Goal: Task Accomplishment & Management: Complete application form

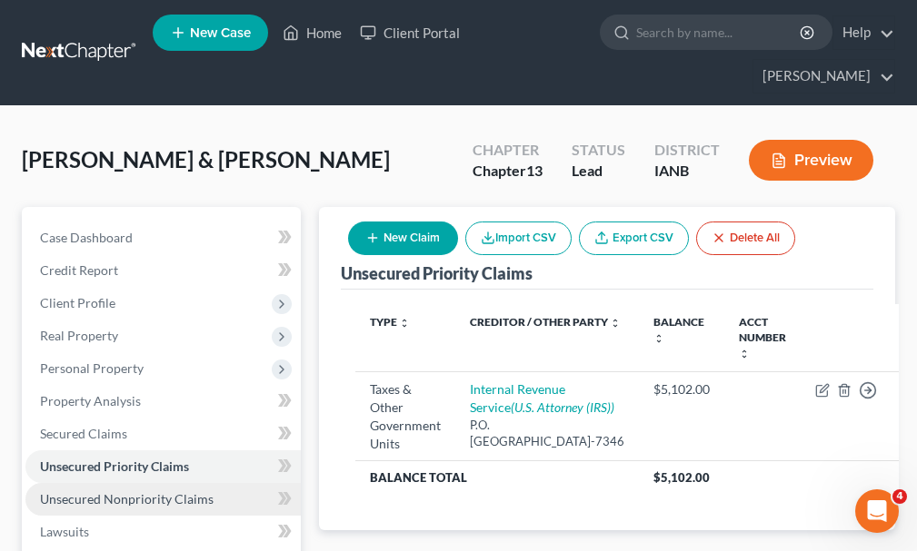
click at [115, 491] on span "Unsecured Nonpriority Claims" at bounding box center [126, 498] width 173 height 15
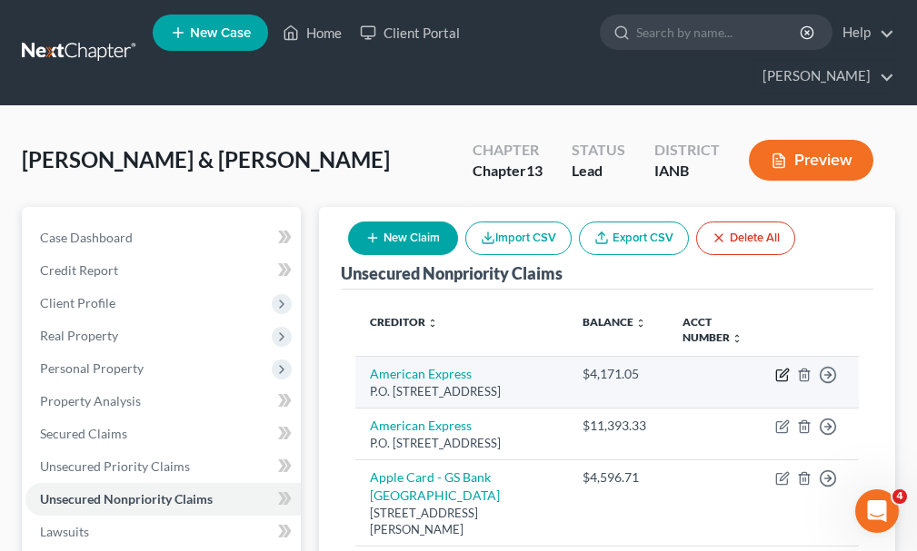
click at [781, 368] on icon "button" at bounding box center [782, 375] width 15 height 15
select select "45"
select select "2"
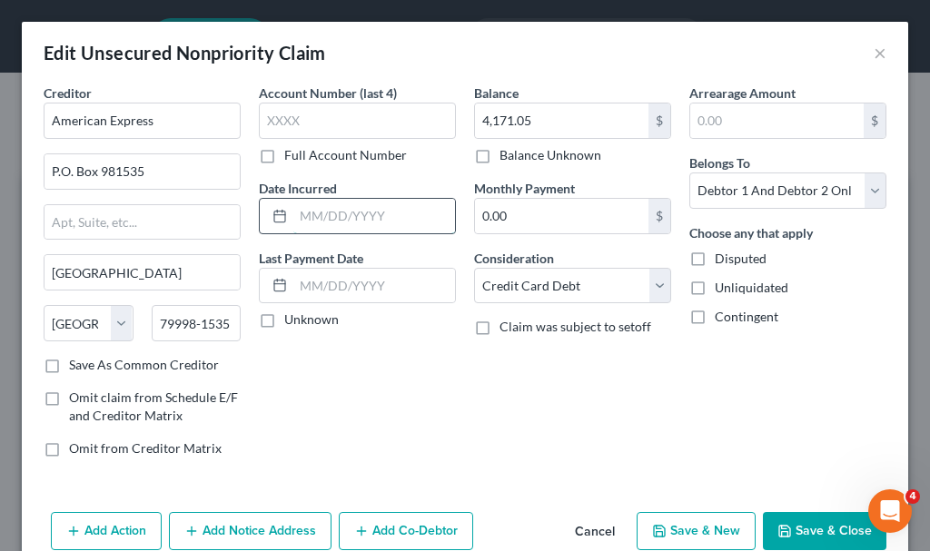
click at [339, 216] on input "text" at bounding box center [374, 216] width 162 height 35
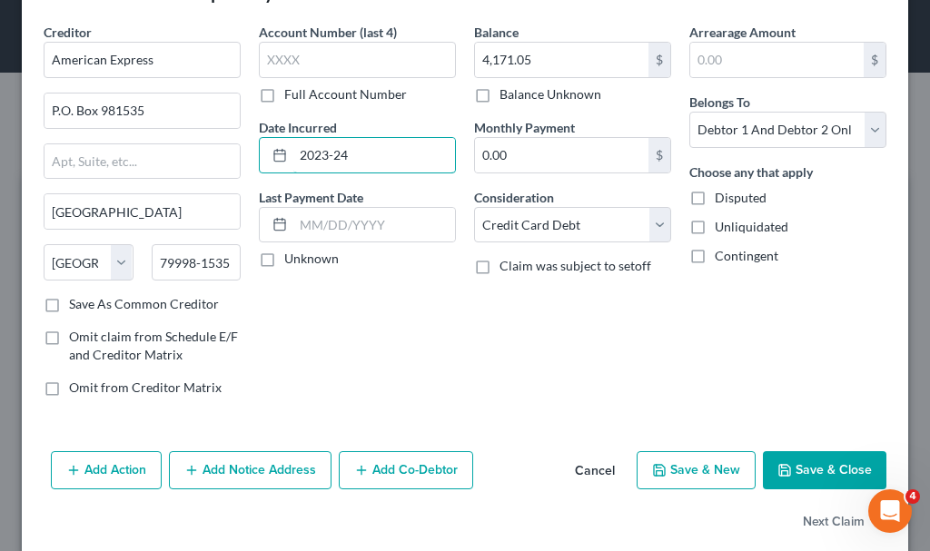
scroll to position [87, 0]
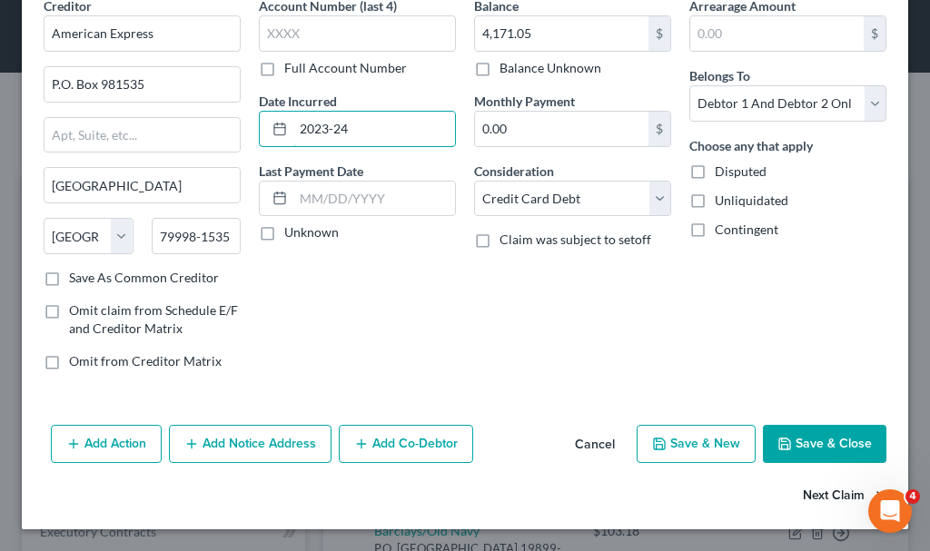
type input "2023-24"
click at [804, 493] on button "Next Claim" at bounding box center [845, 497] width 84 height 38
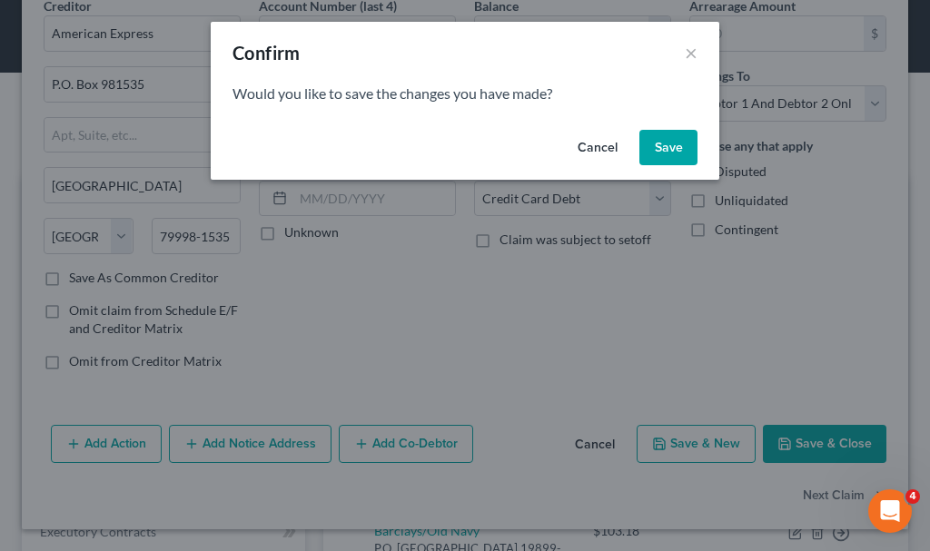
drag, startPoint x: 656, startPoint y: 145, endPoint x: 436, endPoint y: 190, distance: 224.3
click at [656, 146] on button "Save" at bounding box center [668, 148] width 58 height 36
select select "45"
select select "2"
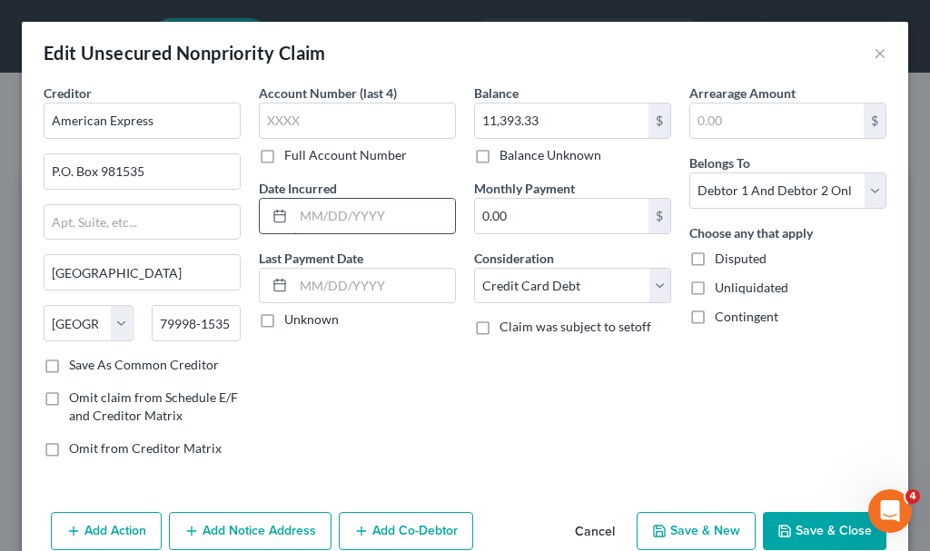
type input "0"
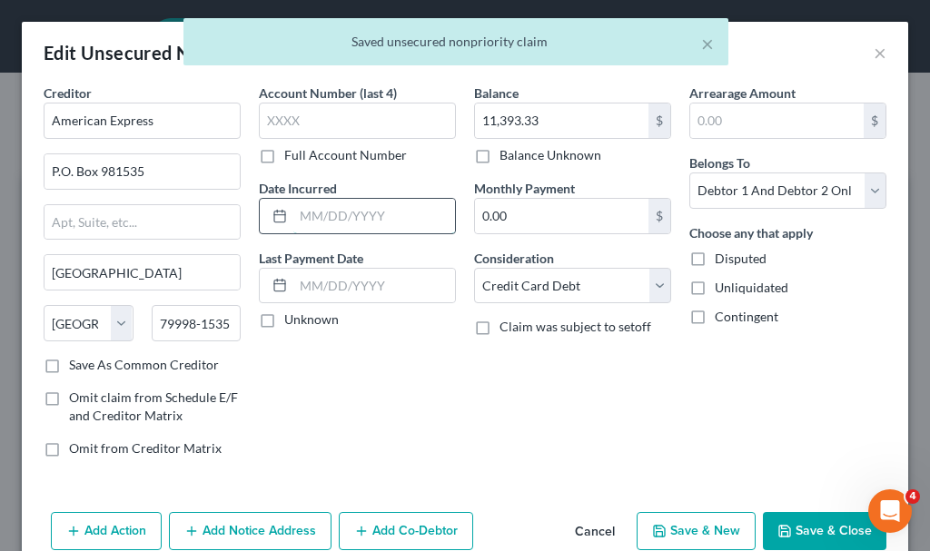
click at [356, 217] on input "text" at bounding box center [374, 216] width 162 height 35
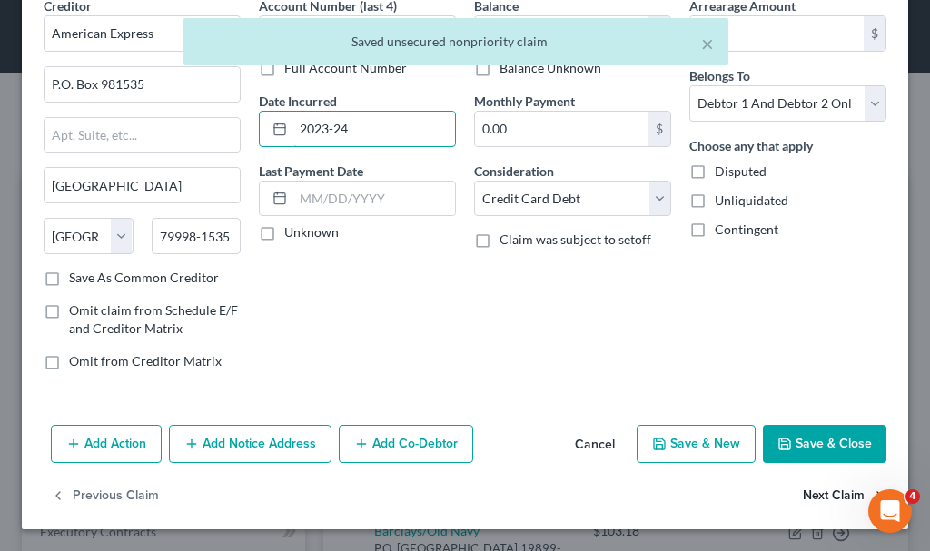
type input "2023-24"
click at [807, 486] on button "Next Claim" at bounding box center [845, 497] width 84 height 38
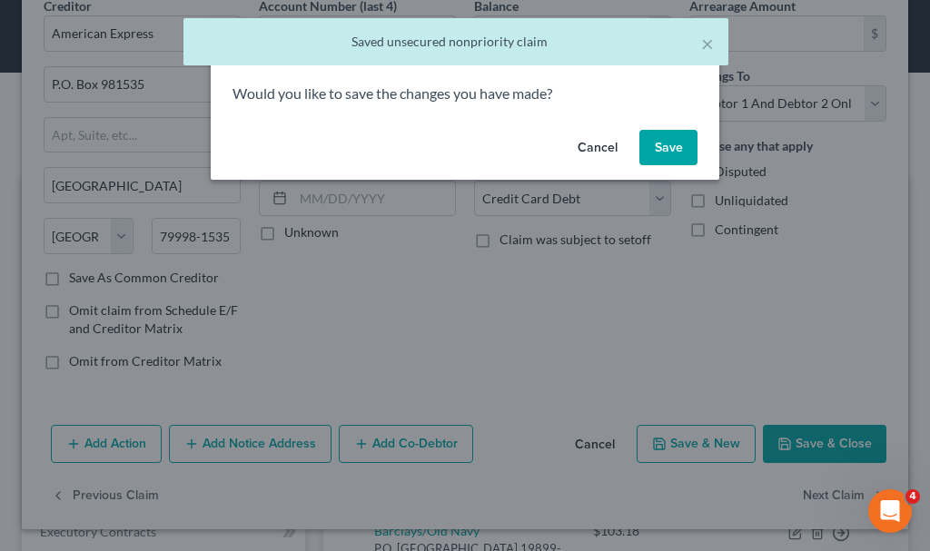
click at [680, 143] on button "Save" at bounding box center [668, 148] width 58 height 36
select select "46"
select select "2"
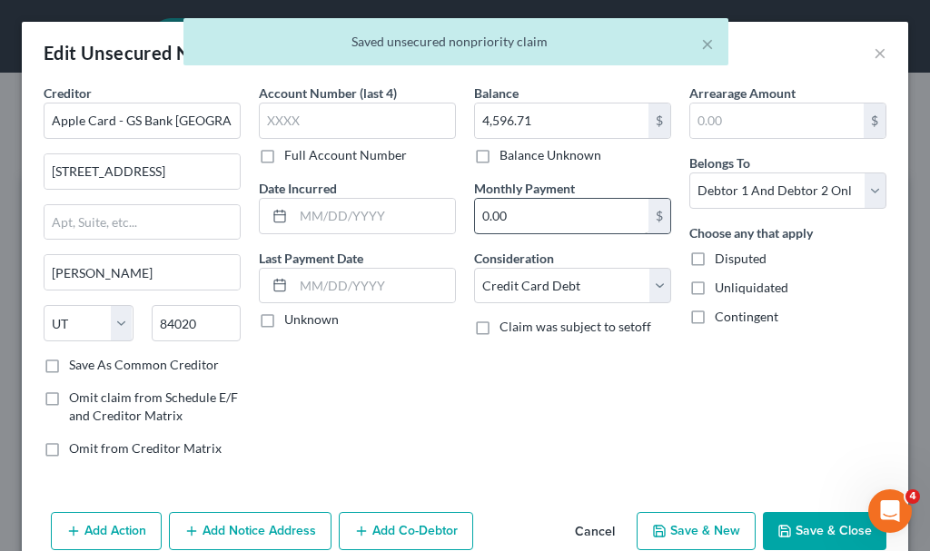
type input "0"
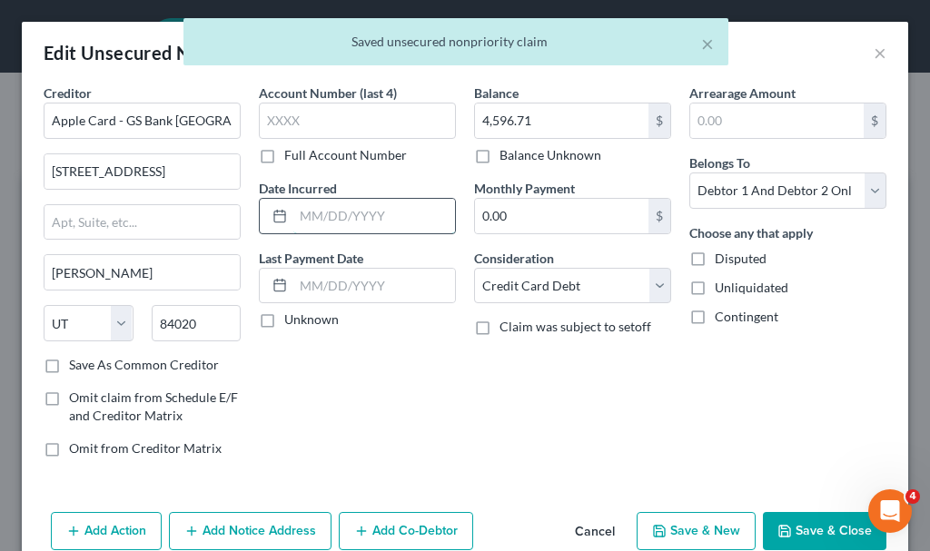
click at [362, 222] on input "text" at bounding box center [374, 216] width 162 height 35
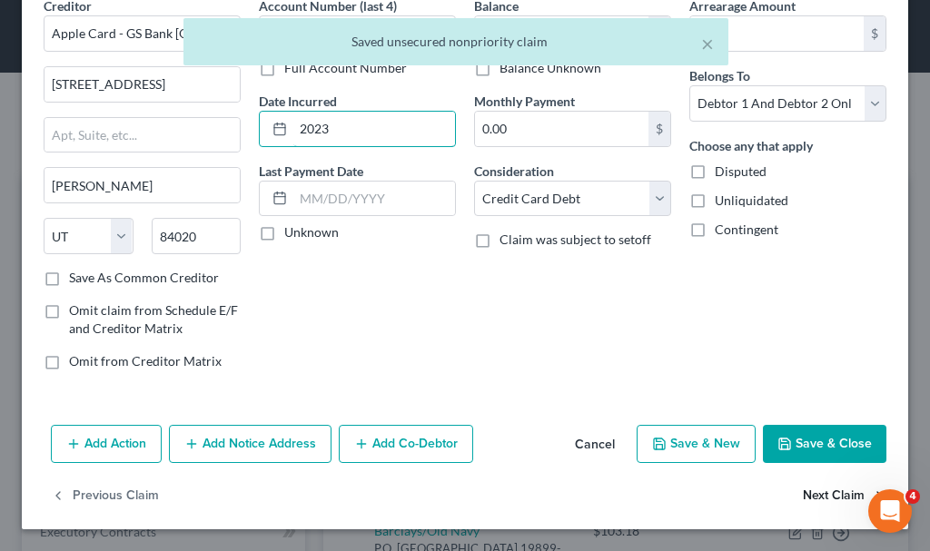
type input "2023"
click at [803, 495] on button "Next Claim" at bounding box center [845, 497] width 84 height 38
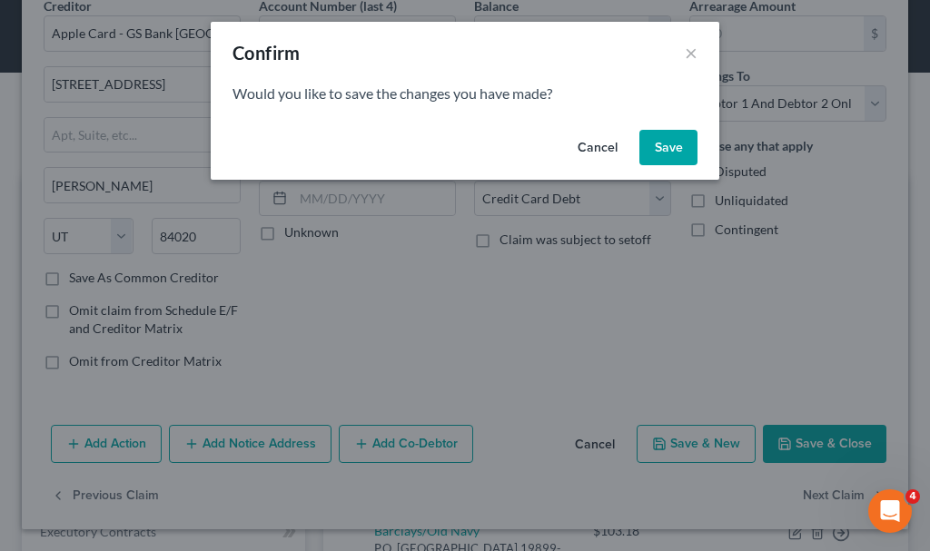
click at [666, 142] on button "Save" at bounding box center [668, 148] width 58 height 36
select select "7"
select select "2"
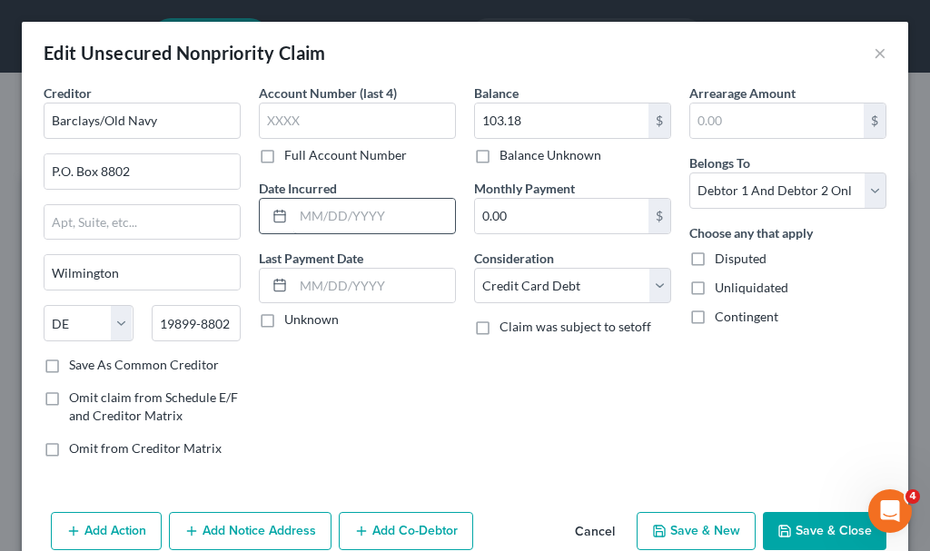
type input "0"
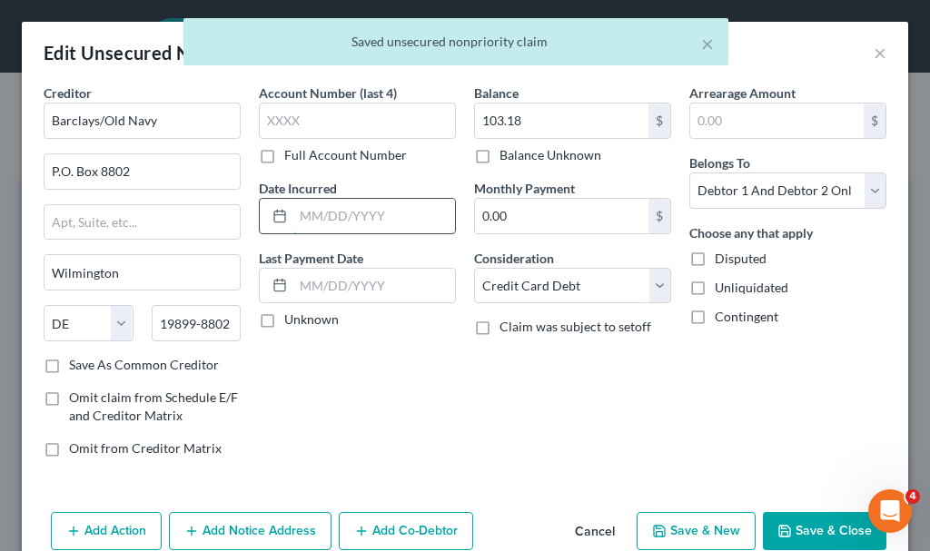
click at [327, 217] on input "text" at bounding box center [374, 216] width 162 height 35
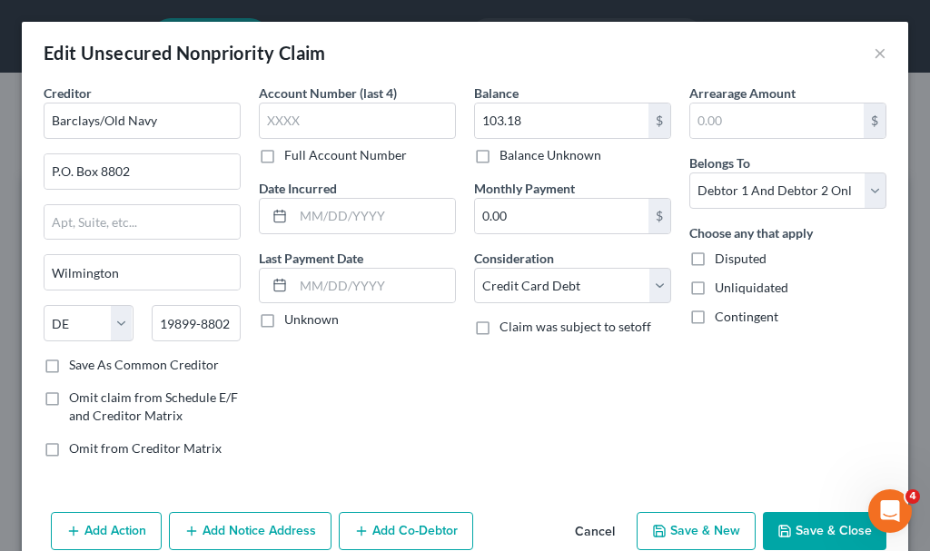
click at [809, 530] on button "Save & Close" at bounding box center [825, 531] width 124 height 38
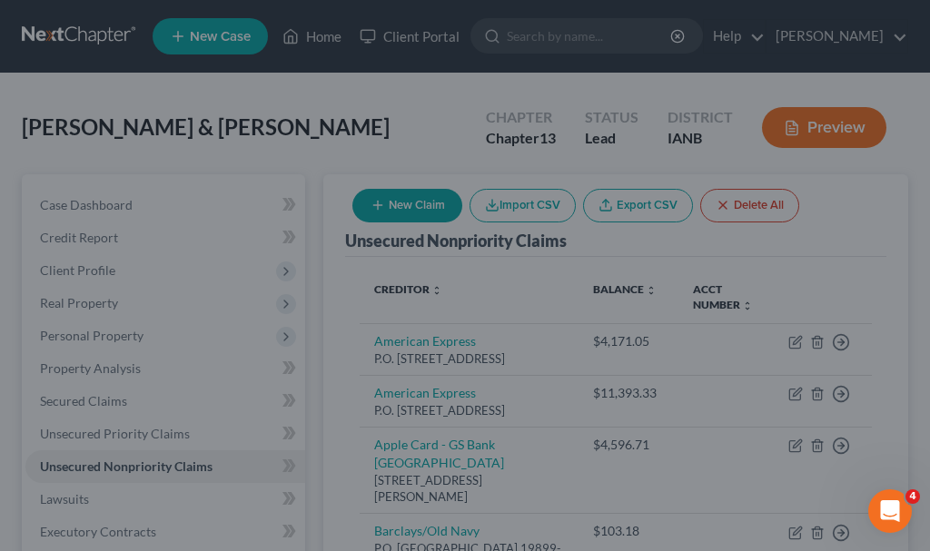
type input "0"
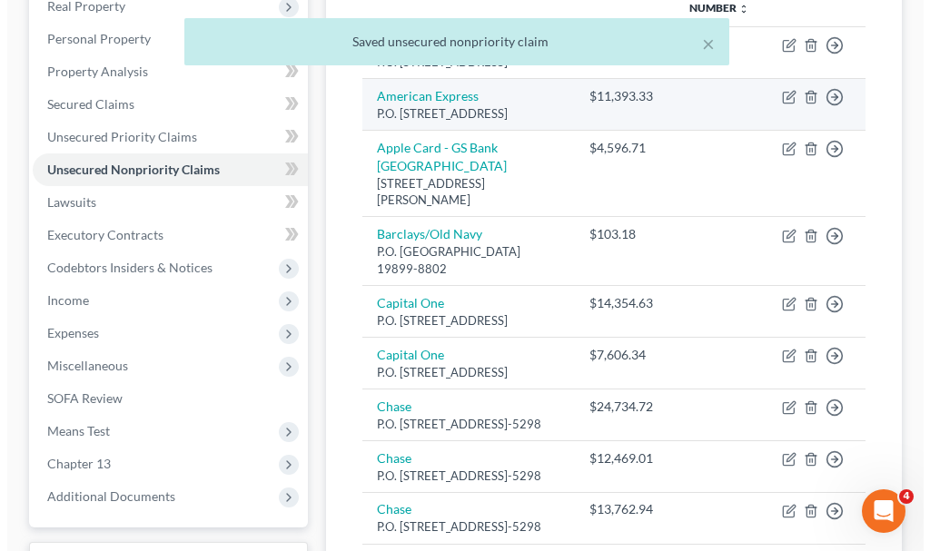
scroll to position [363, 0]
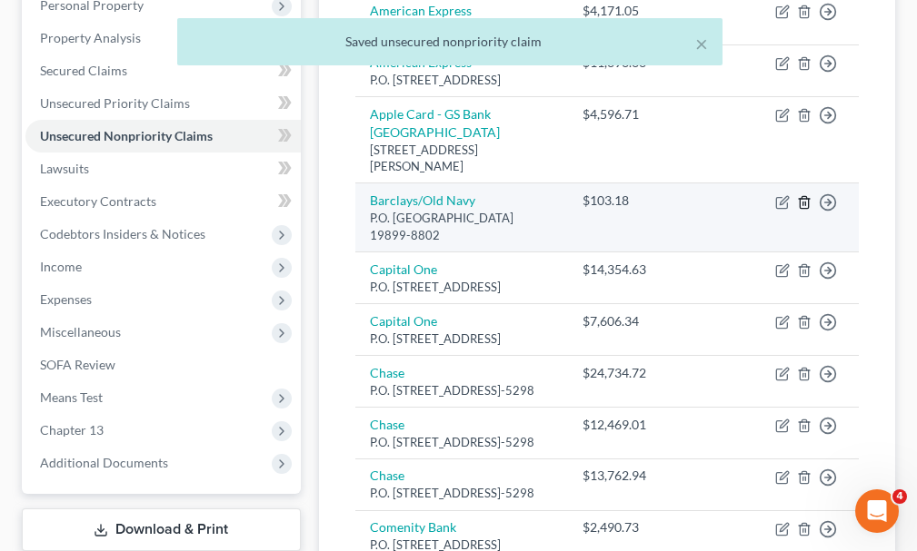
click at [804, 195] on icon "button" at bounding box center [804, 202] width 15 height 15
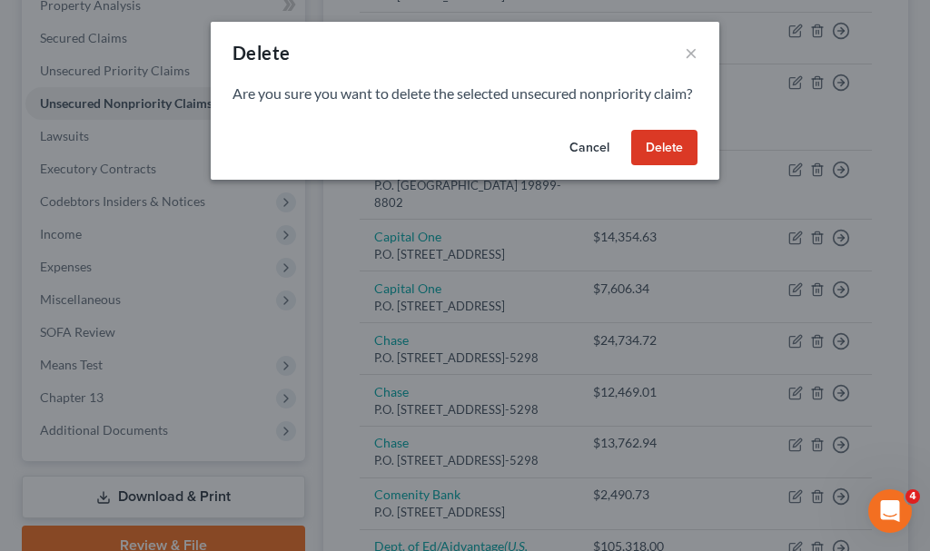
click at [658, 166] on button "Delete" at bounding box center [664, 148] width 66 height 36
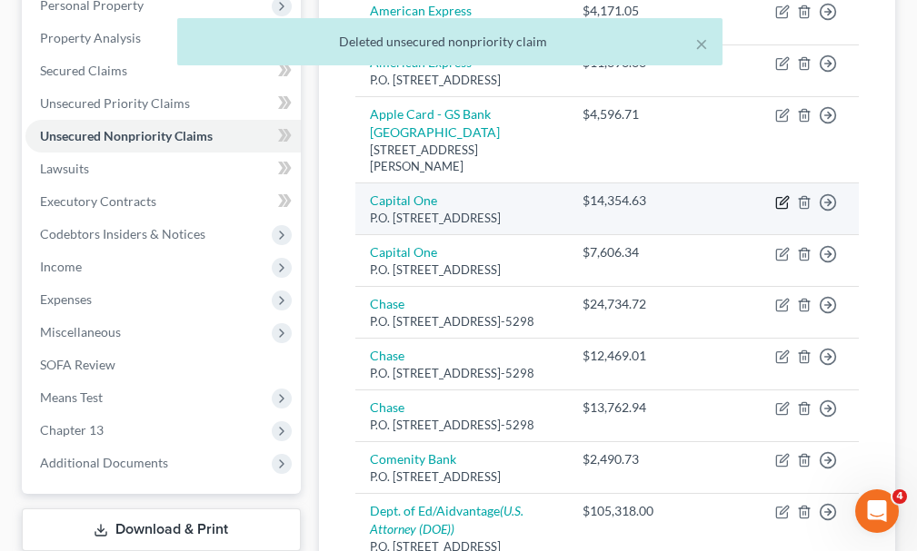
click at [779, 195] on icon "button" at bounding box center [782, 202] width 15 height 15
select select "46"
select select "2"
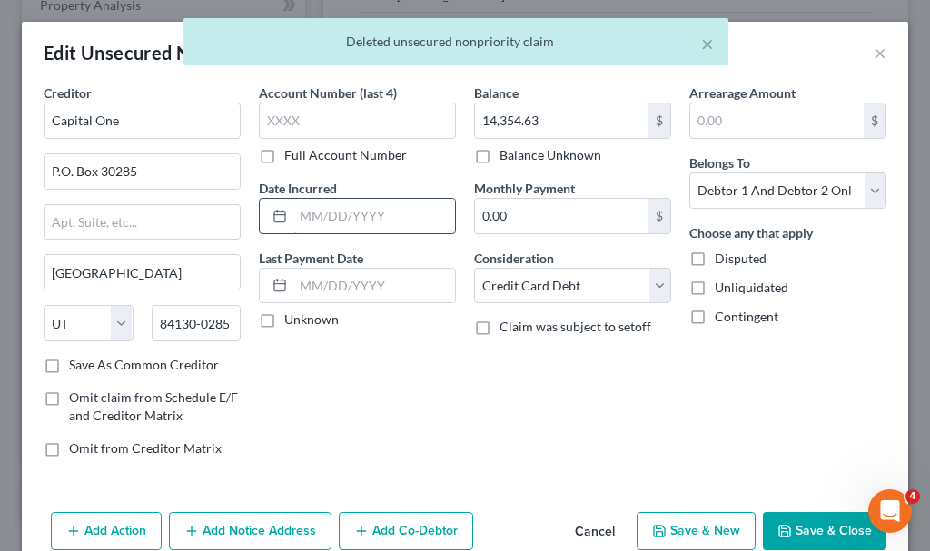
click at [358, 220] on input "text" at bounding box center [374, 216] width 162 height 35
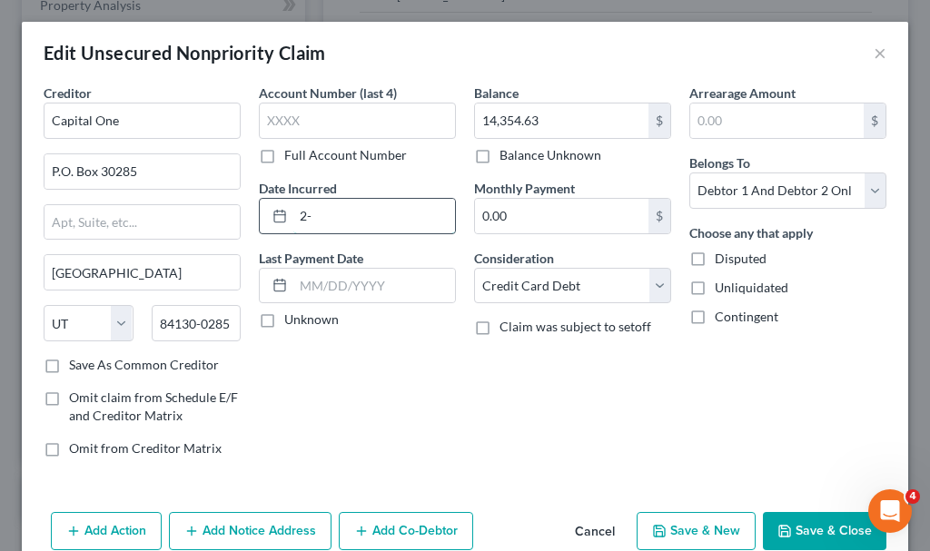
type input "2"
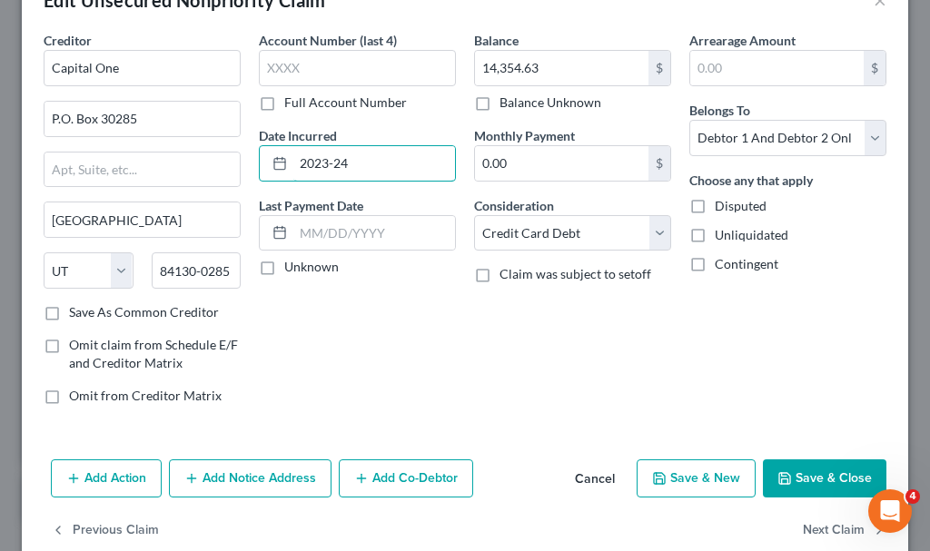
scroll to position [87, 0]
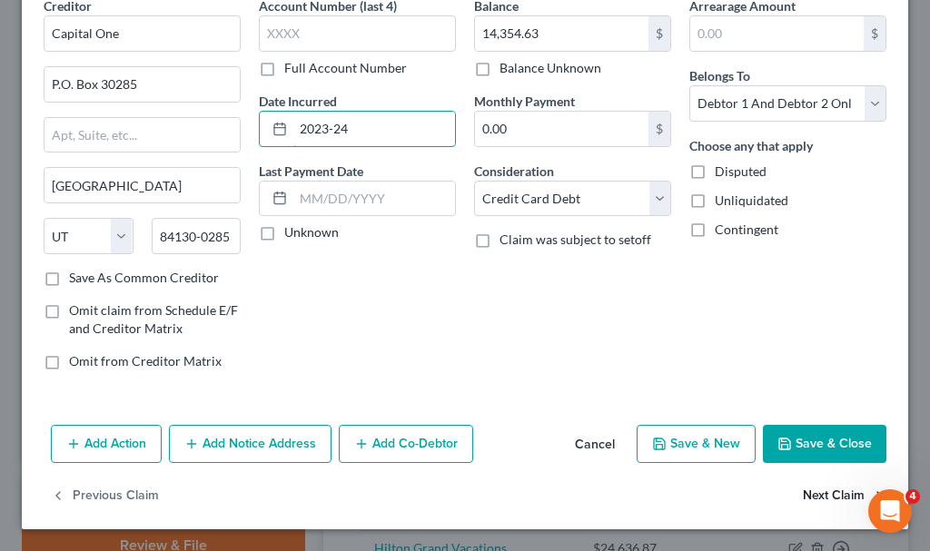
type input "2023-24"
click at [803, 495] on button "Next Claim" at bounding box center [845, 497] width 84 height 38
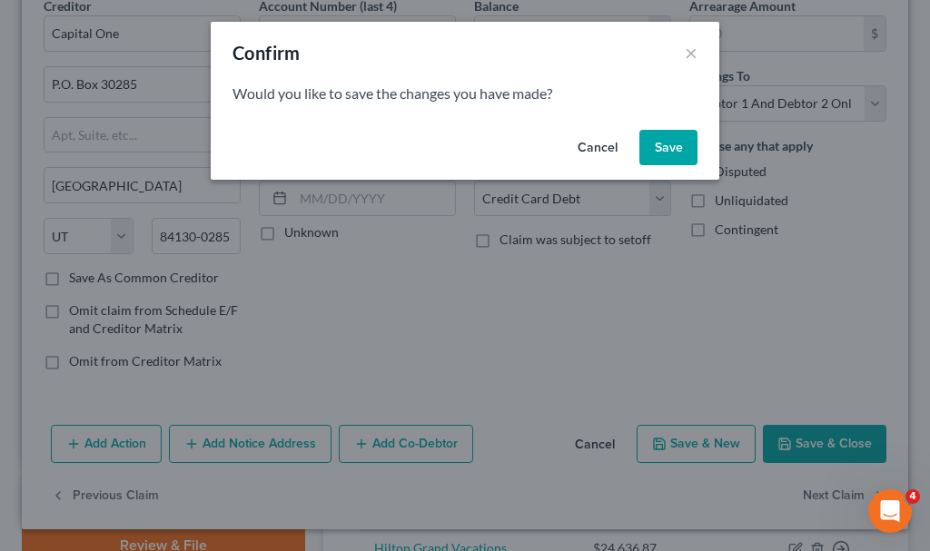
click at [673, 143] on button "Save" at bounding box center [668, 148] width 58 height 36
select select "46"
select select "2"
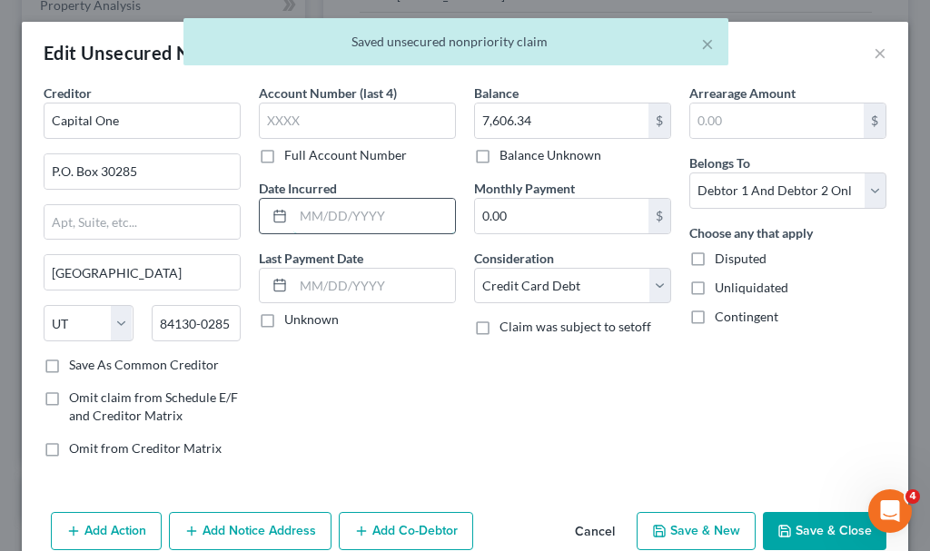
click at [352, 218] on input "text" at bounding box center [374, 216] width 162 height 35
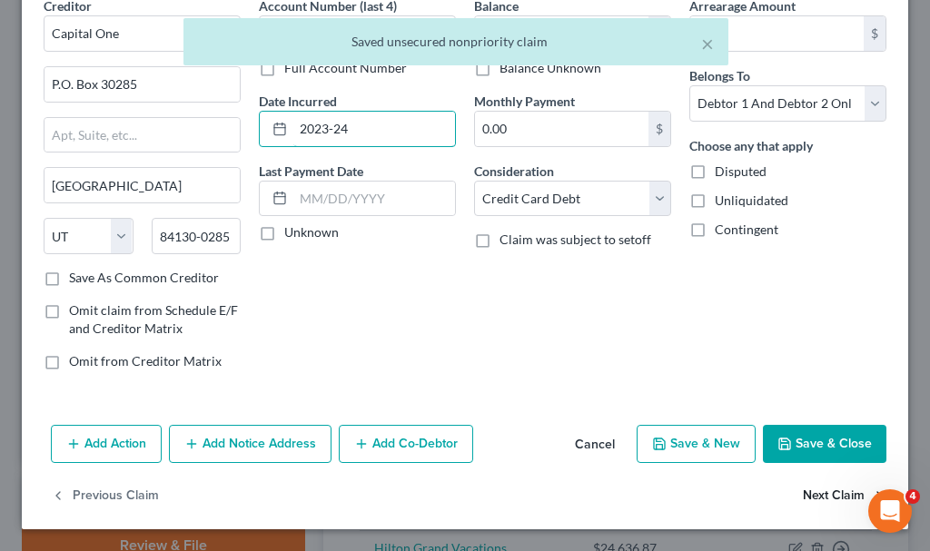
type input "2023-24"
click at [805, 491] on button "Next Claim" at bounding box center [845, 497] width 84 height 38
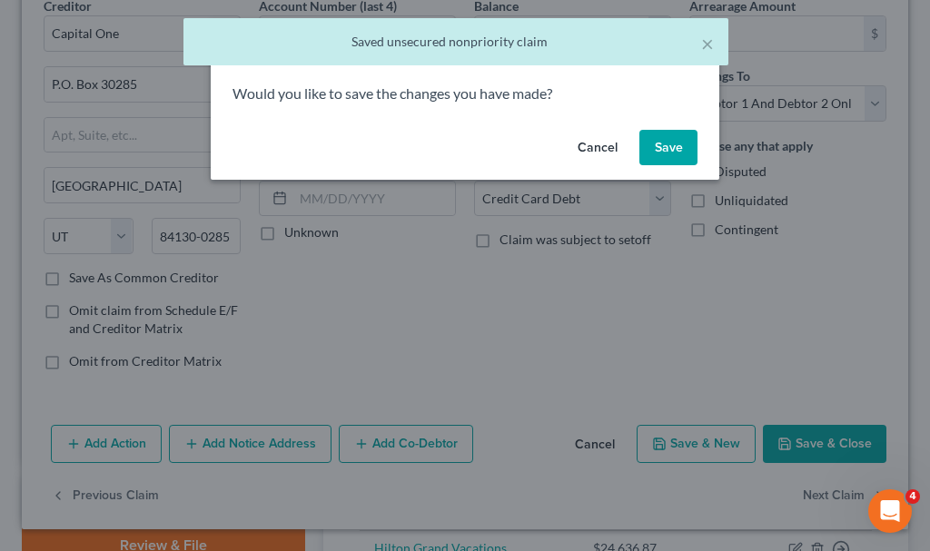
click at [675, 144] on button "Save" at bounding box center [668, 148] width 58 height 36
select select "7"
select select "2"
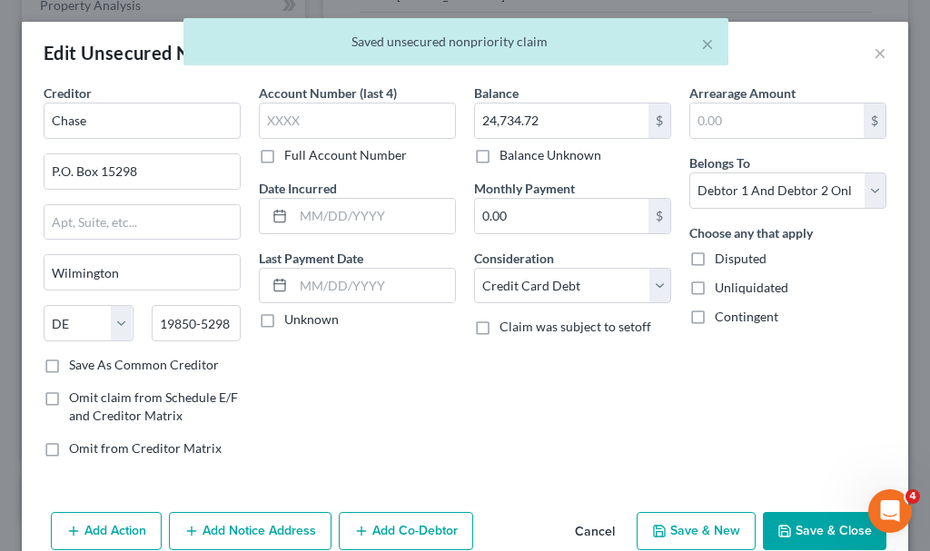
type input "0"
click at [370, 217] on input "text" at bounding box center [374, 216] width 162 height 35
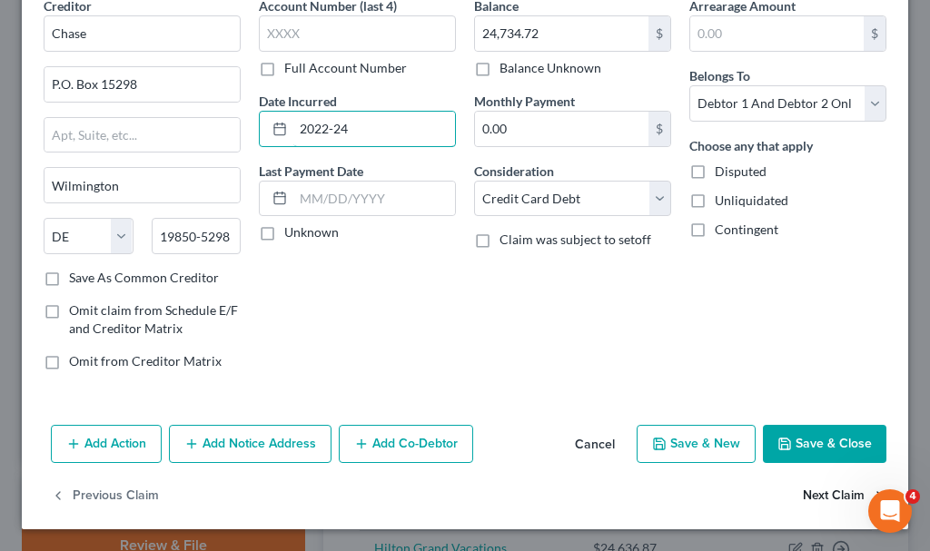
type input "2022-24"
click at [813, 489] on button "Next Claim" at bounding box center [845, 497] width 84 height 38
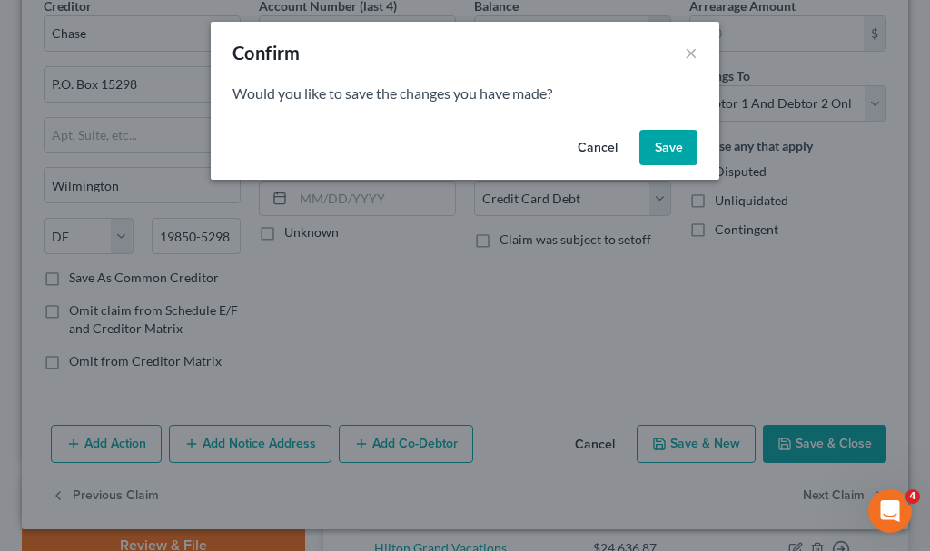
click at [672, 144] on button "Save" at bounding box center [668, 148] width 58 height 36
select select "7"
select select "2"
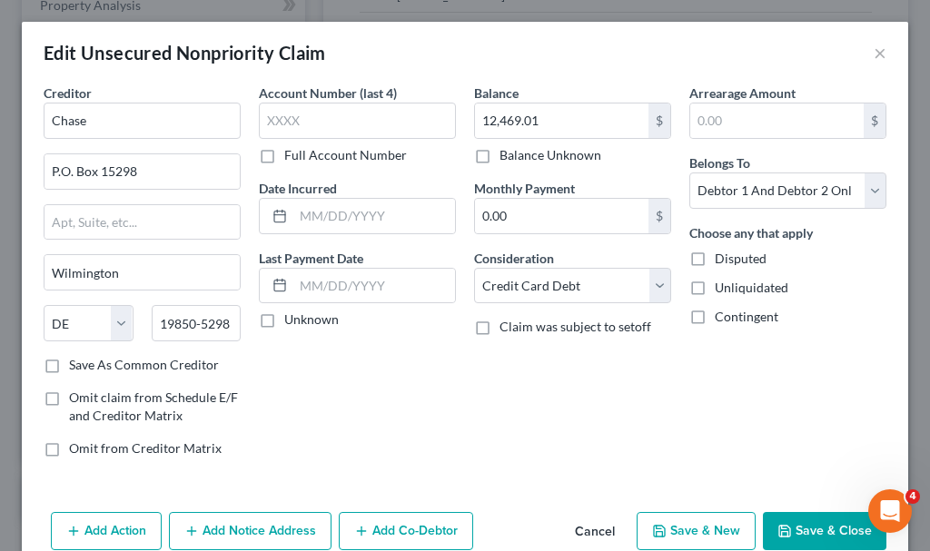
type input "0"
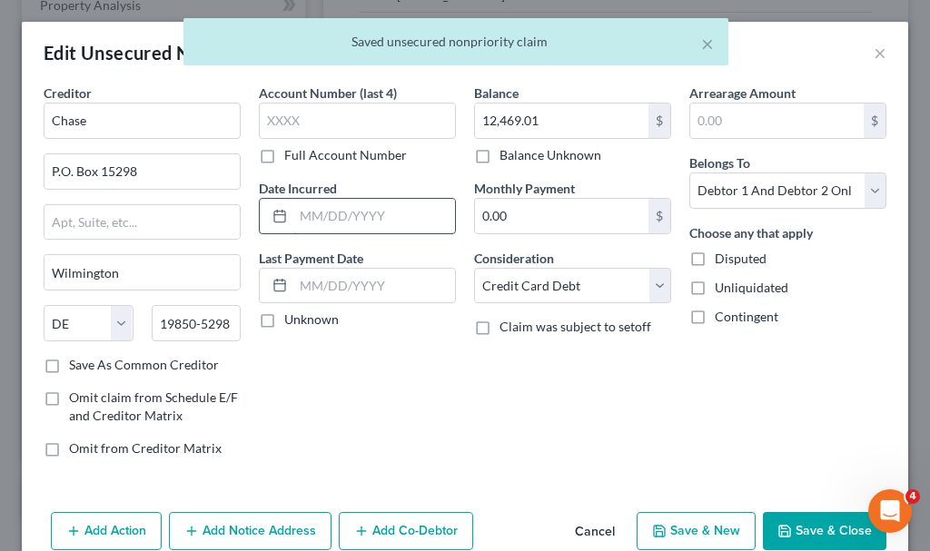
click at [350, 222] on input "text" at bounding box center [374, 216] width 162 height 35
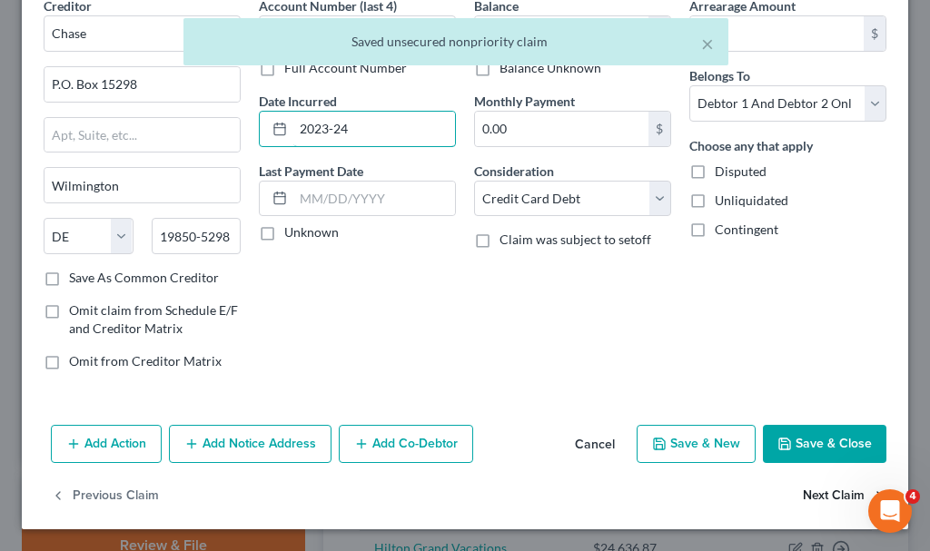
type input "2023-24"
click at [806, 493] on button "Next Claim" at bounding box center [845, 497] width 84 height 38
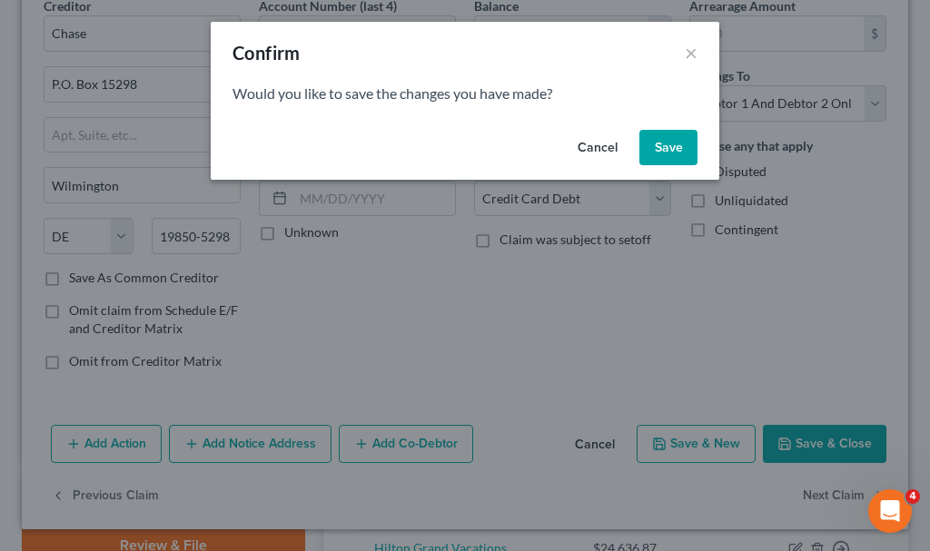
click at [671, 146] on button "Save" at bounding box center [668, 148] width 58 height 36
type input "0"
select select "7"
select select "2"
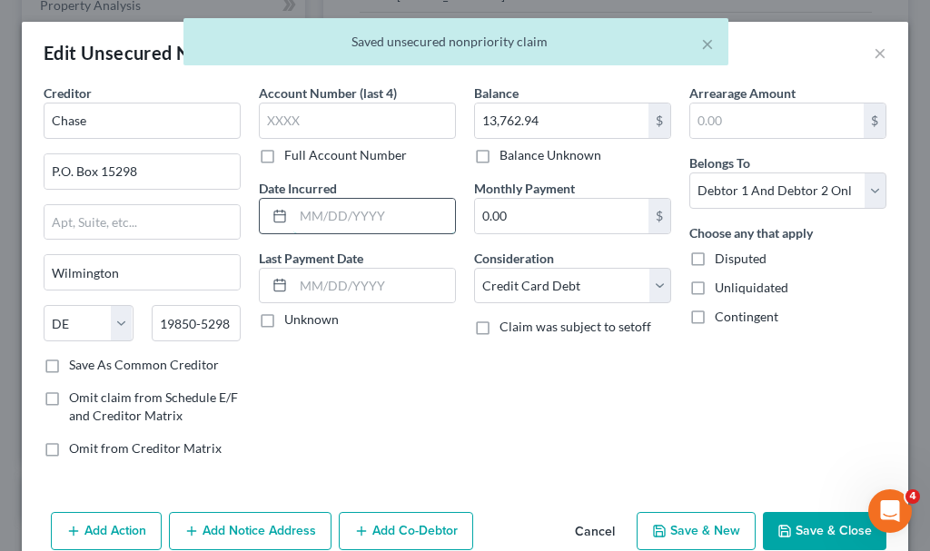
click at [362, 217] on input "text" at bounding box center [374, 216] width 162 height 35
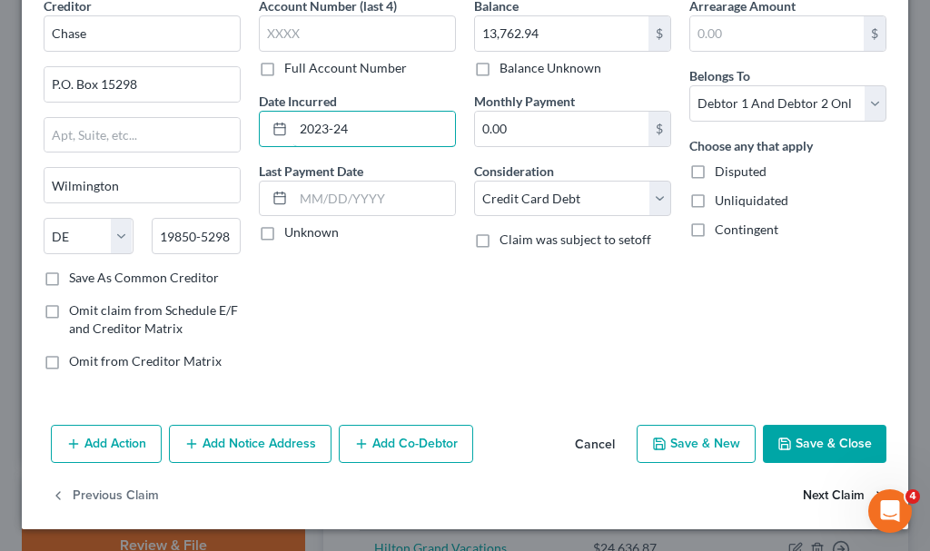
type input "2023-24"
click at [803, 491] on button "Next Claim" at bounding box center [845, 497] width 84 height 38
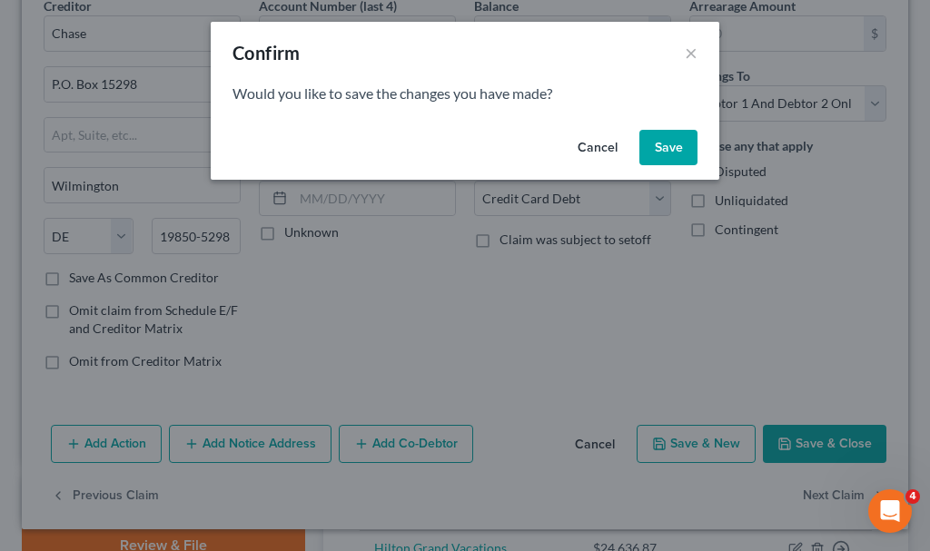
click at [671, 144] on button "Save" at bounding box center [668, 148] width 58 height 36
select select "36"
select select "2"
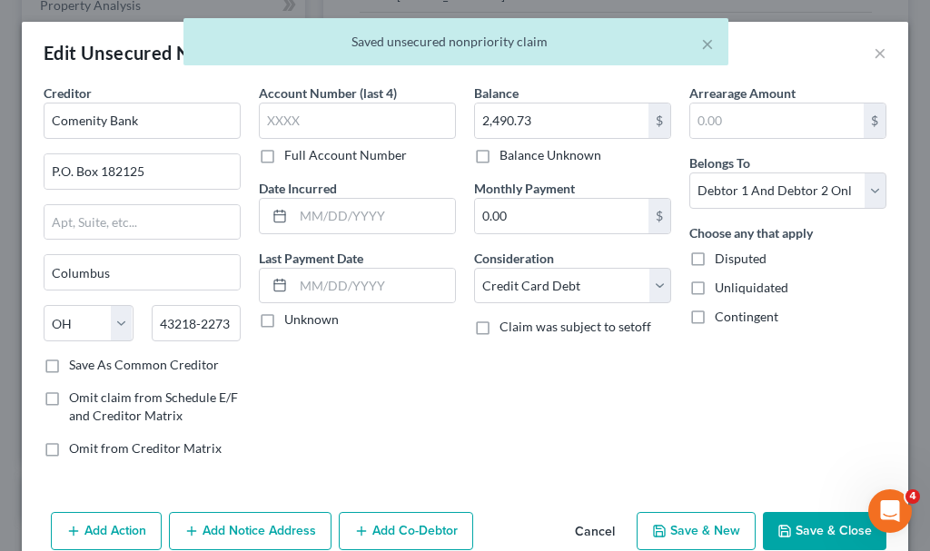
type input "0"
click at [310, 214] on input "text" at bounding box center [374, 216] width 162 height 35
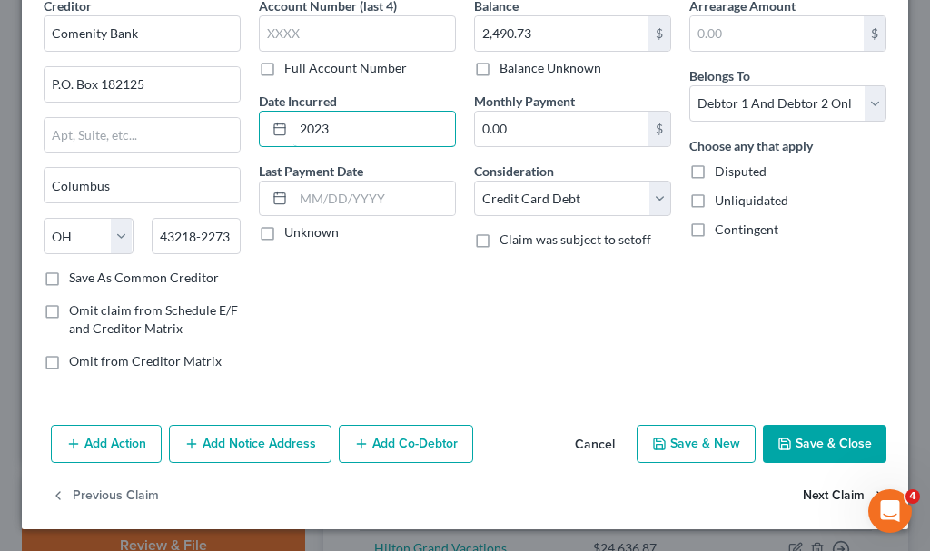
type input "2023"
click at [803, 486] on button "Next Claim" at bounding box center [845, 497] width 84 height 38
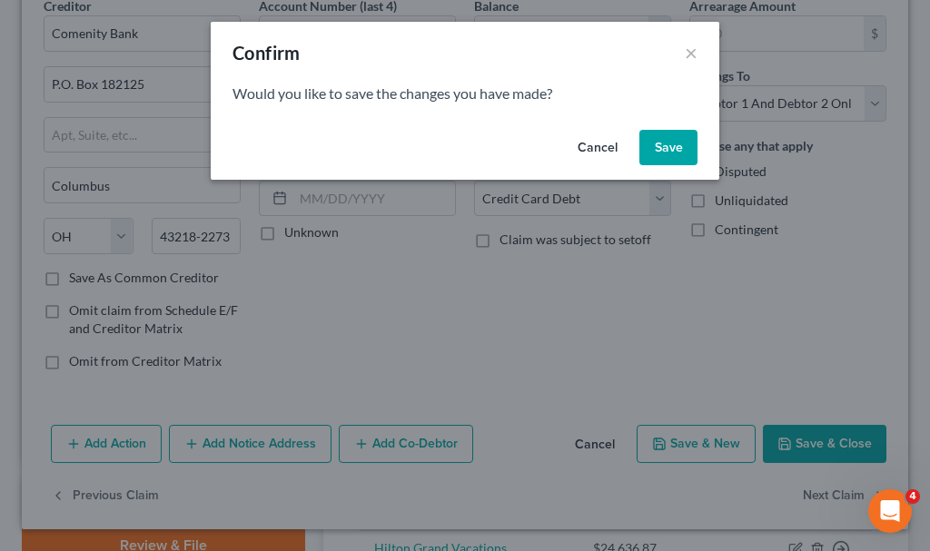
click at [682, 146] on button "Save" at bounding box center [668, 148] width 58 height 36
select select "45"
select select "17"
select select "2"
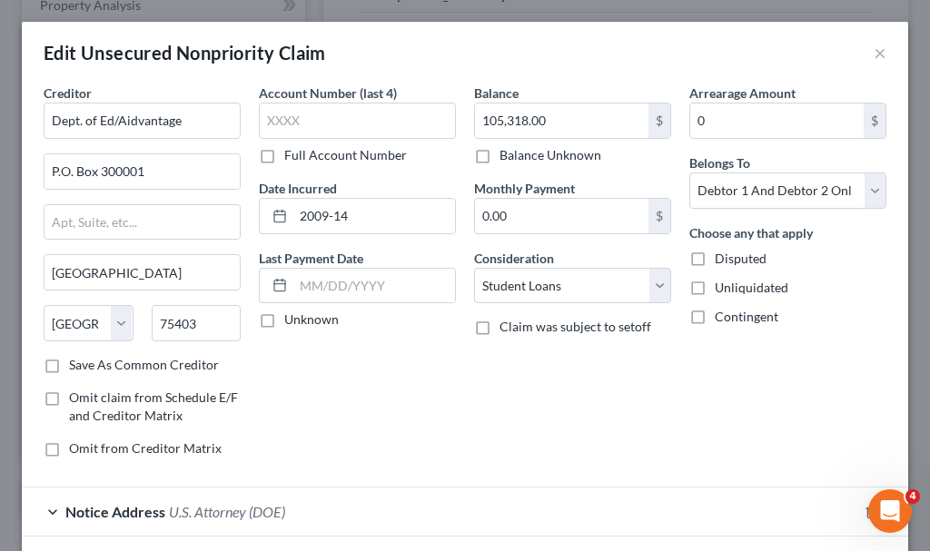
type input "0"
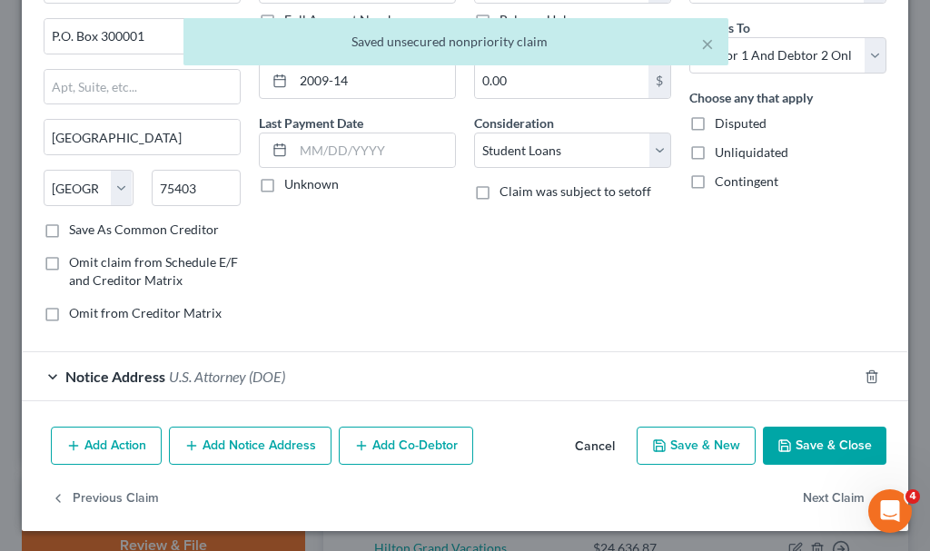
scroll to position [137, 0]
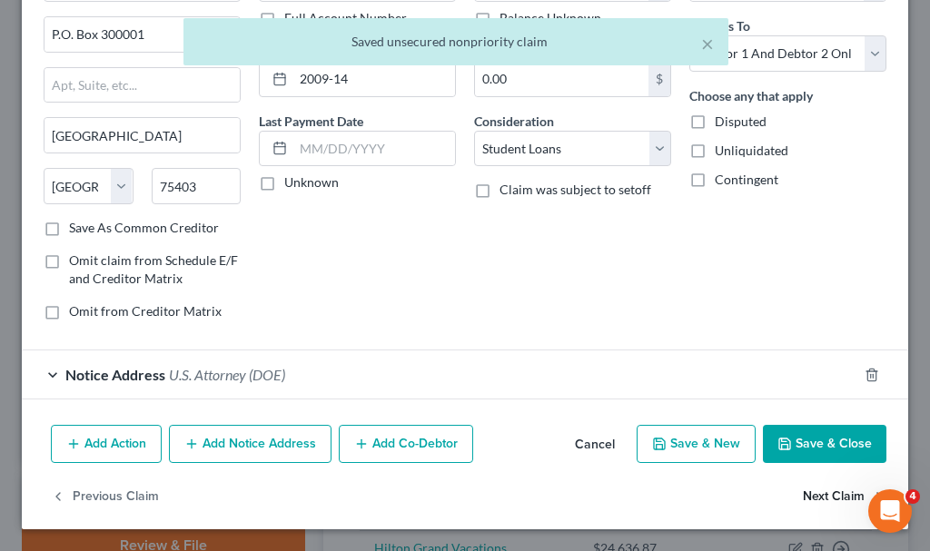
click at [811, 494] on button "Next Claim" at bounding box center [845, 497] width 84 height 38
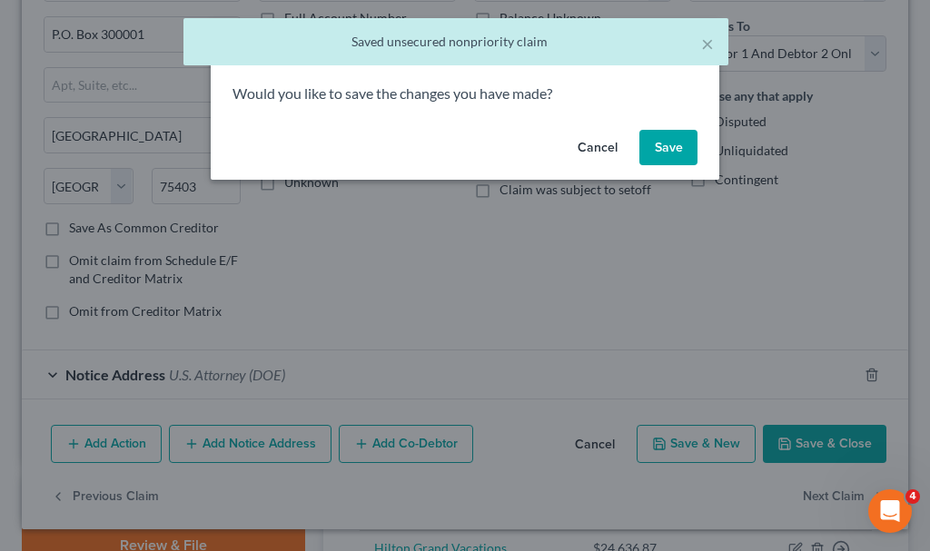
click at [662, 139] on button "Save" at bounding box center [668, 148] width 58 height 36
select select "9"
select select "2"
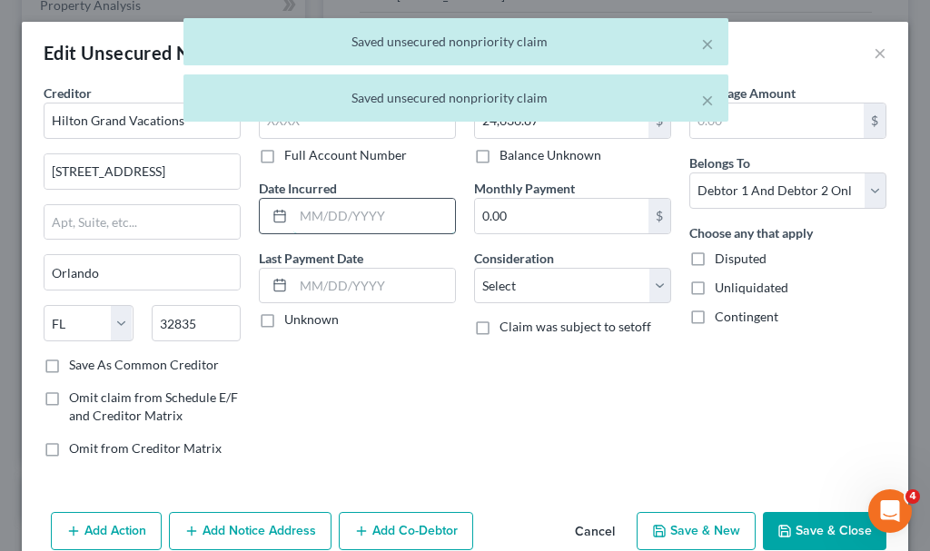
click at [333, 220] on input "text" at bounding box center [374, 216] width 162 height 35
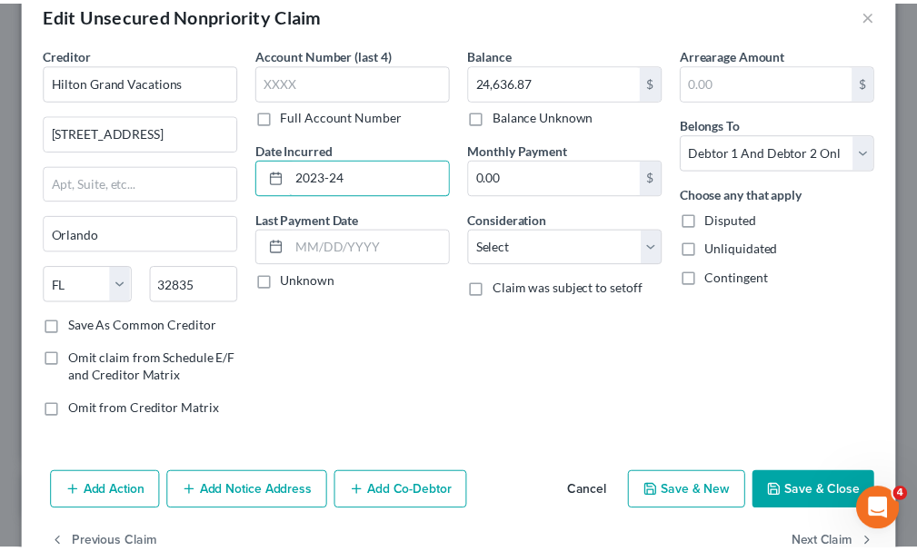
scroll to position [87, 0]
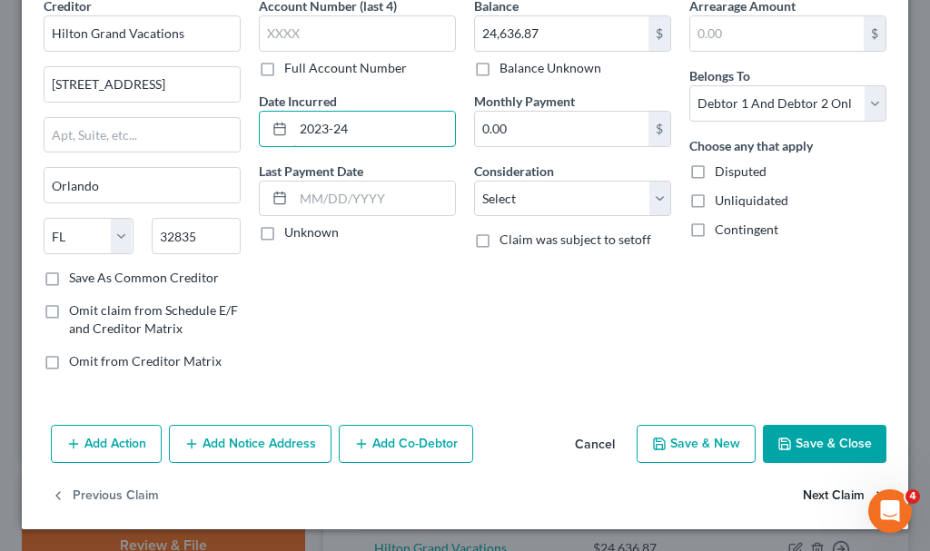
type input "2023-24"
click at [803, 489] on button "Next Claim" at bounding box center [845, 497] width 84 height 38
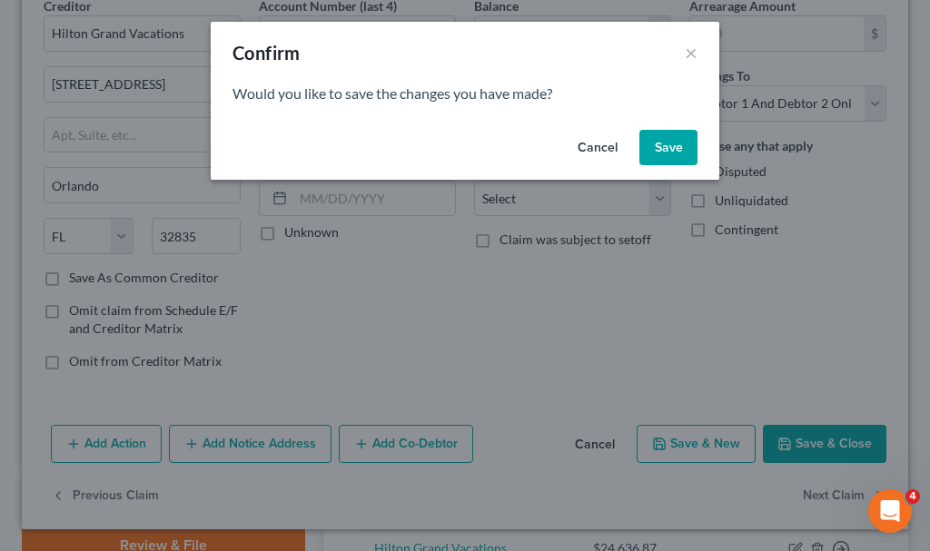
click at [669, 151] on button "Save" at bounding box center [668, 148] width 58 height 36
select select "24"
select select "2"
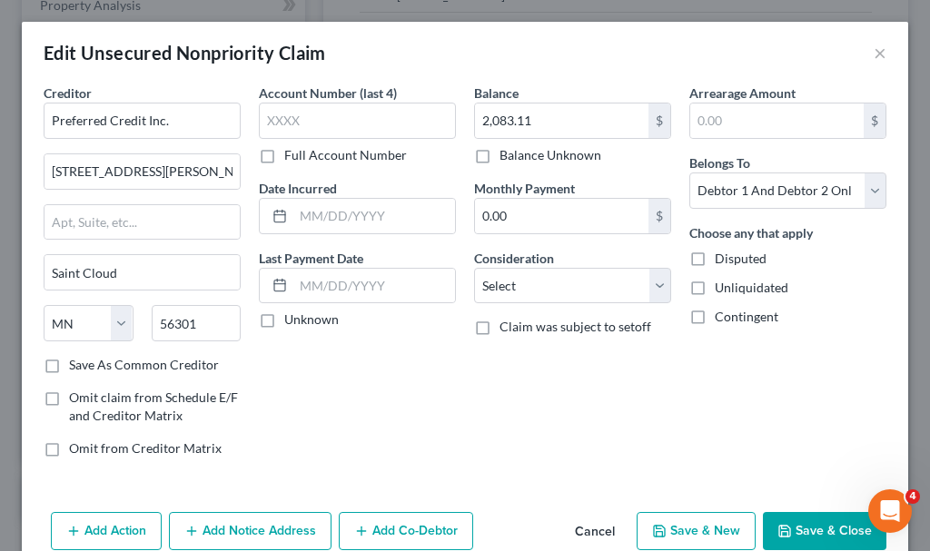
type input "0"
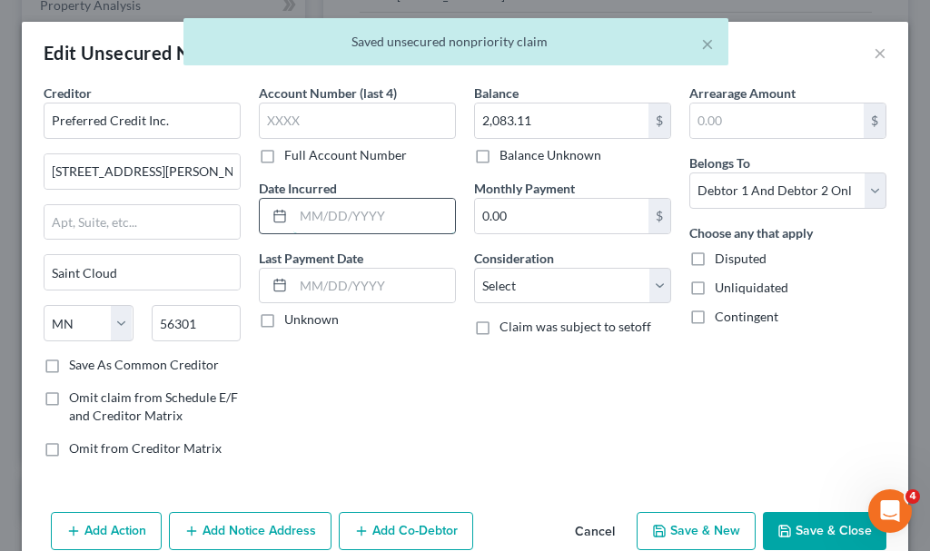
click at [356, 218] on input "text" at bounding box center [374, 216] width 162 height 35
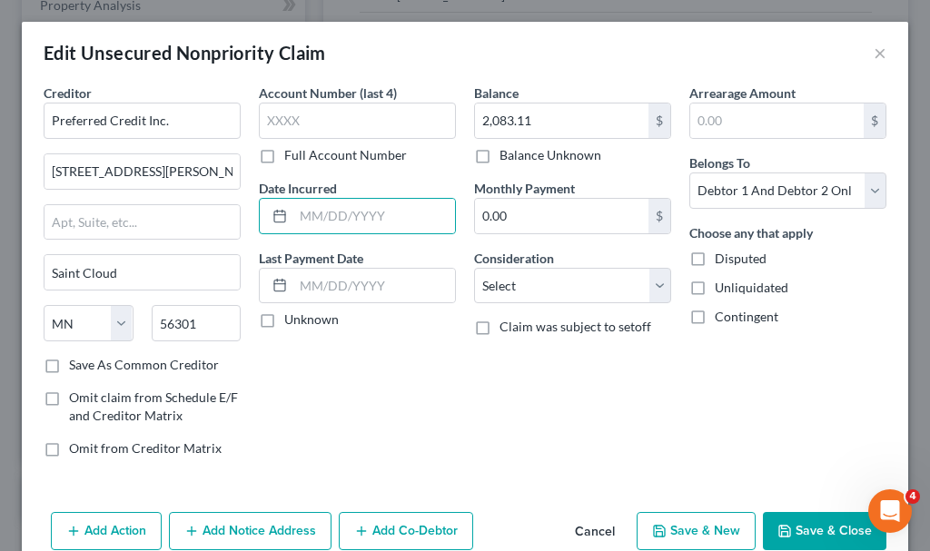
click at [789, 534] on button "Save & Close" at bounding box center [825, 531] width 124 height 38
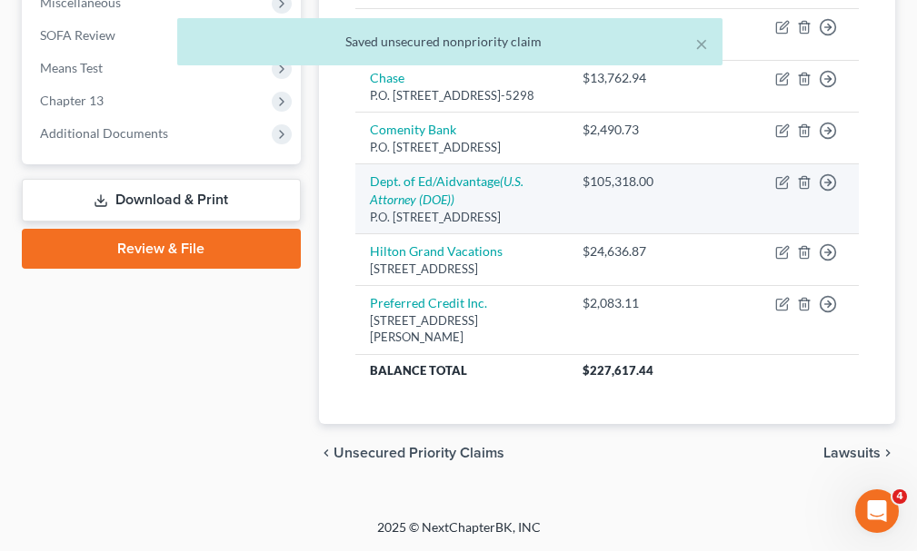
scroll to position [810, 0]
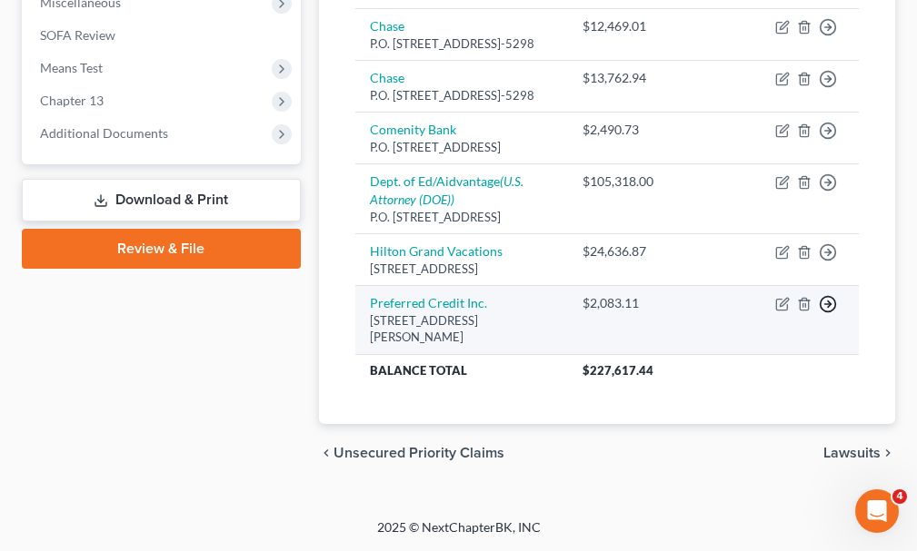
click at [827, 303] on icon "button" at bounding box center [827, 304] width 18 height 18
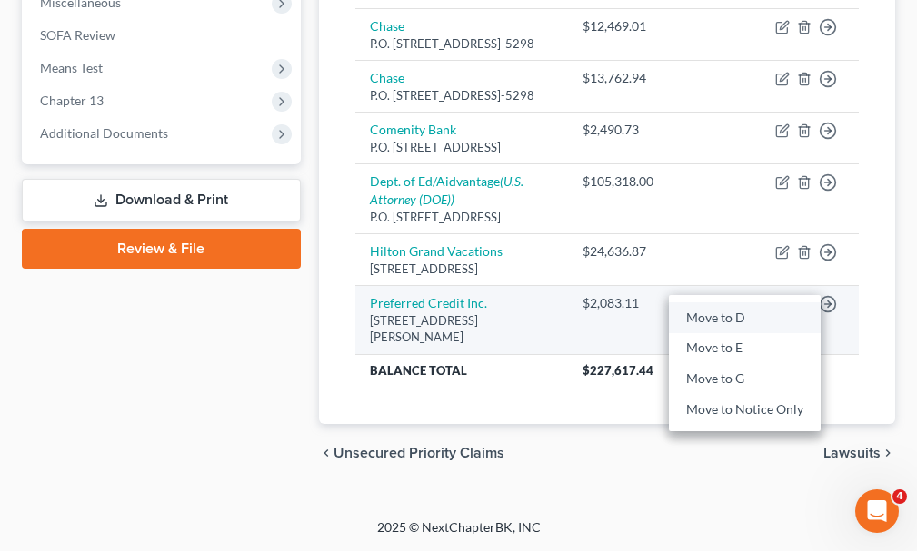
click at [707, 317] on link "Move to D" at bounding box center [745, 317] width 152 height 31
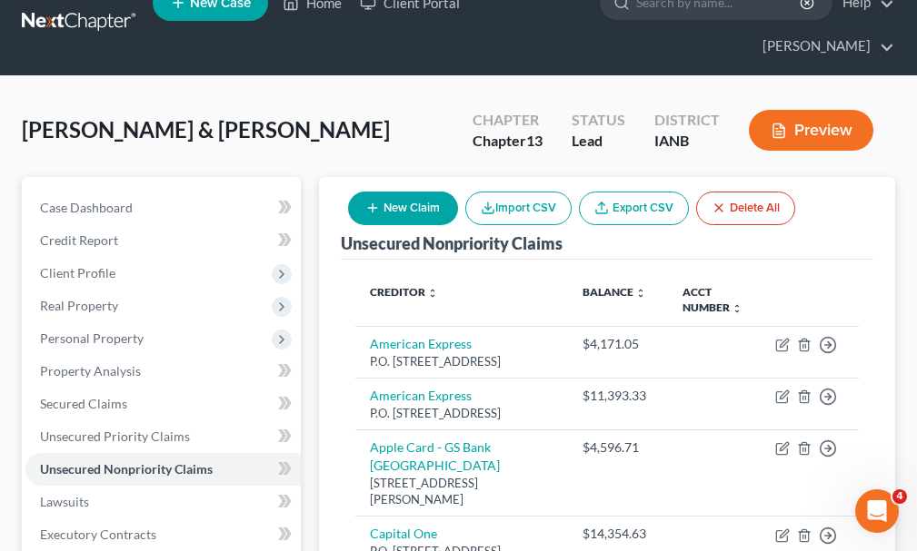
scroll to position [15, 0]
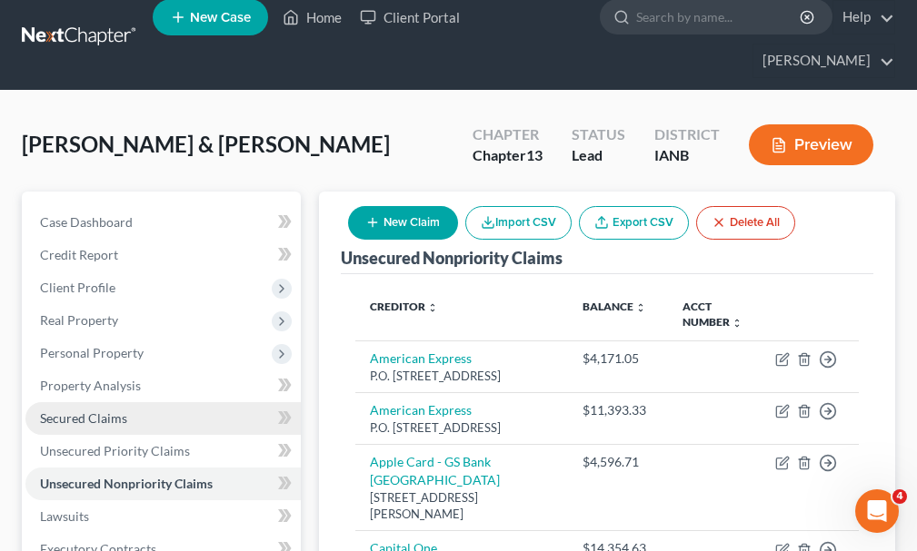
click at [79, 411] on span "Secured Claims" at bounding box center [83, 418] width 87 height 15
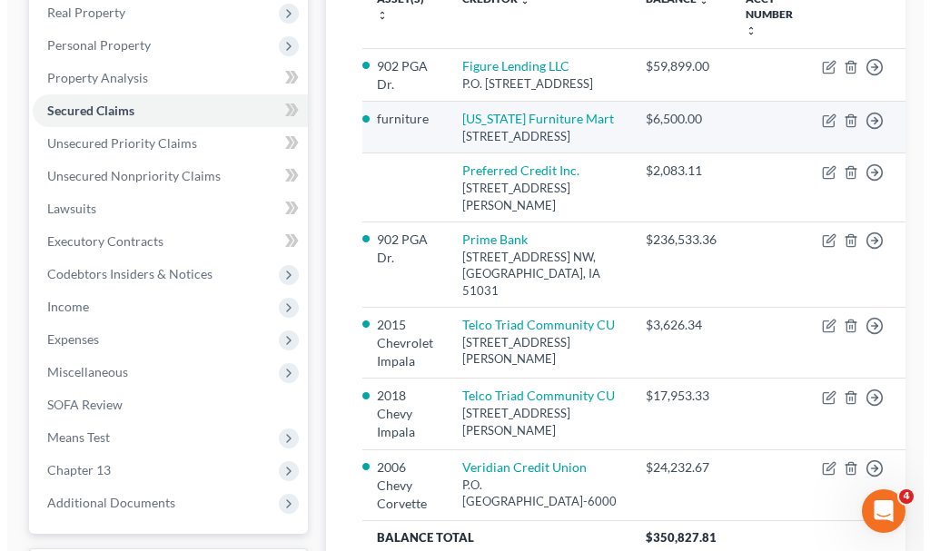
scroll to position [363, 0]
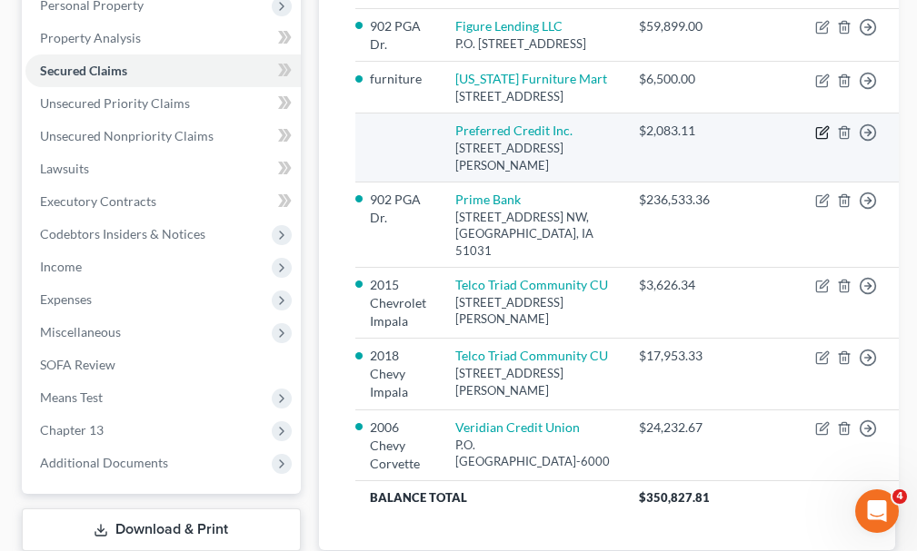
click at [815, 140] on icon "button" at bounding box center [822, 132] width 15 height 15
select select "24"
select select "2"
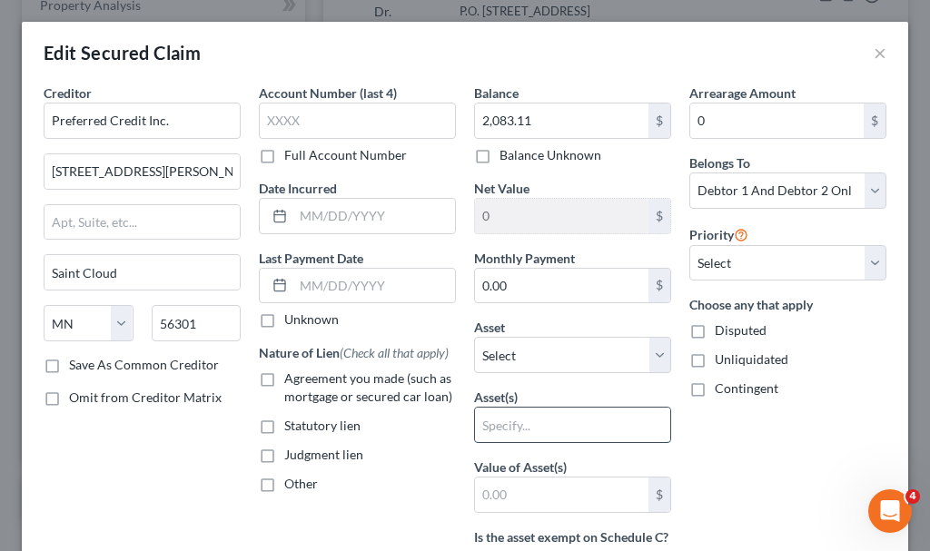
click at [515, 427] on input "text" at bounding box center [572, 425] width 195 height 35
type input "vacuum"
click at [562, 109] on input "2,083.11" at bounding box center [561, 121] width 173 height 35
type input "1,700"
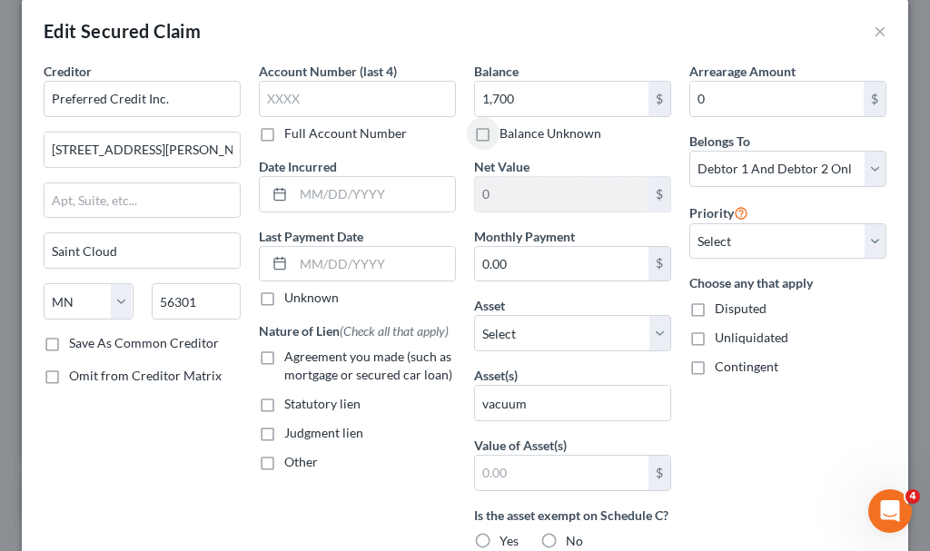
scroll to position [182, 0]
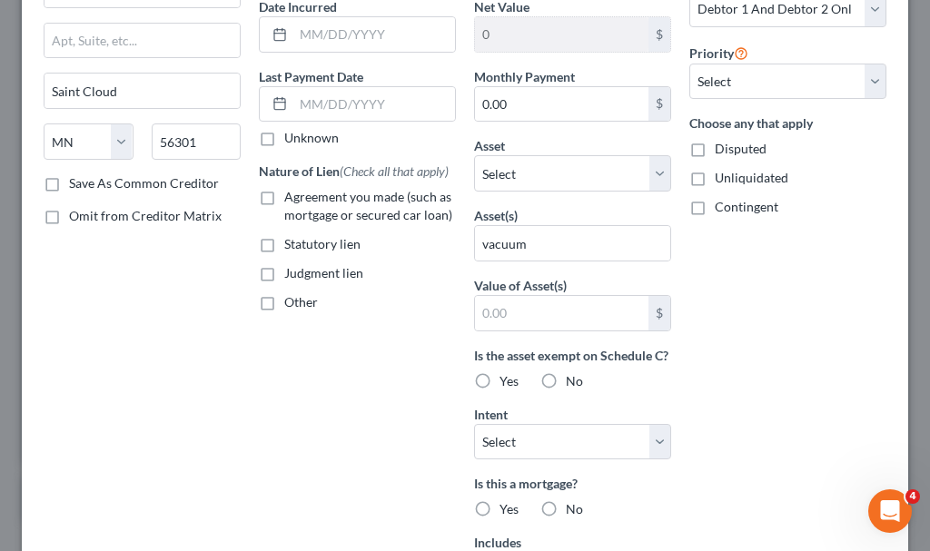
click at [500, 391] on label "Yes" at bounding box center [509, 381] width 19 height 18
click at [507, 384] on input "Yes" at bounding box center [513, 378] width 12 height 12
radio input "true"
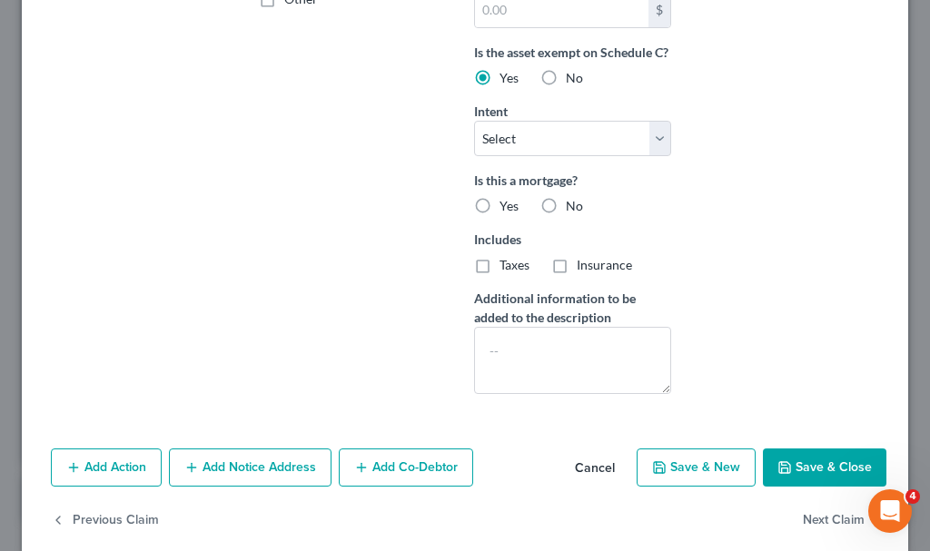
scroll to position [529, 0]
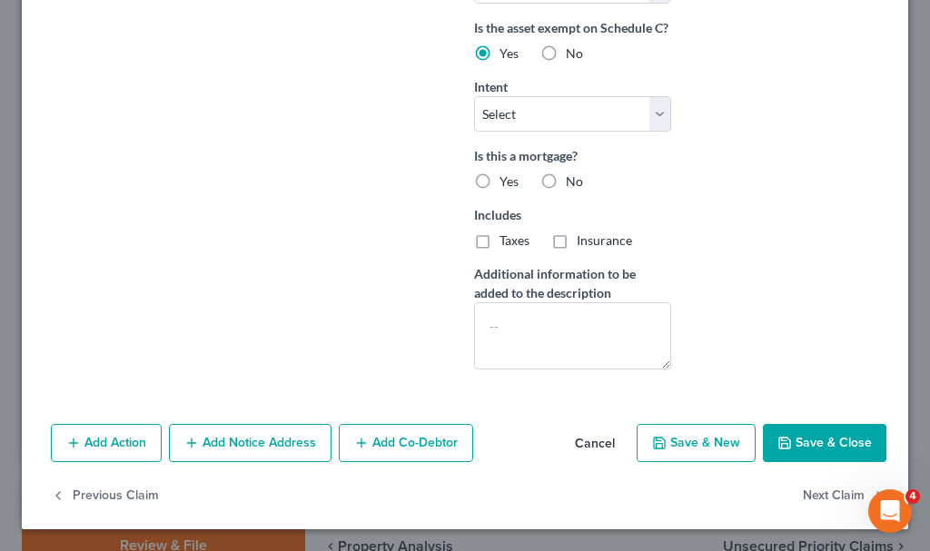
click at [566, 179] on label "No" at bounding box center [574, 182] width 17 height 18
click at [573, 179] on input "No" at bounding box center [579, 179] width 12 height 12
radio input "true"
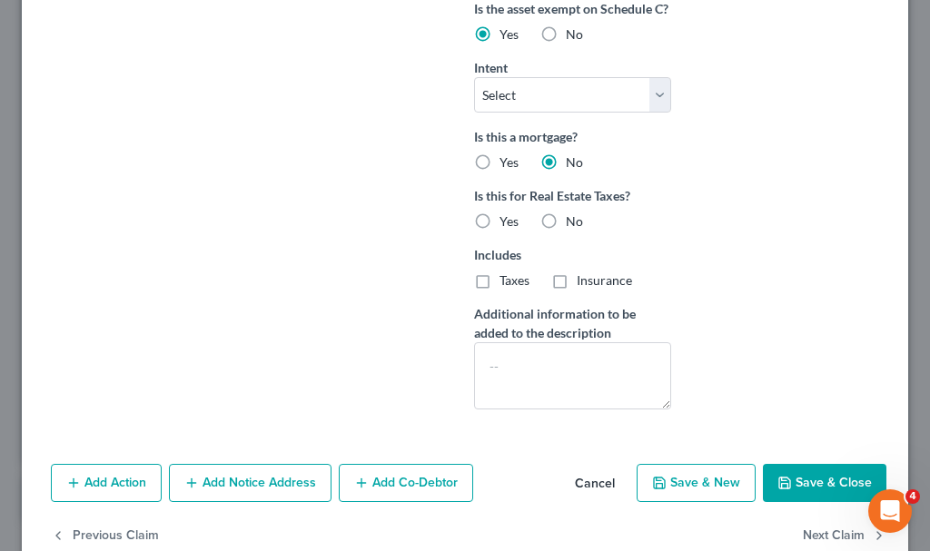
click at [566, 231] on label "No" at bounding box center [574, 222] width 17 height 18
click at [573, 224] on input "No" at bounding box center [579, 219] width 12 height 12
radio input "true"
click at [781, 497] on button "Save & Close" at bounding box center [825, 483] width 124 height 38
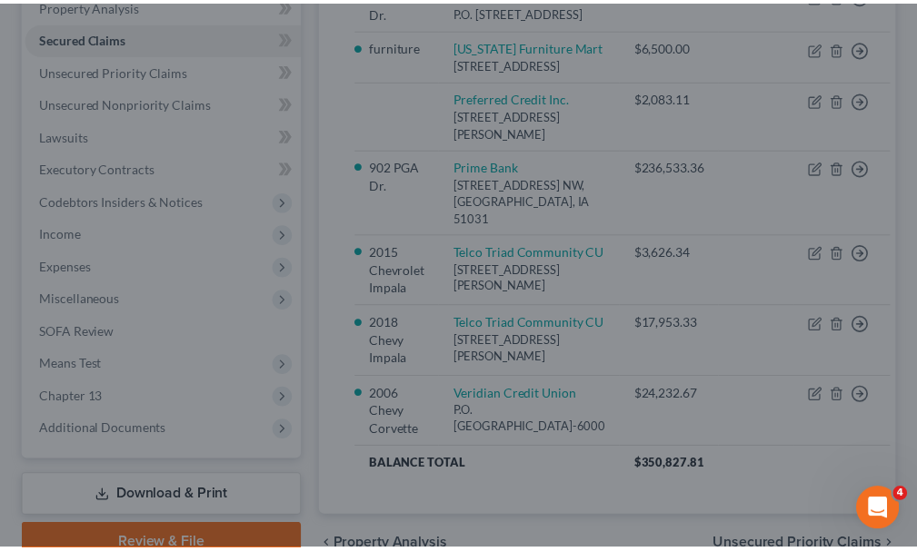
scroll to position [370, 0]
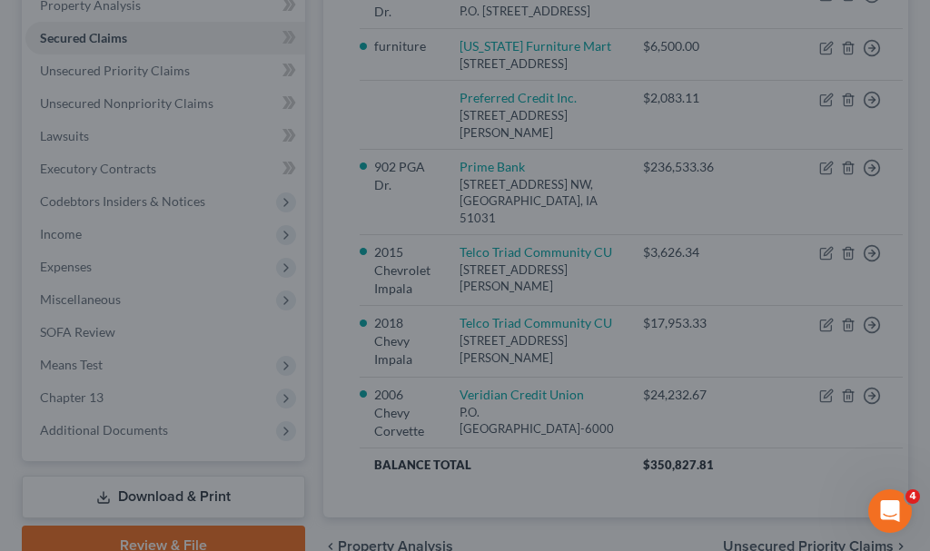
type input "1,700.00"
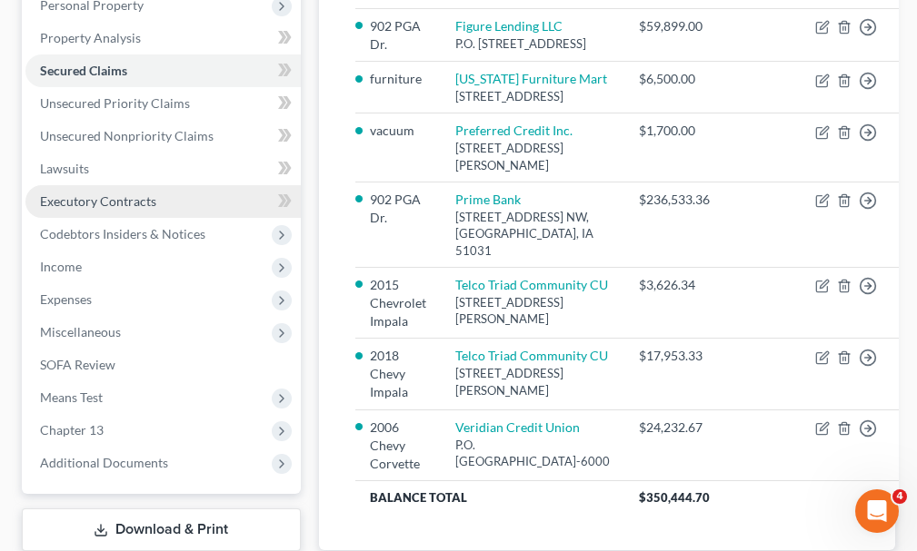
click at [84, 193] on span "Executory Contracts" at bounding box center [98, 200] width 116 height 15
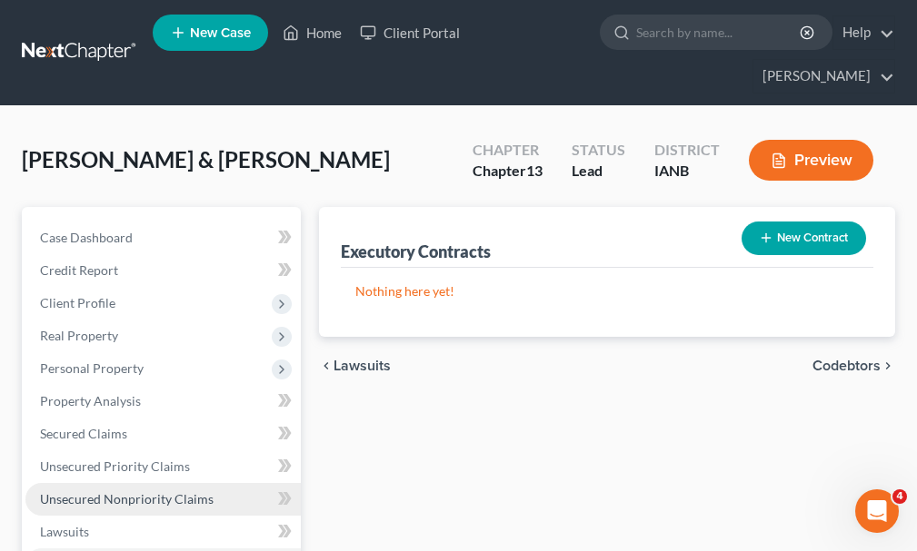
click at [95, 491] on span "Unsecured Nonpriority Claims" at bounding box center [126, 498] width 173 height 15
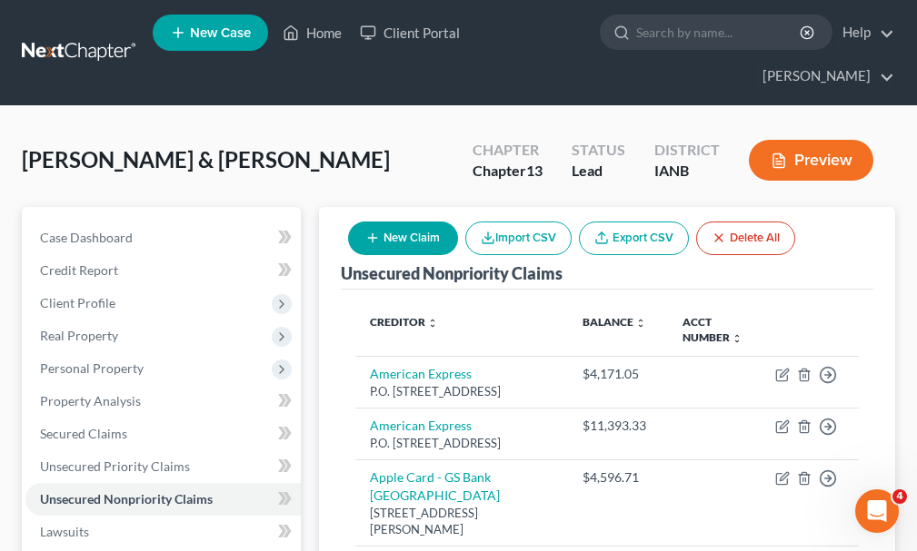
click at [385, 222] on button "New Claim" at bounding box center [403, 239] width 110 height 34
select select "2"
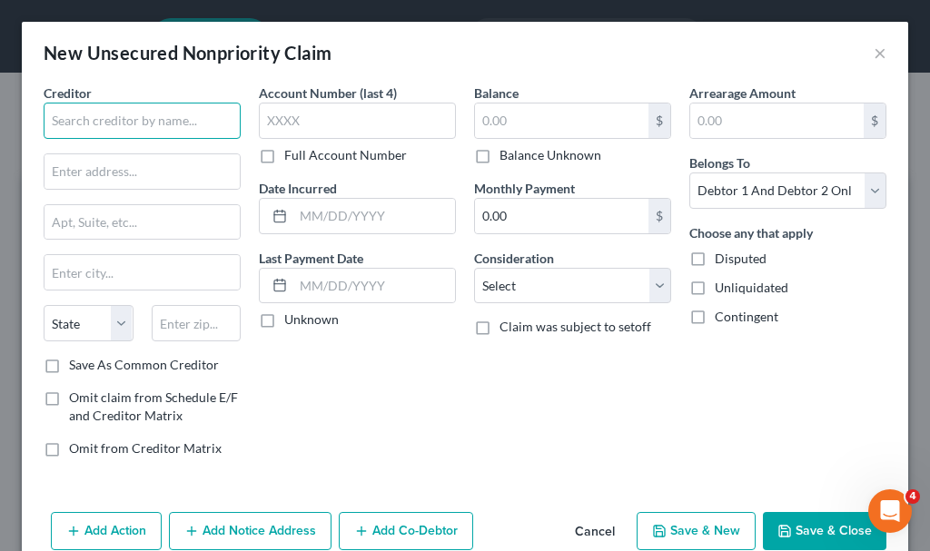
click at [176, 127] on input "text" at bounding box center [142, 121] width 197 height 36
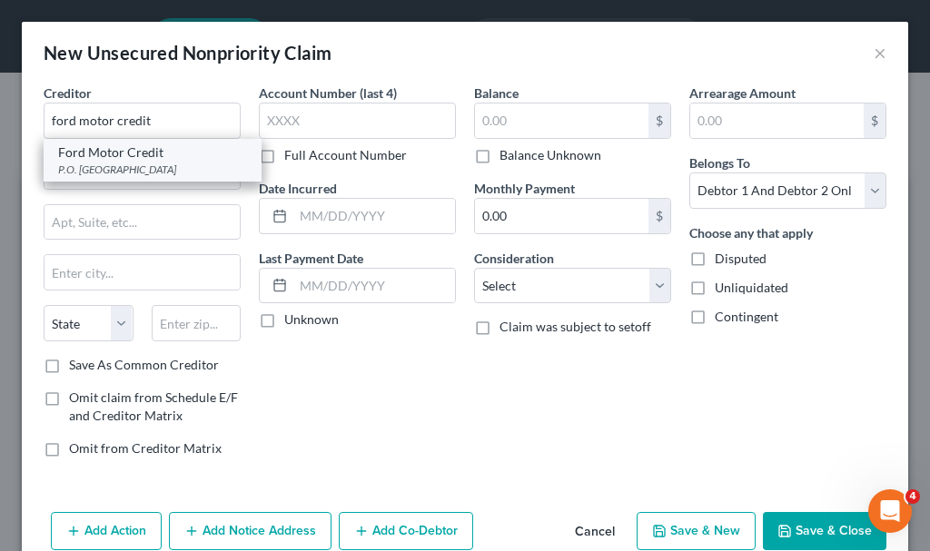
click at [108, 168] on div "P.O. [GEOGRAPHIC_DATA]" at bounding box center [152, 169] width 189 height 15
type input "Ford Motor Credit"
type input "P.O. Box 542000"
type input "[GEOGRAPHIC_DATA]"
select select "30"
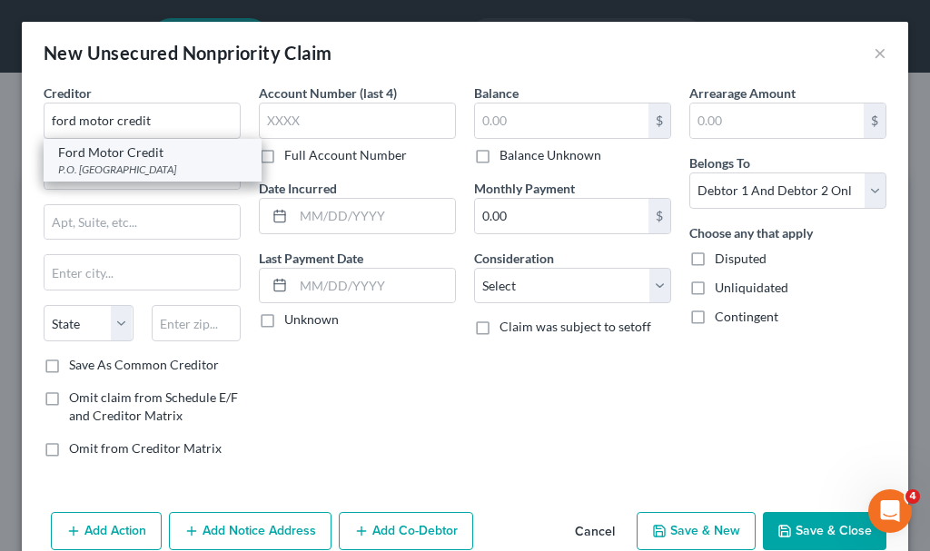
type input "68154"
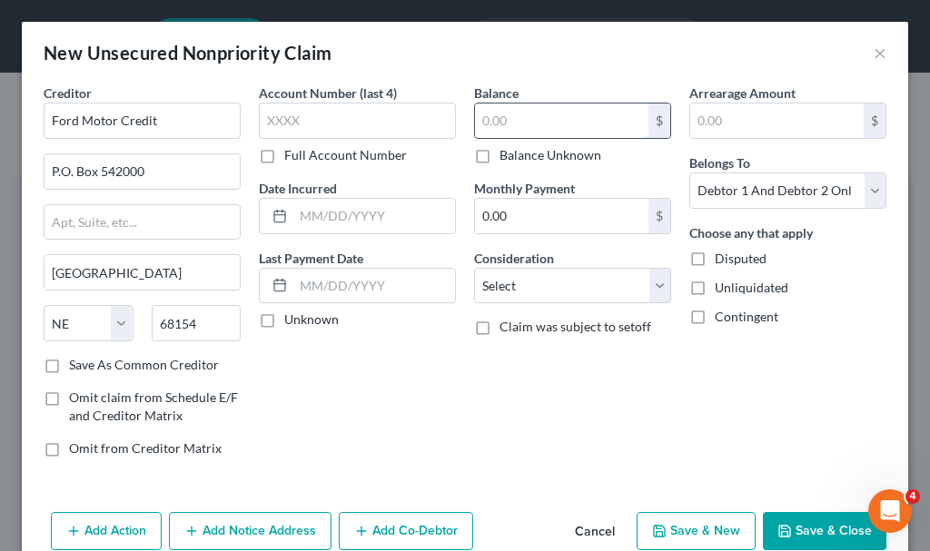
click at [522, 125] on input "text" at bounding box center [561, 121] width 173 height 35
type input "8300"
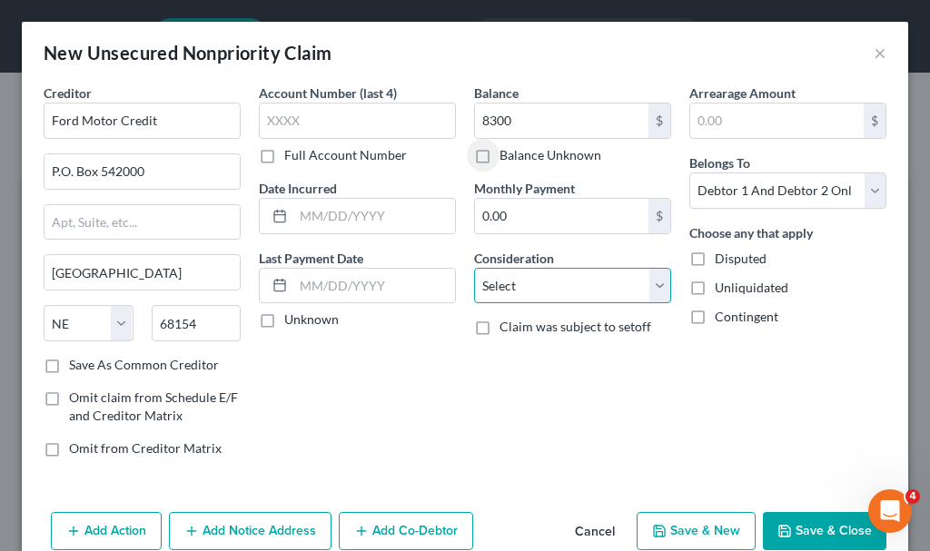
click at [552, 285] on select "Select Cable / Satellite Services Collection Agency Credit Card Debt Debt Couns…" at bounding box center [572, 286] width 197 height 36
select select "4"
click at [474, 268] on select "Select Cable / Satellite Services Collection Agency Credit Card Debt Debt Couns…" at bounding box center [572, 286] width 197 height 36
click at [779, 530] on icon "button" at bounding box center [785, 531] width 15 height 15
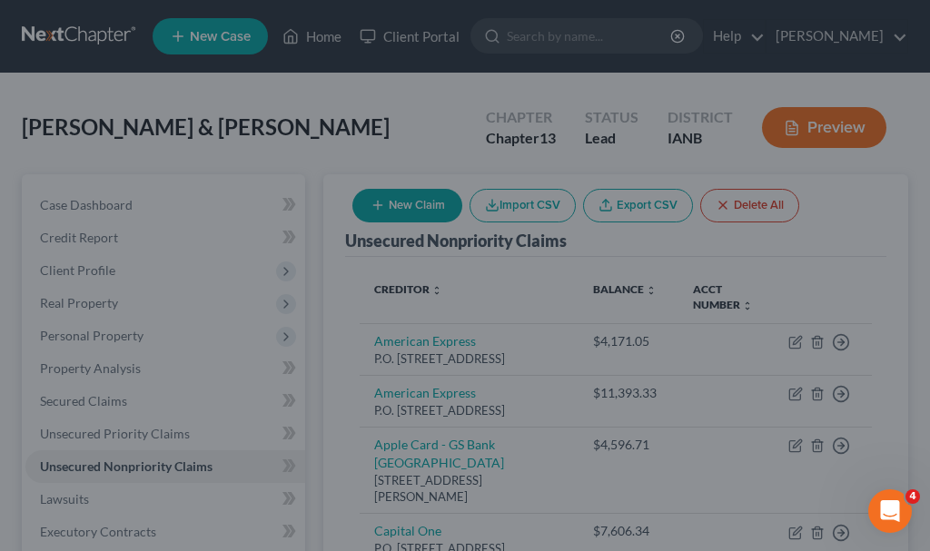
type input "8,300.00"
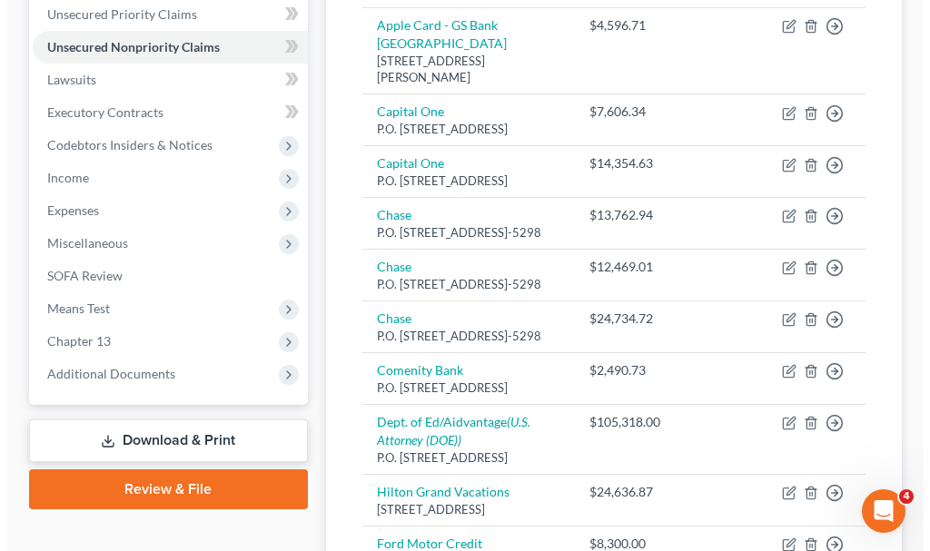
scroll to position [810, 0]
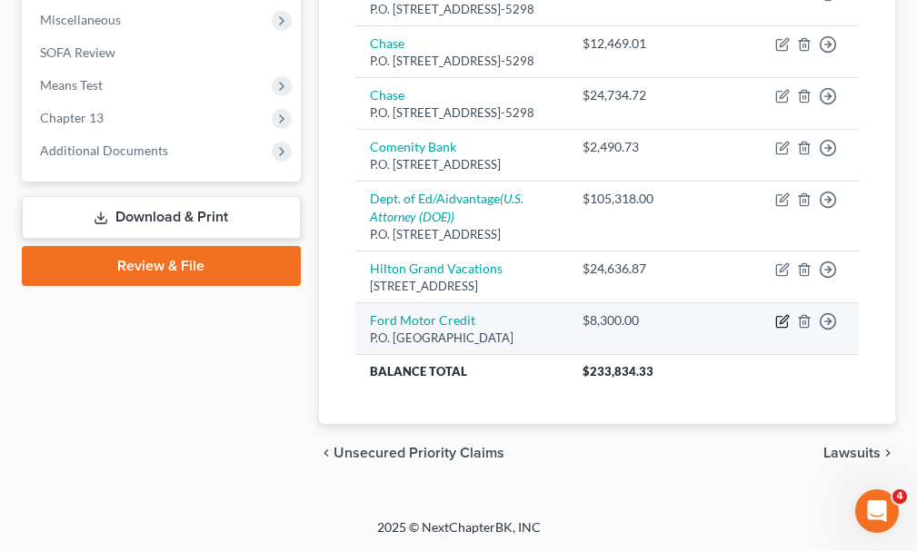
click at [782, 316] on icon "button" at bounding box center [783, 320] width 8 height 8
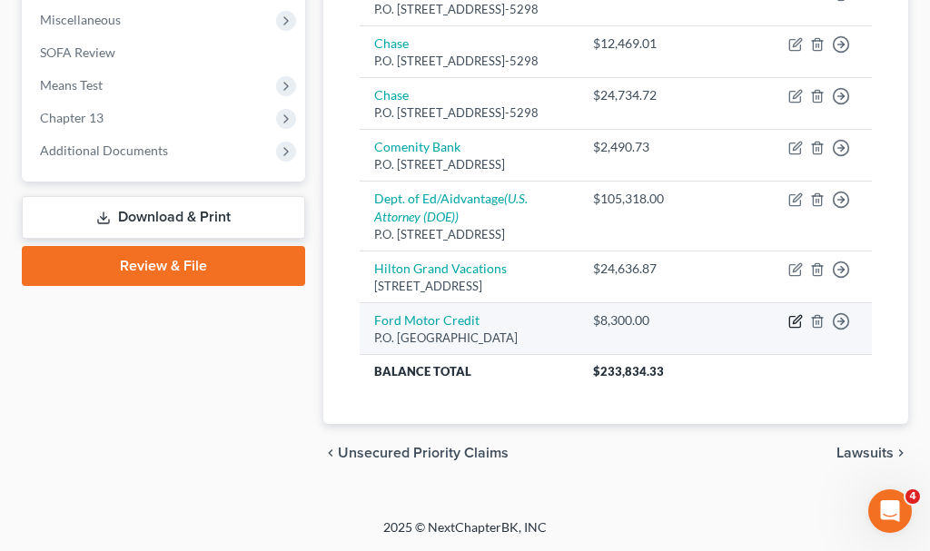
select select "30"
select select "4"
select select "2"
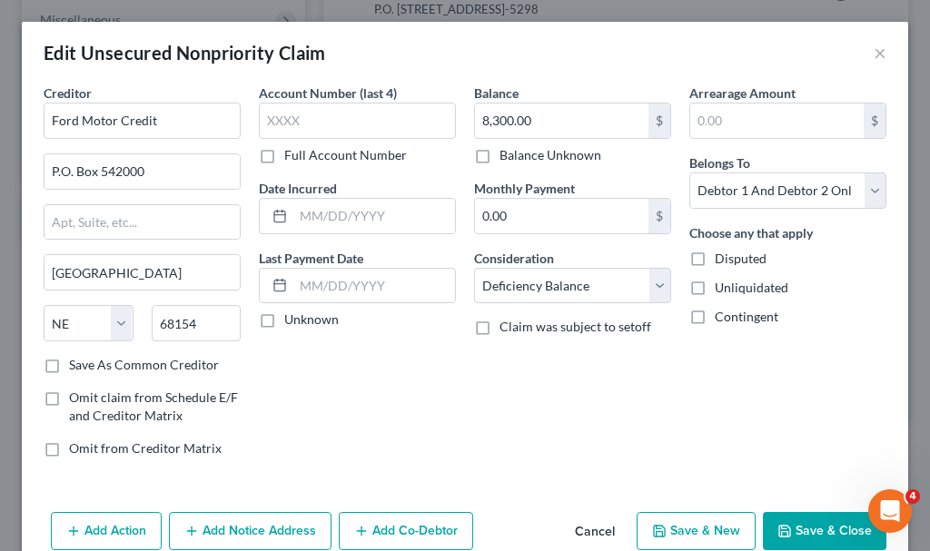
click at [132, 528] on button "Add Action" at bounding box center [106, 531] width 111 height 38
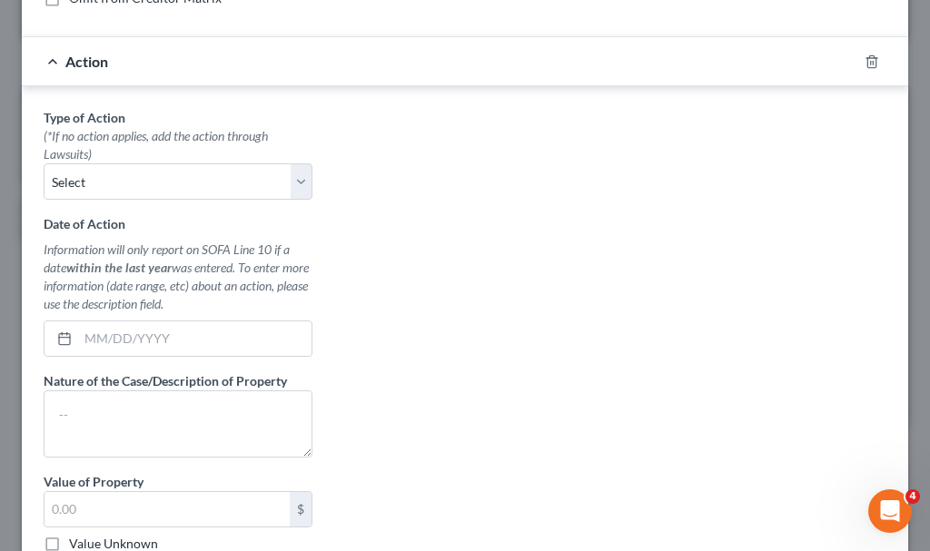
scroll to position [454, 0]
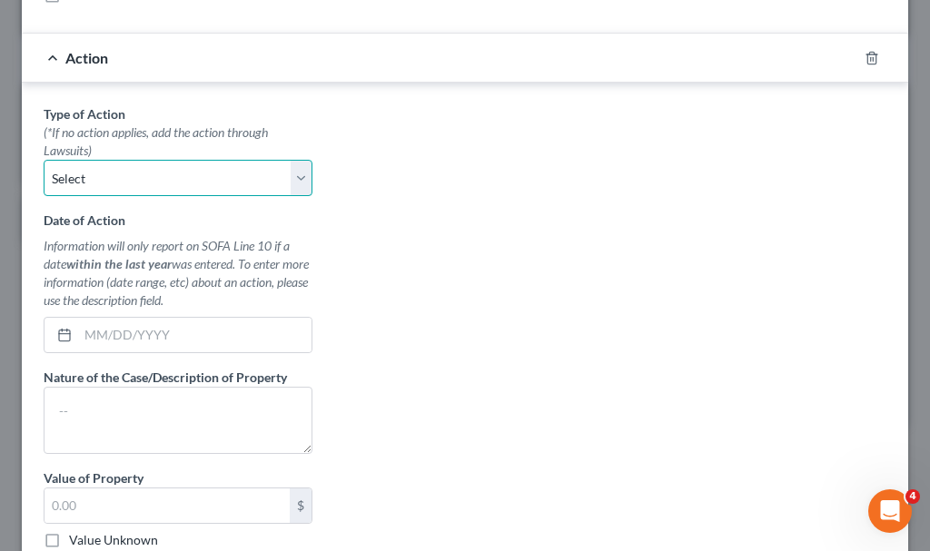
click at [160, 175] on select "Select Repossession Garnishment Foreclosure Personal Injury Attached, Seized, O…" at bounding box center [178, 178] width 269 height 36
select select "0"
click at [44, 160] on select "Select Repossession Garnishment Foreclosure Personal Injury Attached, Seized, O…" at bounding box center [178, 178] width 269 height 36
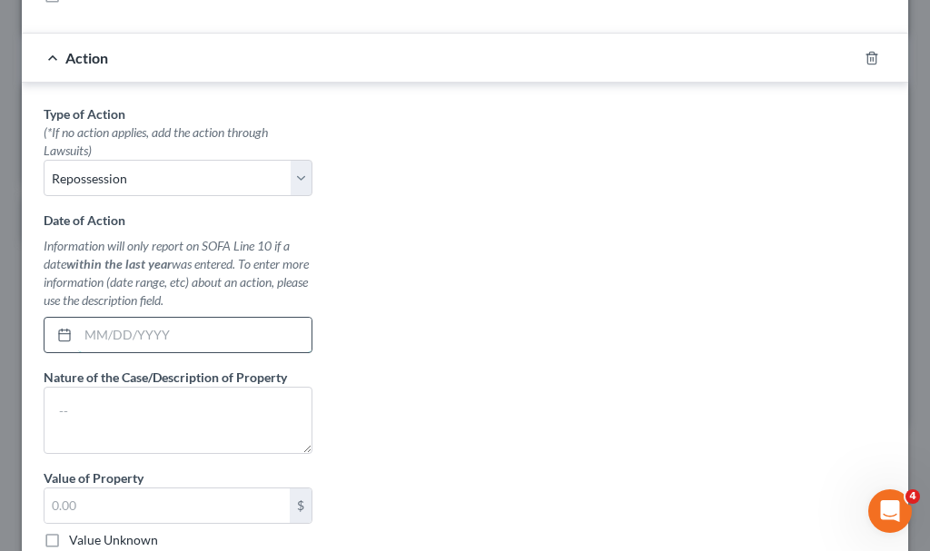
click at [164, 340] on input "text" at bounding box center [194, 335] width 233 height 35
type input "[DATE]"
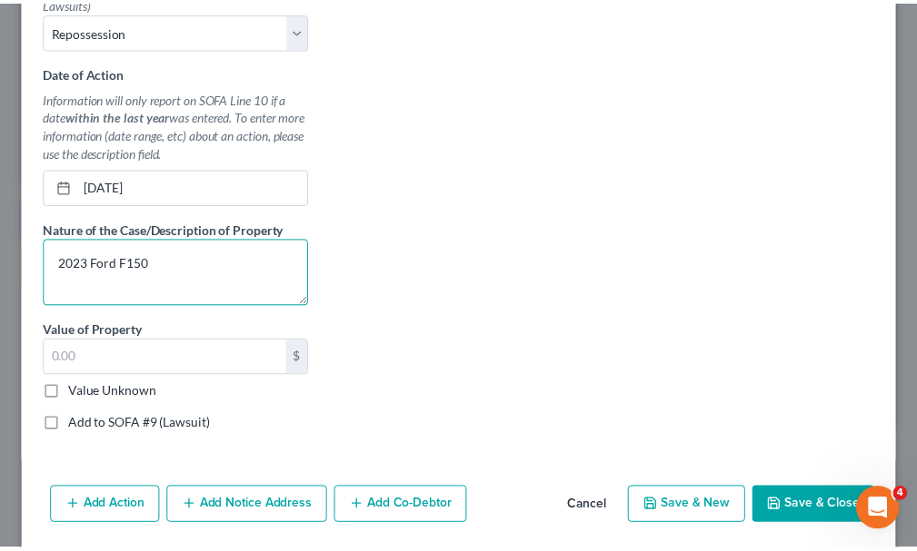
scroll to position [666, 0]
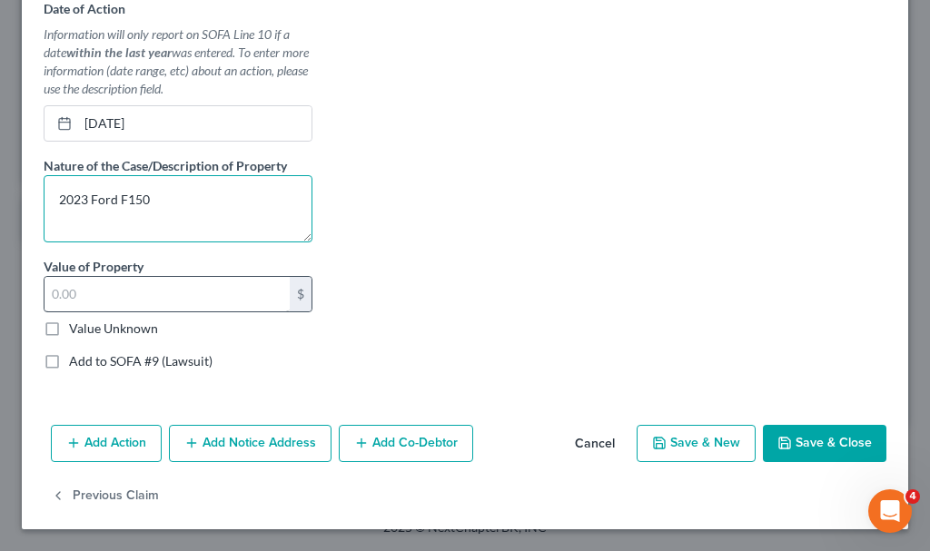
type textarea "2023 Ford F150"
click at [119, 290] on input "text" at bounding box center [167, 294] width 245 height 35
type input "1"
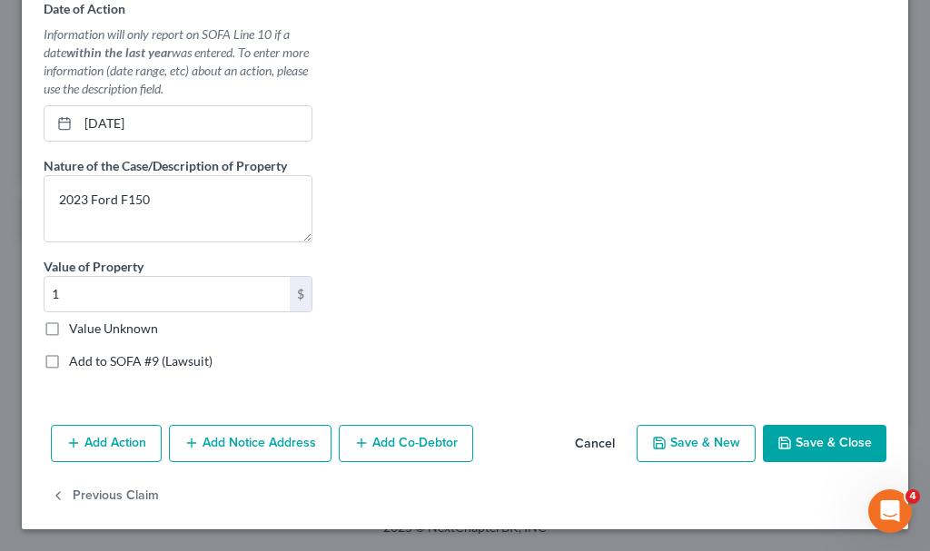
click at [782, 447] on button "Save & Close" at bounding box center [825, 444] width 124 height 38
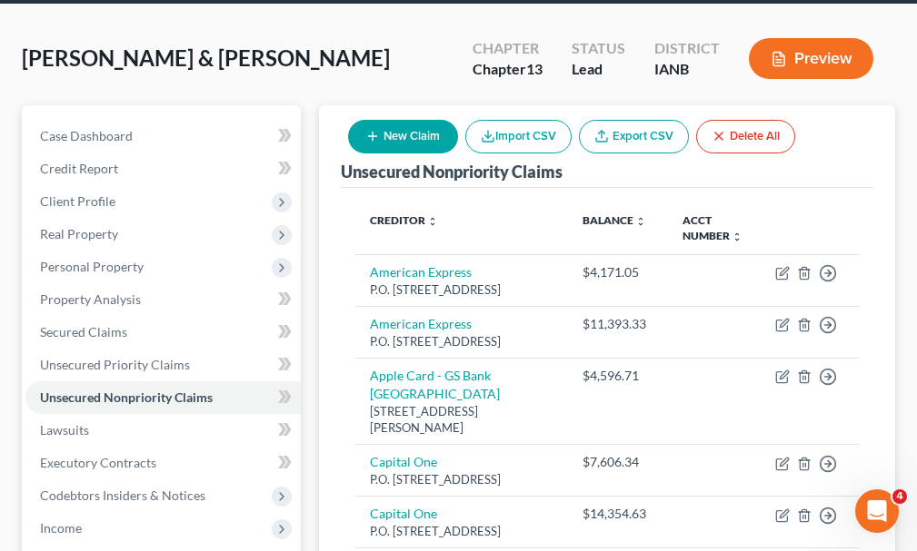
scroll to position [84, 0]
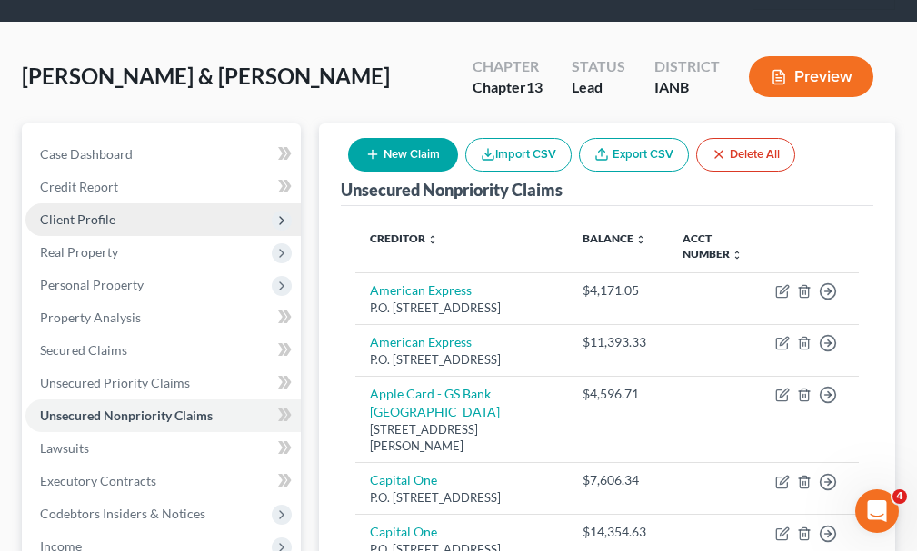
click at [57, 212] on span "Client Profile" at bounding box center [77, 219] width 75 height 15
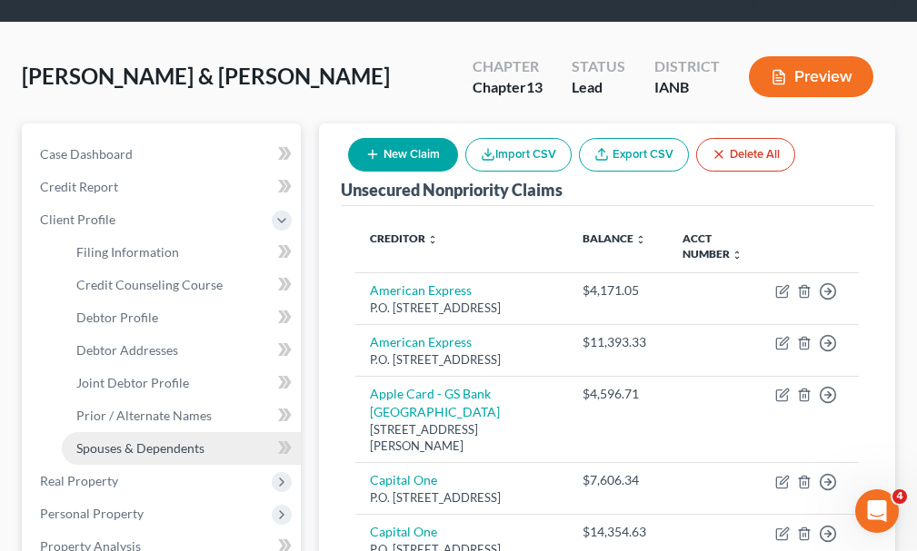
click at [96, 441] on span "Spouses & Dependents" at bounding box center [140, 448] width 128 height 15
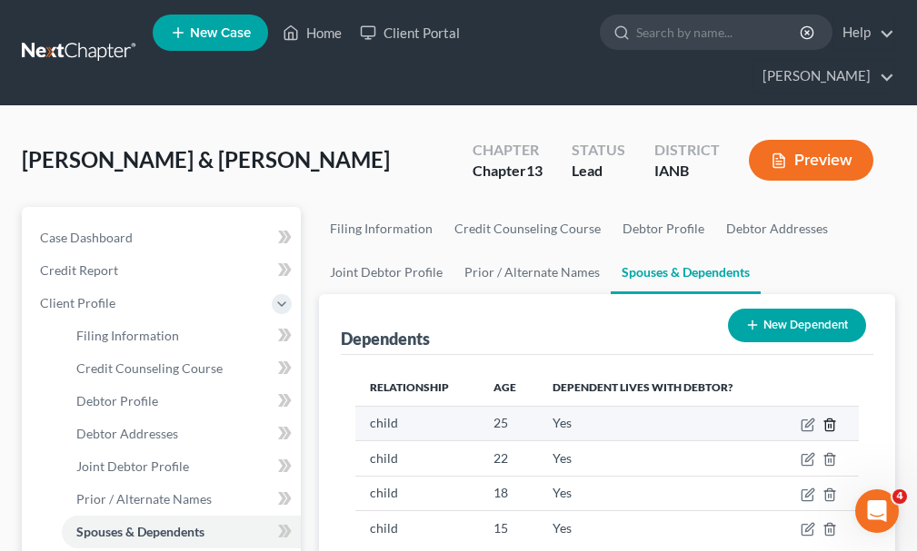
click at [832, 418] on icon "button" at bounding box center [829, 425] width 15 height 15
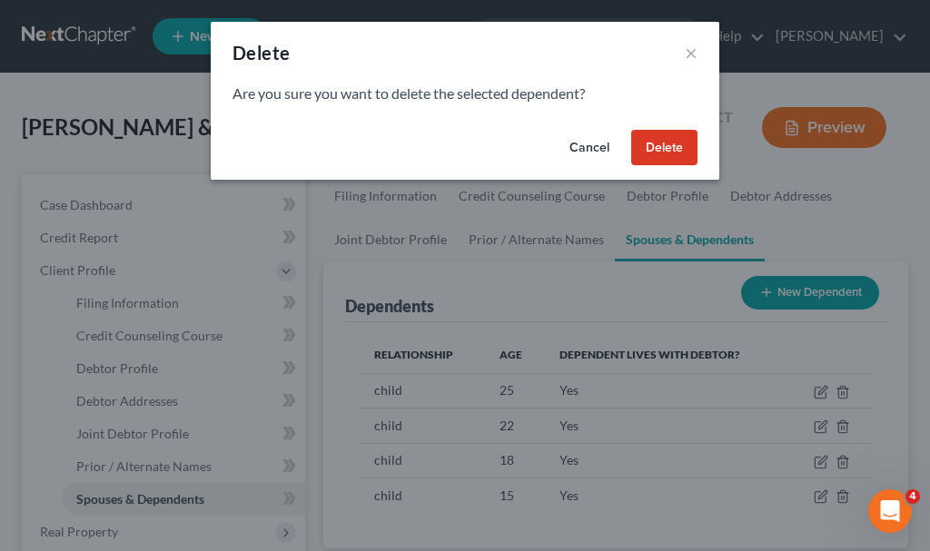
click at [665, 141] on button "Delete" at bounding box center [664, 148] width 66 height 36
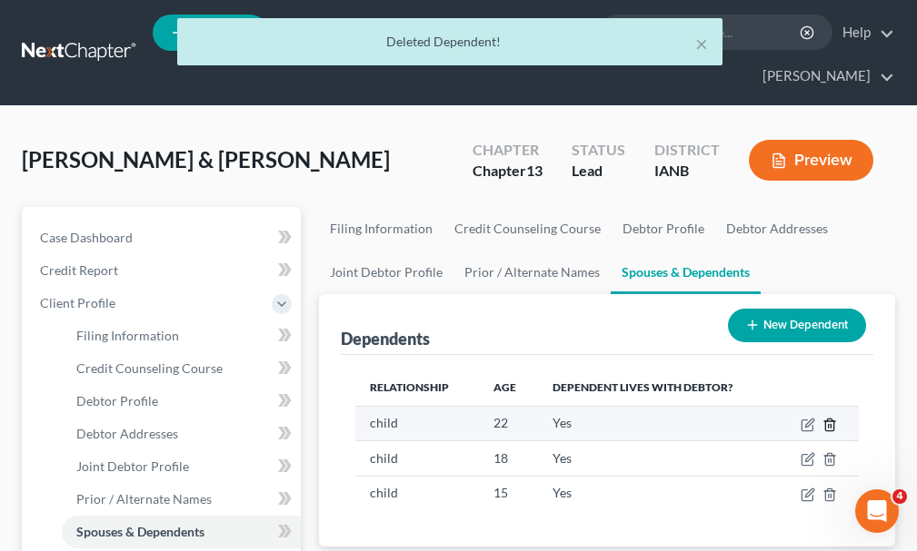
click at [827, 418] on icon "button" at bounding box center [829, 425] width 15 height 15
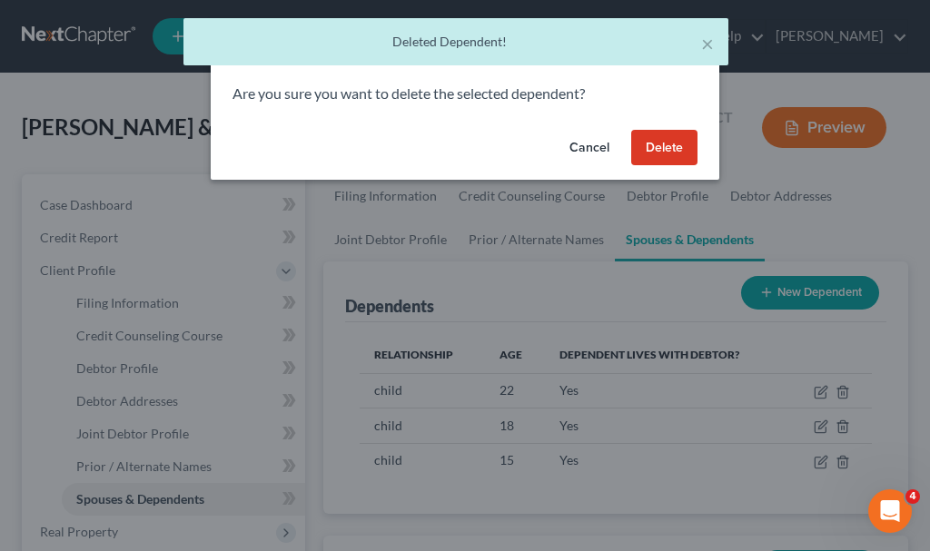
click at [668, 144] on button "Delete" at bounding box center [664, 148] width 66 height 36
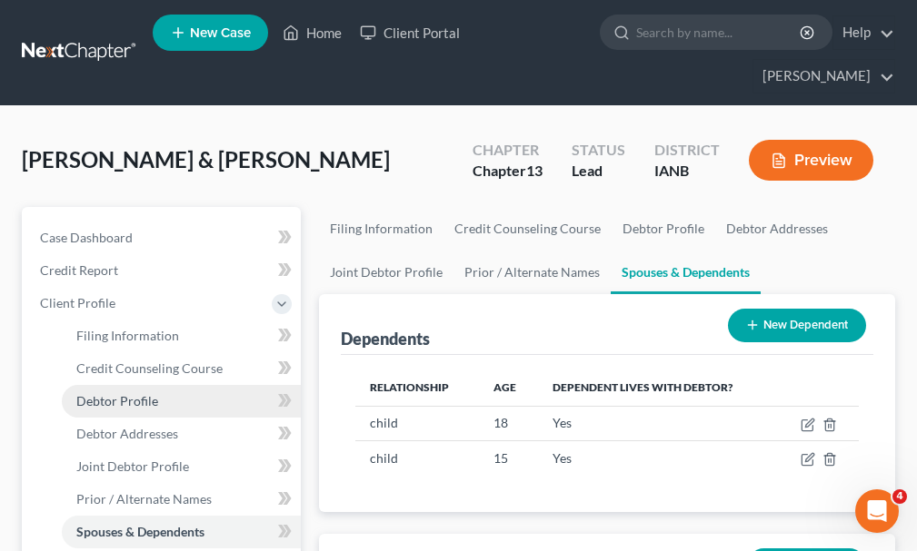
click at [114, 393] on span "Debtor Profile" at bounding box center [117, 400] width 82 height 15
select select "1"
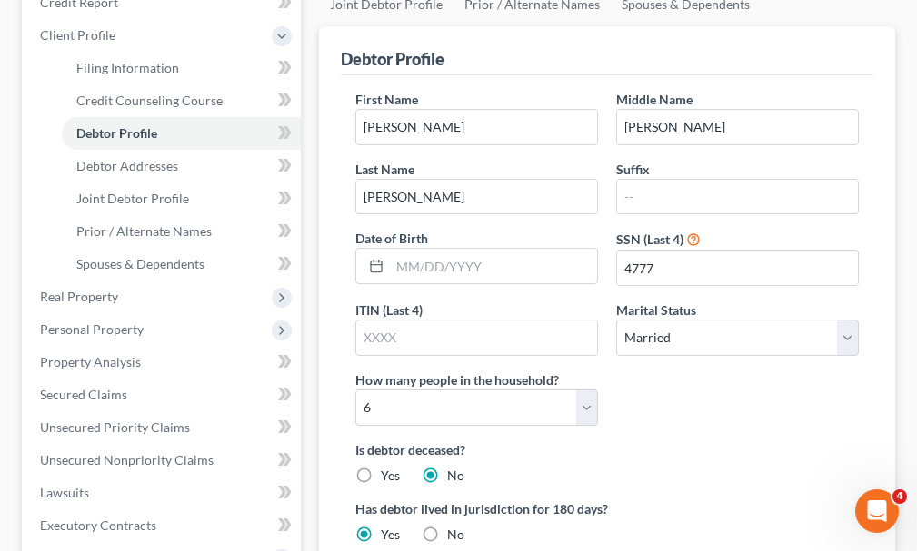
scroll to position [273, 0]
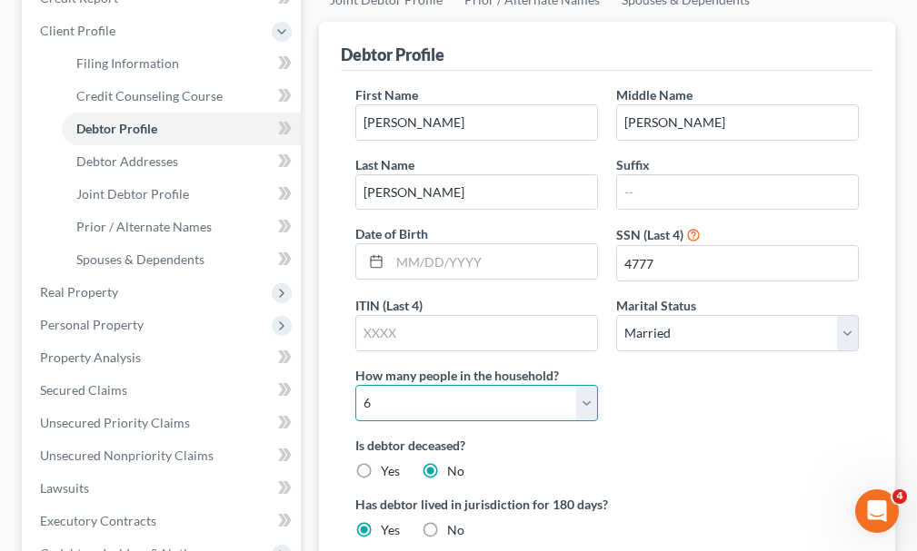
click at [413, 385] on select "Select 1 2 3 4 5 6 7 8 9 10 11 12 13 14 15 16 17 18 19 20" at bounding box center [476, 403] width 243 height 36
select select "3"
click at [355, 385] on select "Select 1 2 3 4 5 6 7 8 9 10 11 12 13 14 15 16 17 18 19 20" at bounding box center [476, 403] width 243 height 36
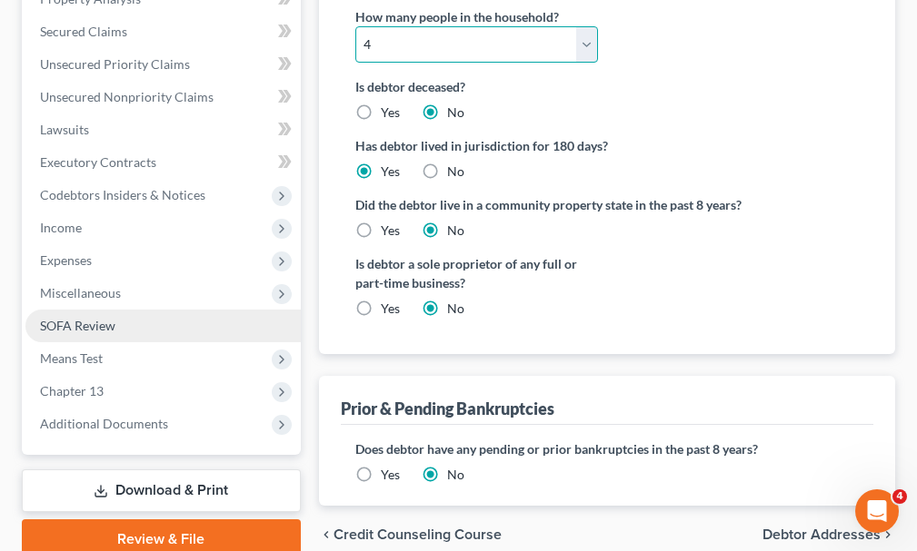
scroll to position [636, 0]
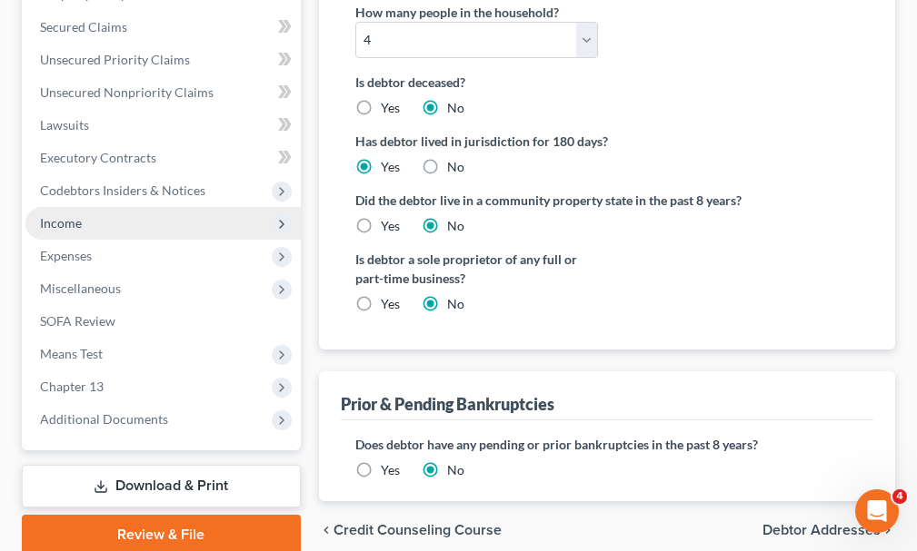
click at [48, 215] on span "Income" at bounding box center [61, 222] width 42 height 15
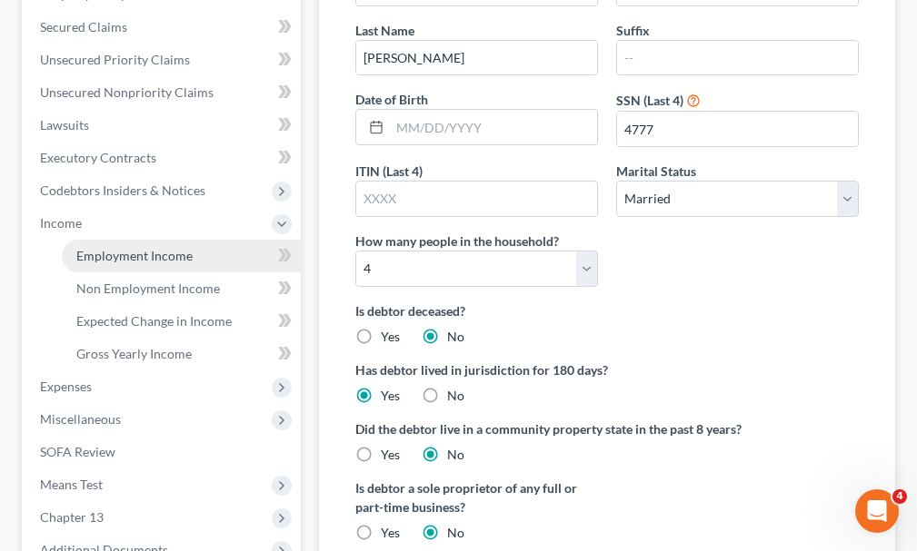
click at [124, 248] on span "Employment Income" at bounding box center [134, 255] width 116 height 15
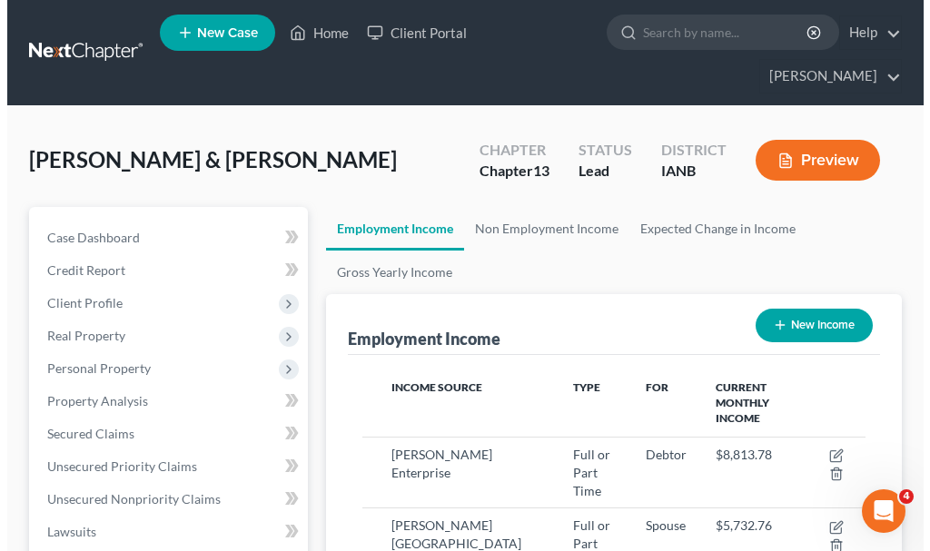
scroll to position [252, 540]
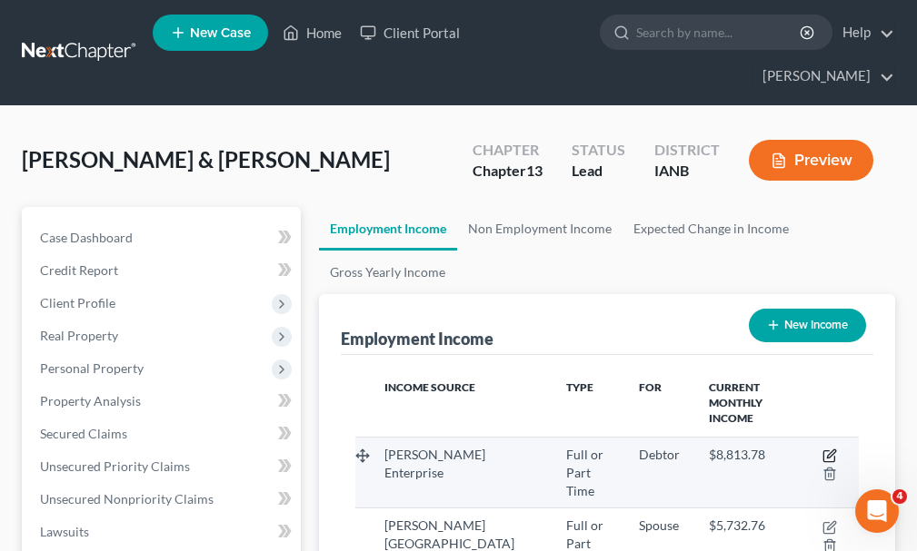
click at [826, 449] on icon "button" at bounding box center [829, 456] width 15 height 15
select select "0"
select select "16"
select select "3"
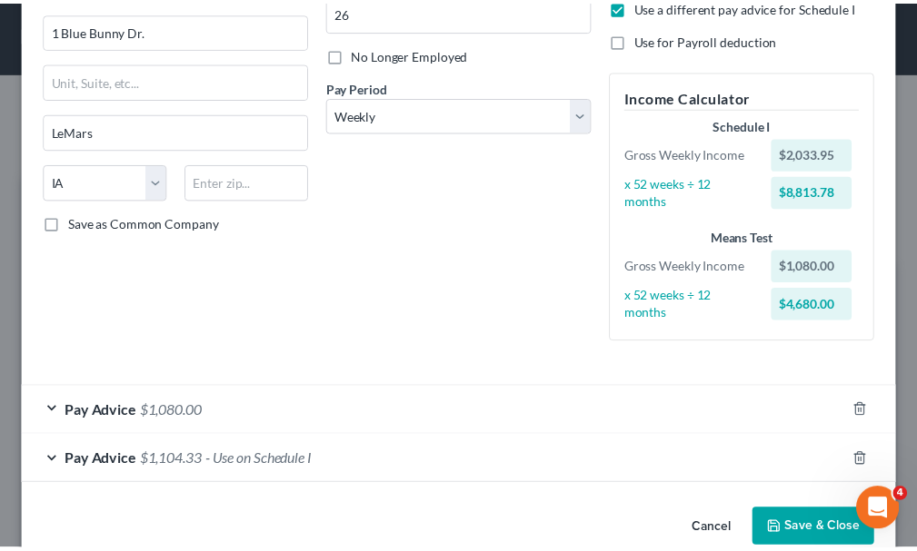
scroll to position [245, 0]
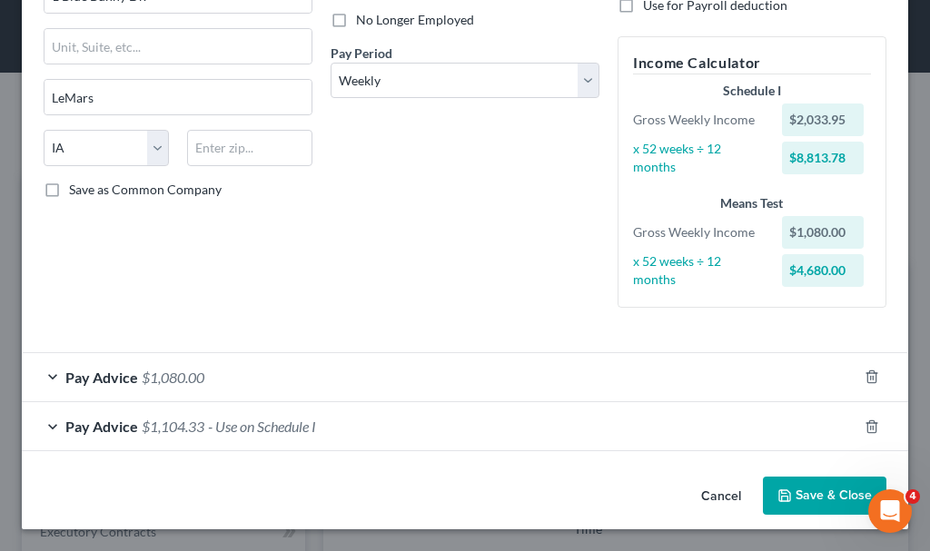
click at [817, 490] on button "Save & Close" at bounding box center [825, 496] width 124 height 38
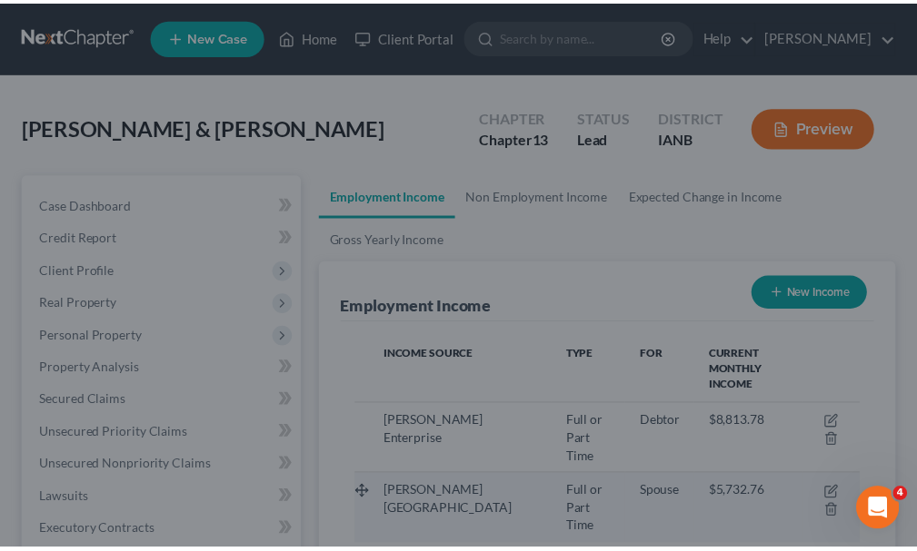
scroll to position [252, 540]
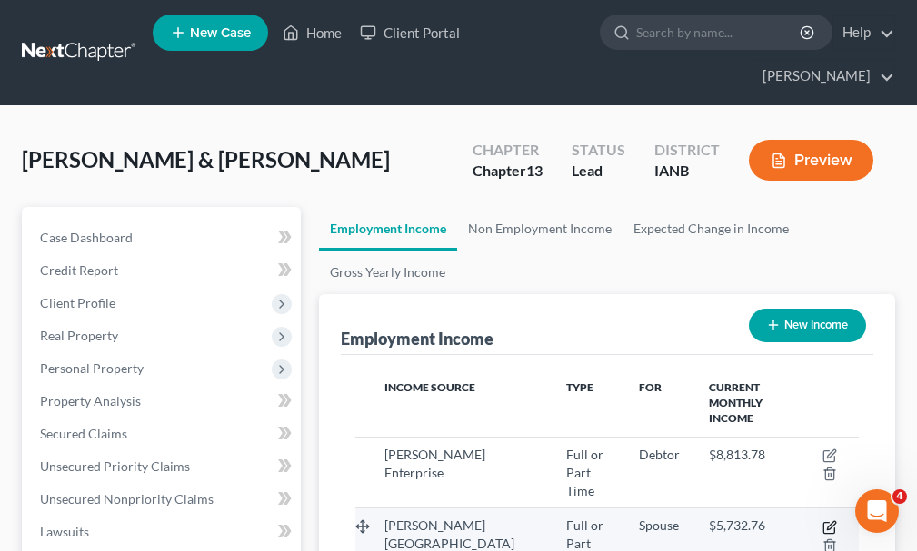
click at [827, 520] on icon "button" at bounding box center [829, 527] width 15 height 15
select select "0"
select select "2"
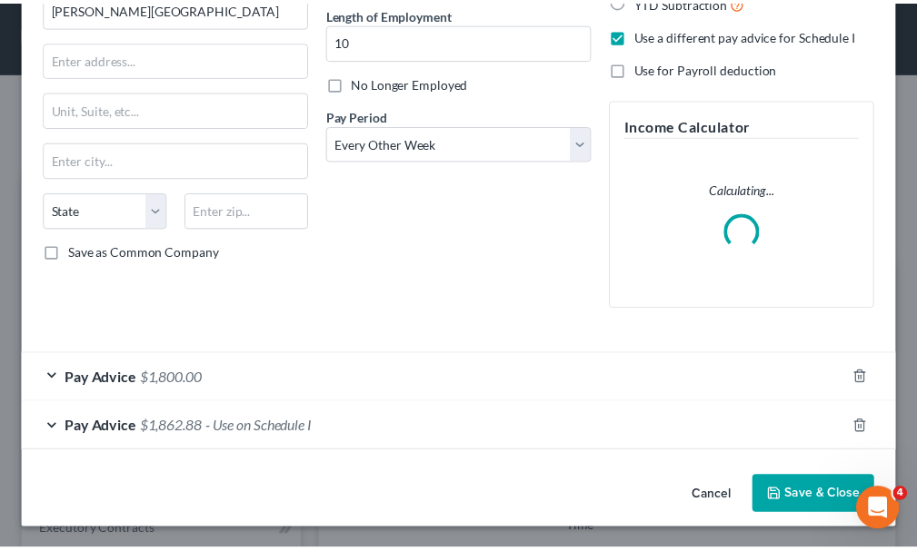
scroll to position [183, 0]
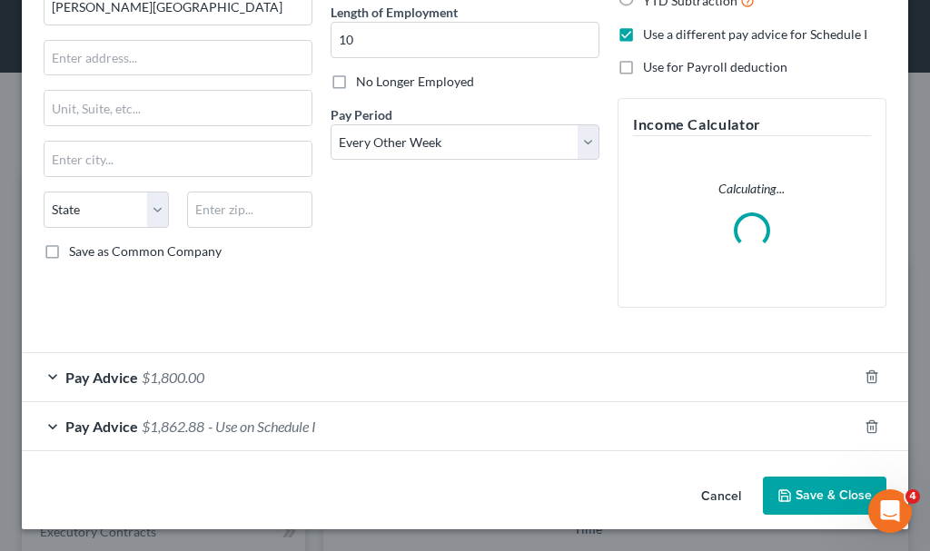
click at [805, 493] on button "Save & Close" at bounding box center [825, 496] width 124 height 38
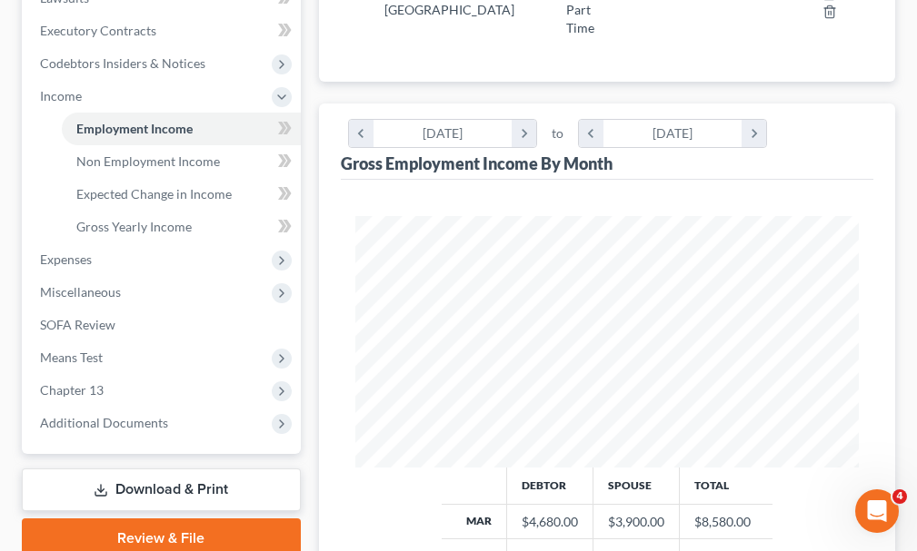
scroll to position [545, 0]
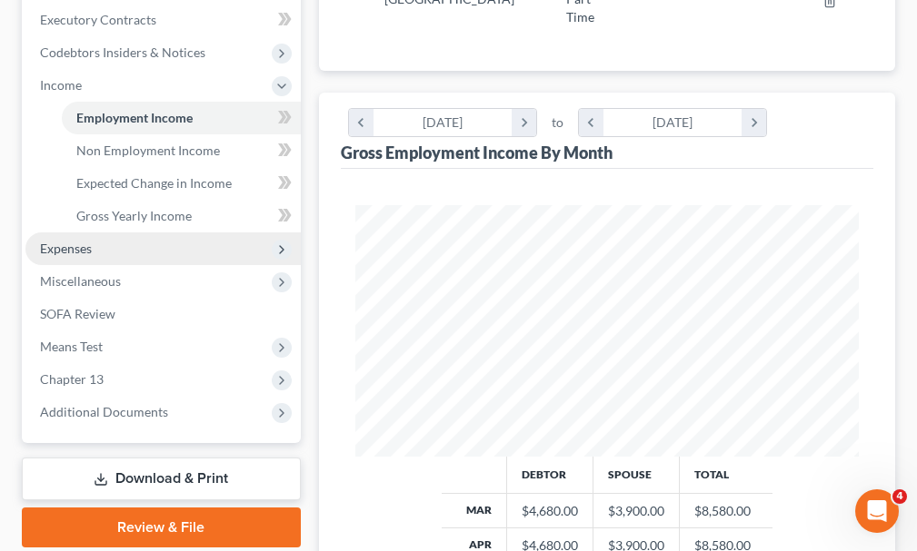
click at [58, 241] on span "Expenses" at bounding box center [66, 248] width 52 height 15
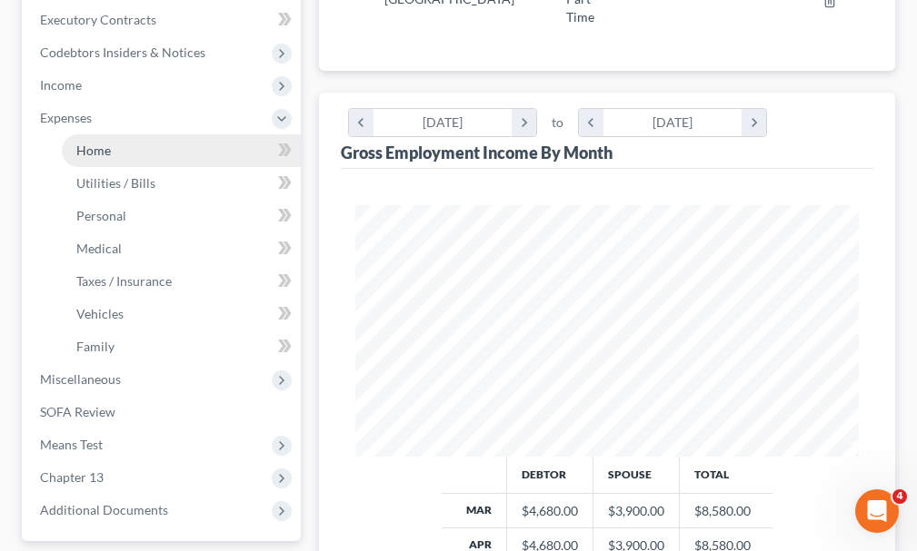
click at [83, 143] on span "Home" at bounding box center [93, 150] width 35 height 15
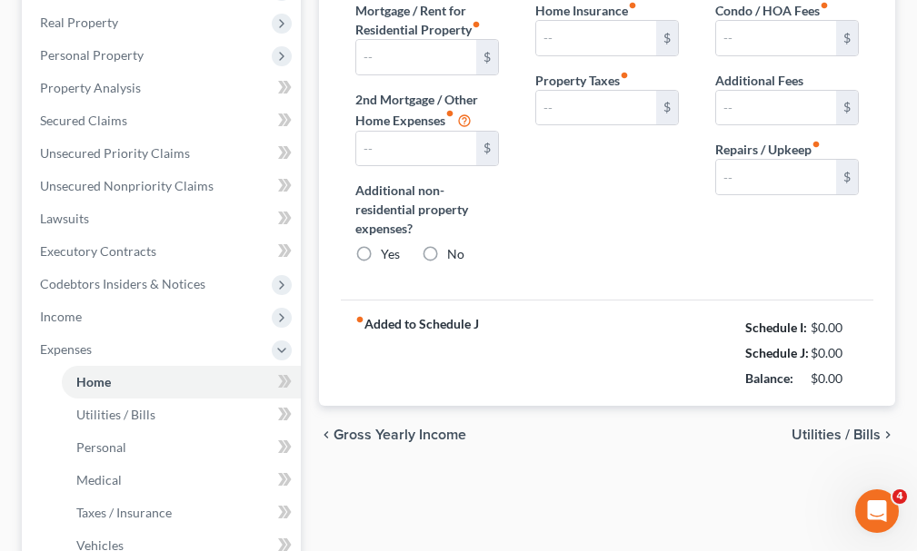
type input "1,730.00"
type input "757.92"
radio input "true"
type input "0.00"
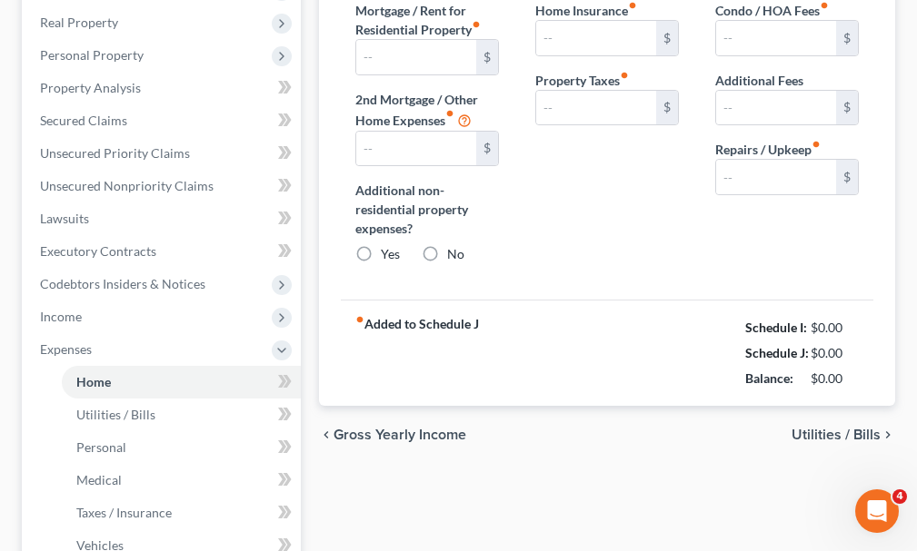
type input "0.00"
type input "200.00"
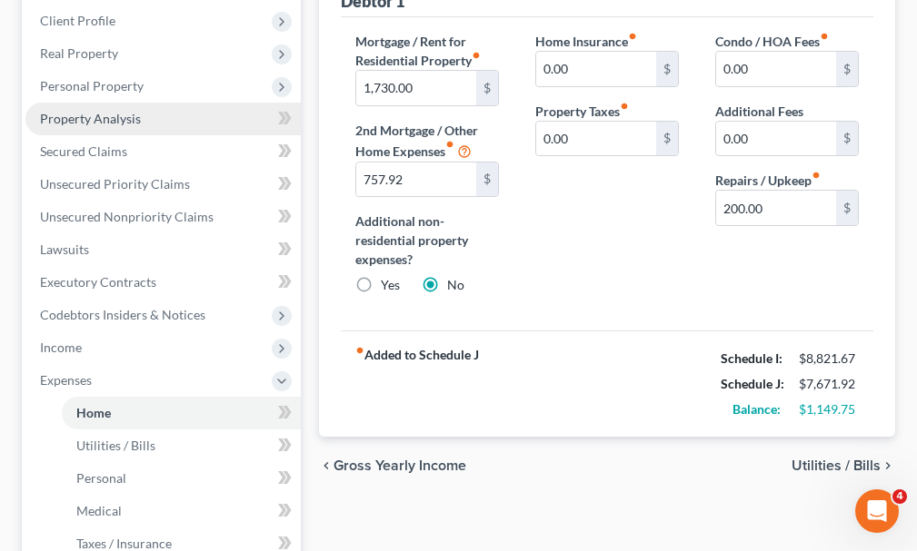
scroll to position [363, 0]
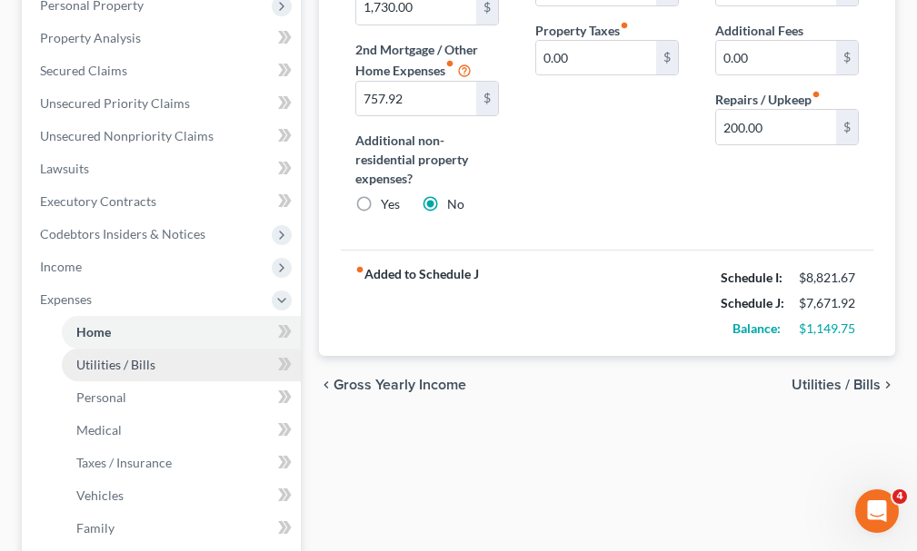
click at [109, 357] on span "Utilities / Bills" at bounding box center [115, 364] width 79 height 15
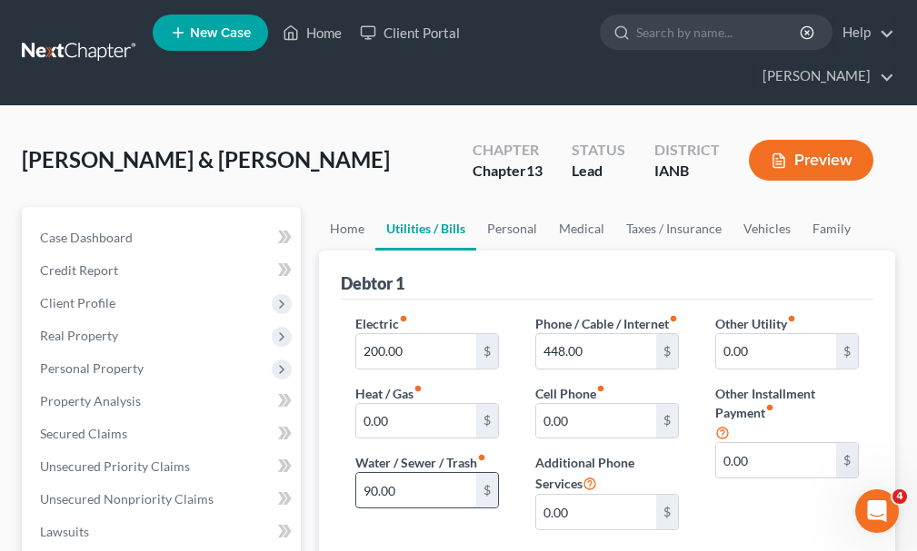
click at [411, 473] on input "90.00" at bounding box center [416, 490] width 120 height 35
type input "110"
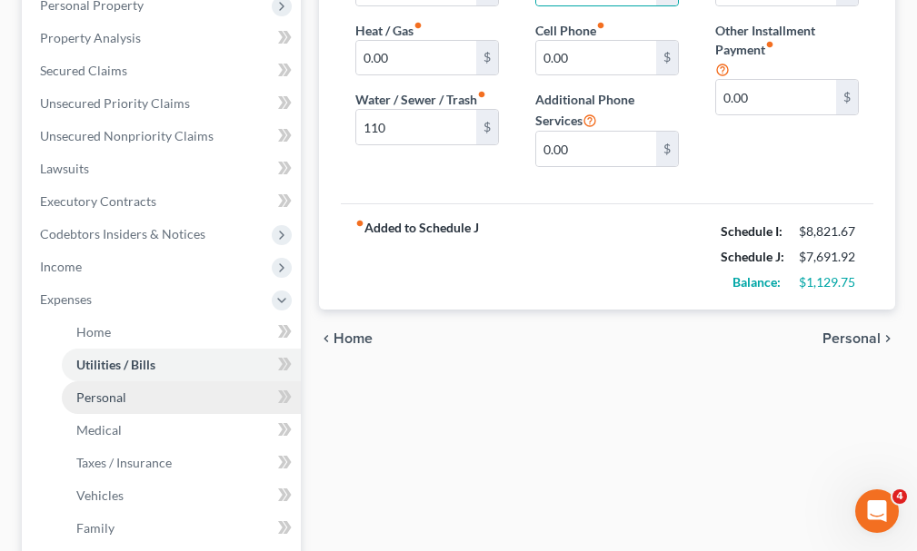
click at [93, 390] on span "Personal" at bounding box center [101, 397] width 50 height 15
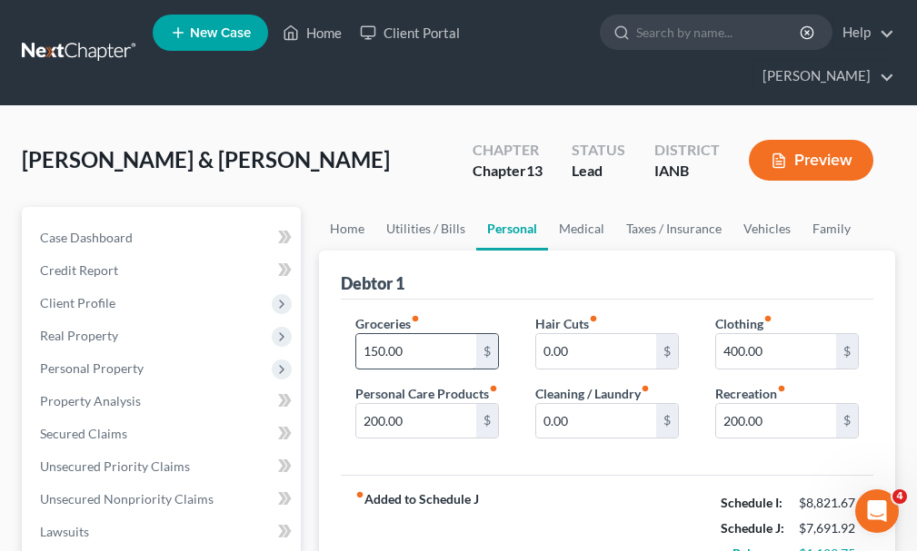
click at [415, 334] on input "150.00" at bounding box center [416, 351] width 120 height 35
type input "900"
type input "300"
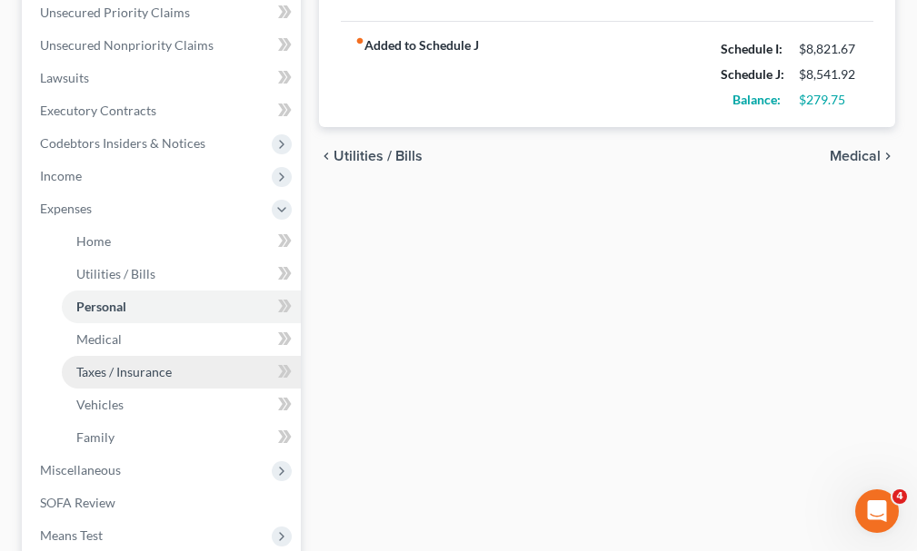
click at [114, 364] on span "Taxes / Insurance" at bounding box center [123, 371] width 95 height 15
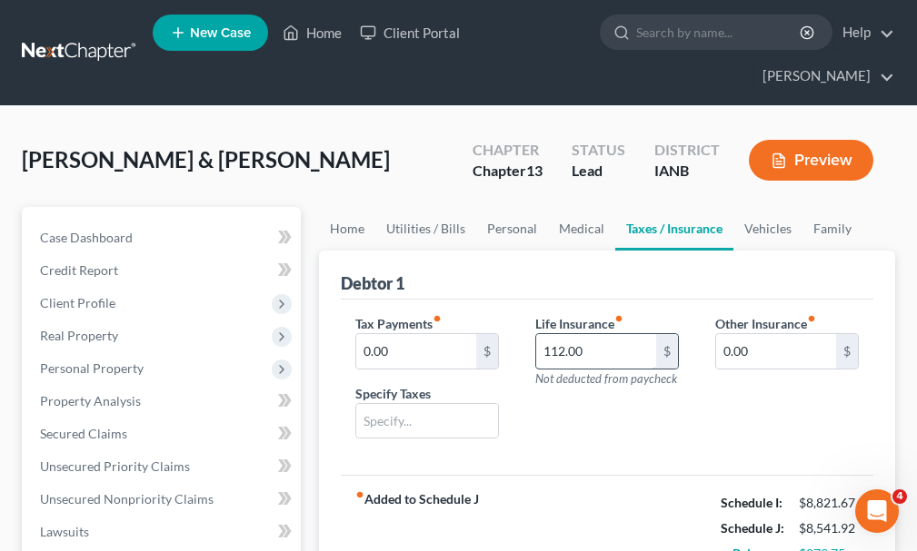
click at [612, 334] on input "112.00" at bounding box center [596, 351] width 120 height 35
type input "125"
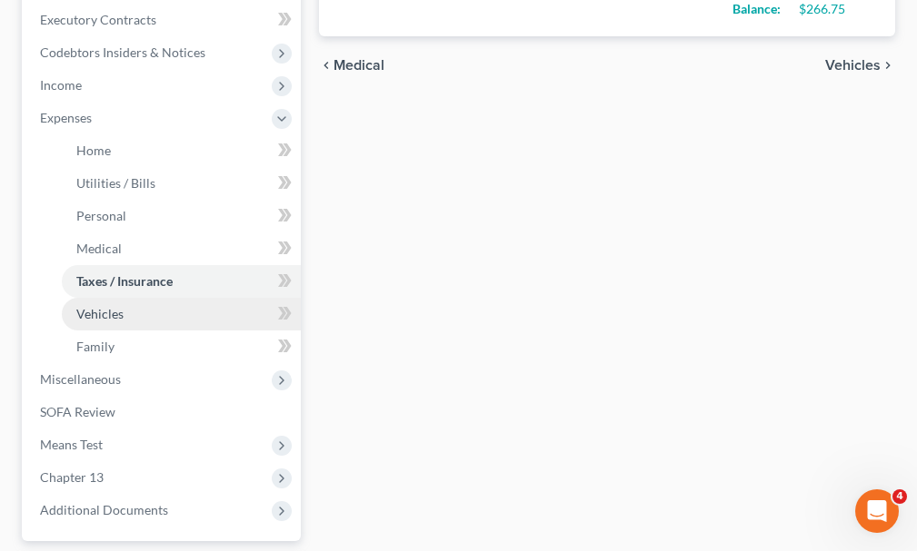
click at [94, 306] on span "Vehicles" at bounding box center [99, 313] width 47 height 15
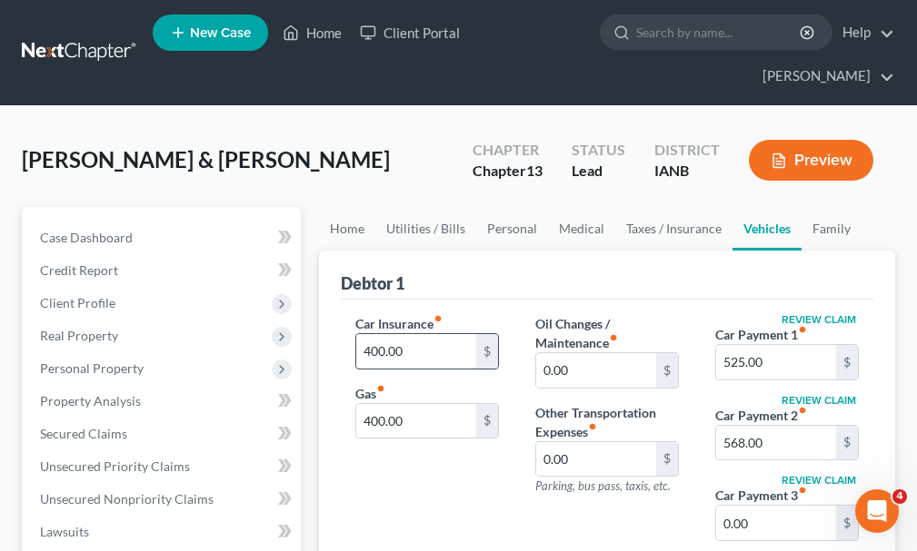
click at [417, 334] on input "400.00" at bounding box center [416, 351] width 120 height 35
type input "315"
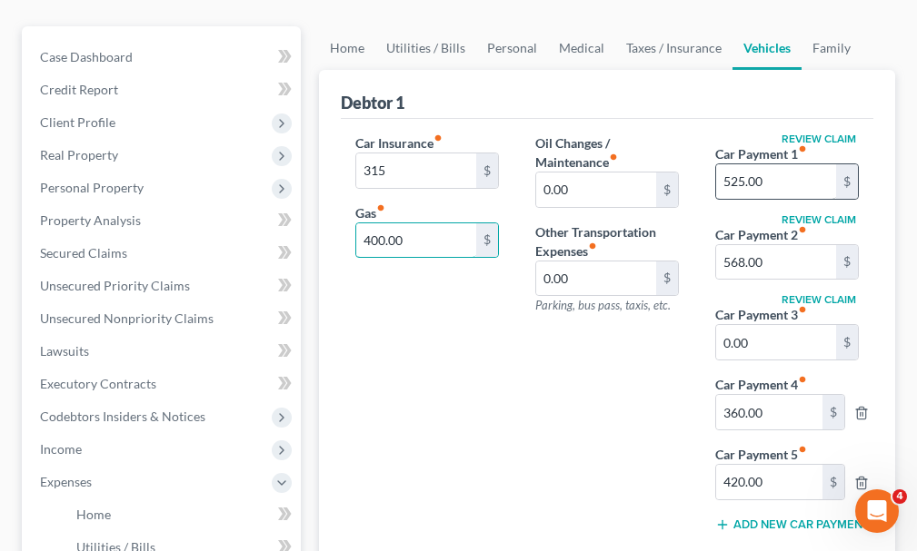
scroll to position [182, 0]
click at [768, 324] on input "0.00" at bounding box center [776, 341] width 120 height 35
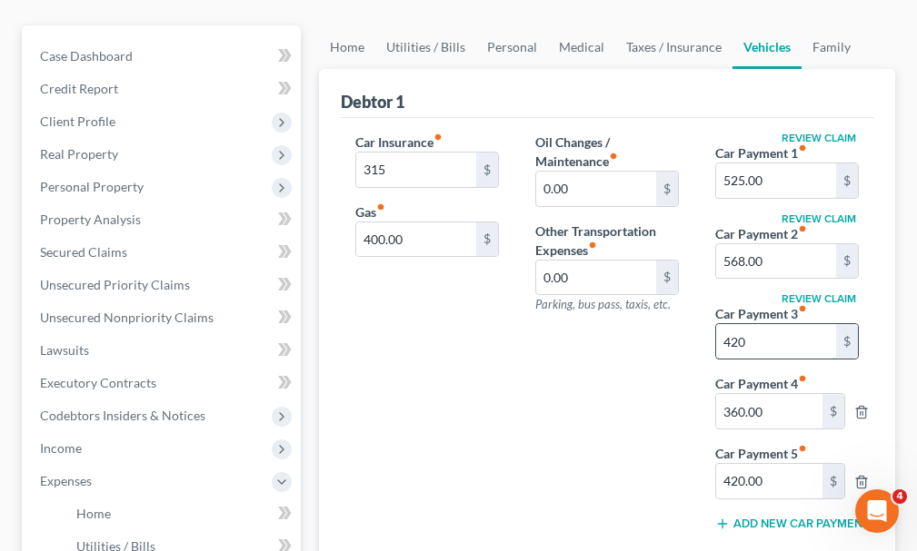
type input "420"
click at [865, 477] on icon "button" at bounding box center [861, 483] width 8 height 12
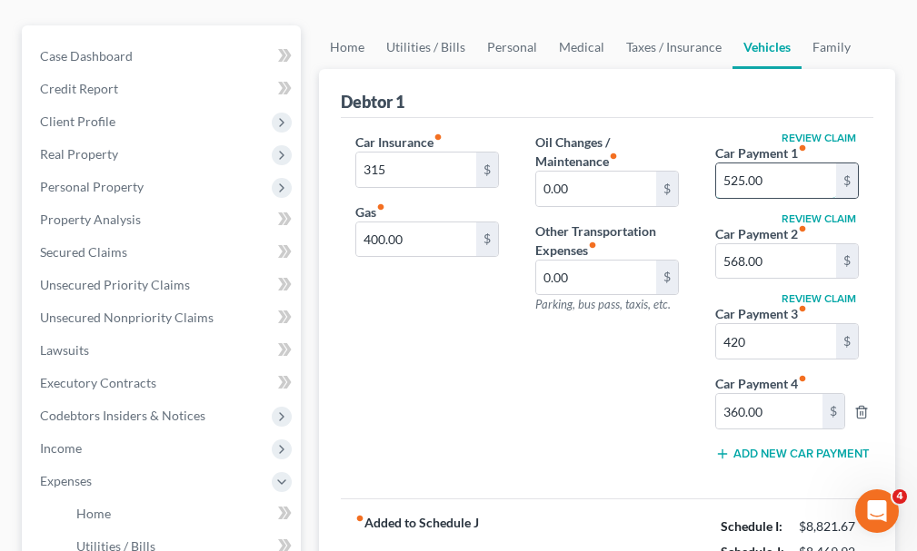
click at [802, 164] on input "525.00" at bounding box center [776, 181] width 120 height 35
type input "595"
type input "360"
click at [858, 405] on icon "button" at bounding box center [861, 412] width 15 height 15
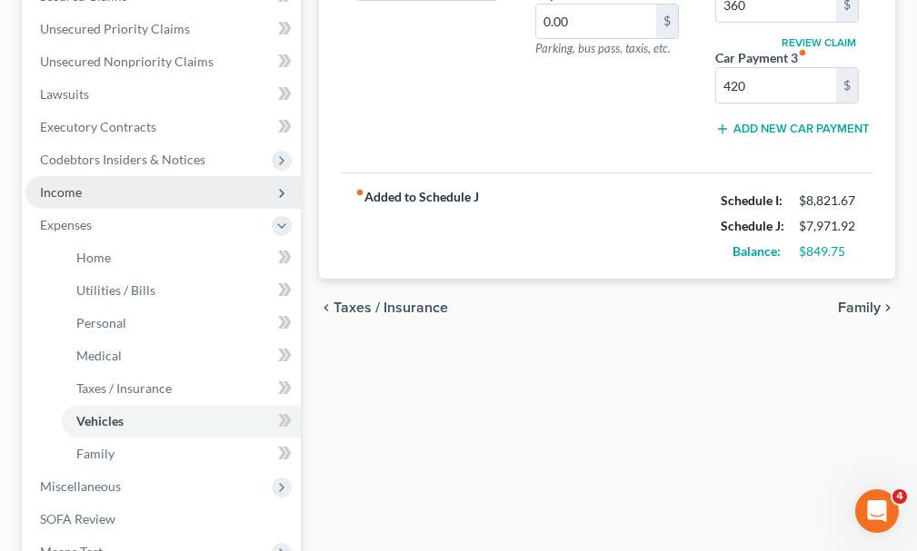
scroll to position [454, 0]
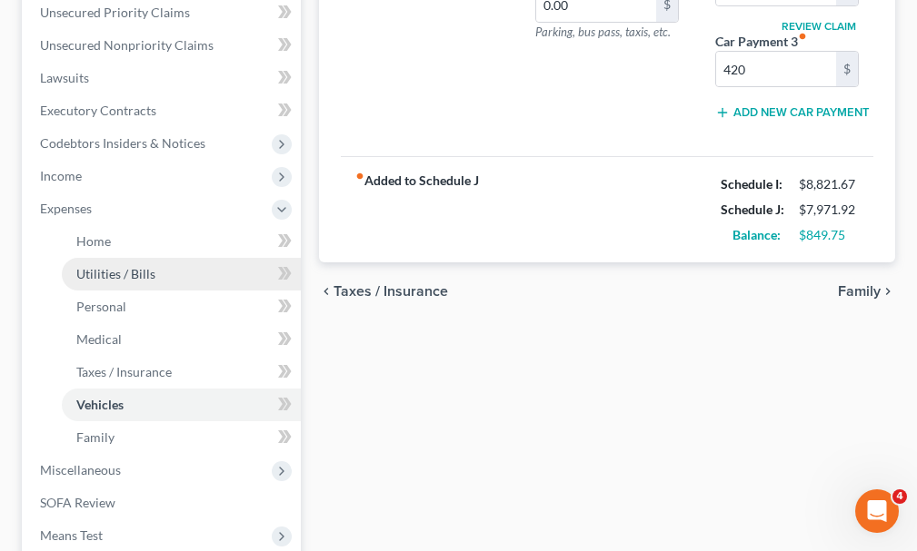
click at [117, 266] on span "Utilities / Bills" at bounding box center [115, 273] width 79 height 15
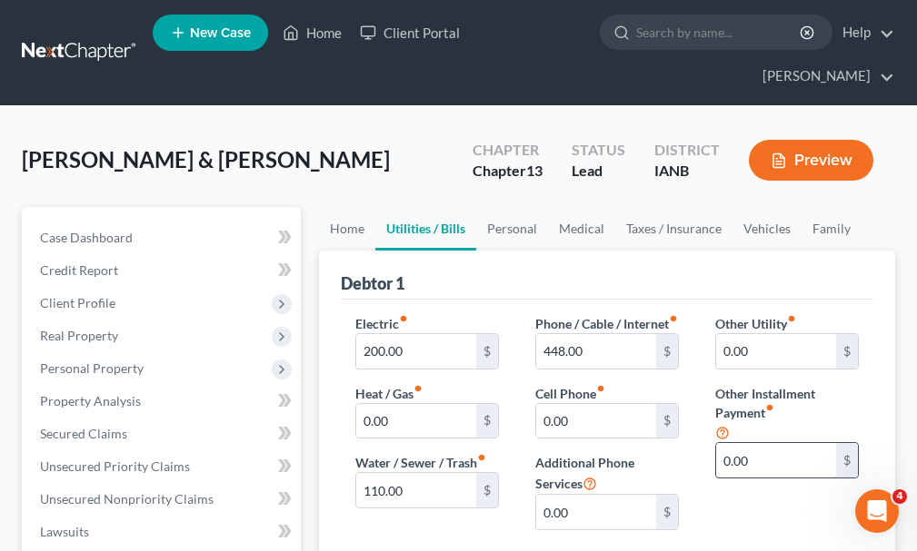
click at [781, 443] on input "0.00" at bounding box center [776, 460] width 120 height 35
type input "300"
type input "NFM"
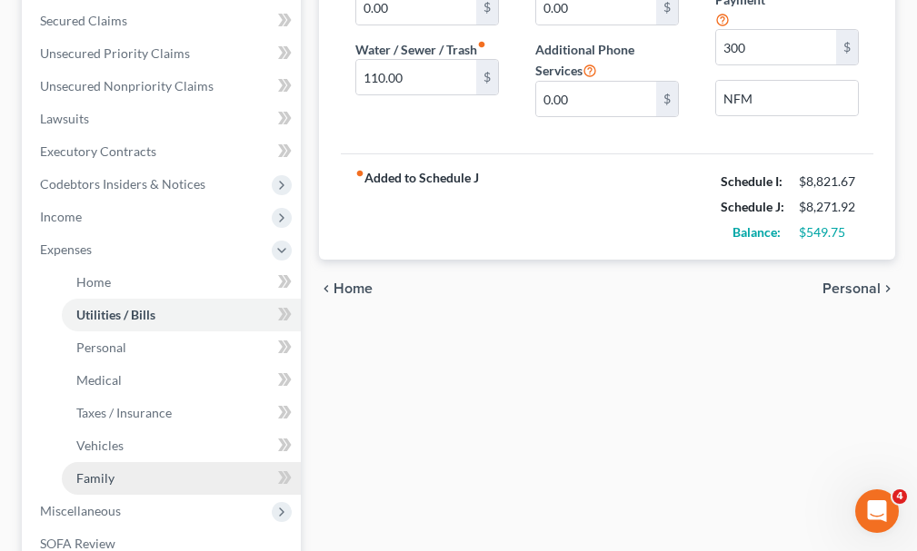
click at [98, 471] on span "Family" at bounding box center [95, 478] width 38 height 15
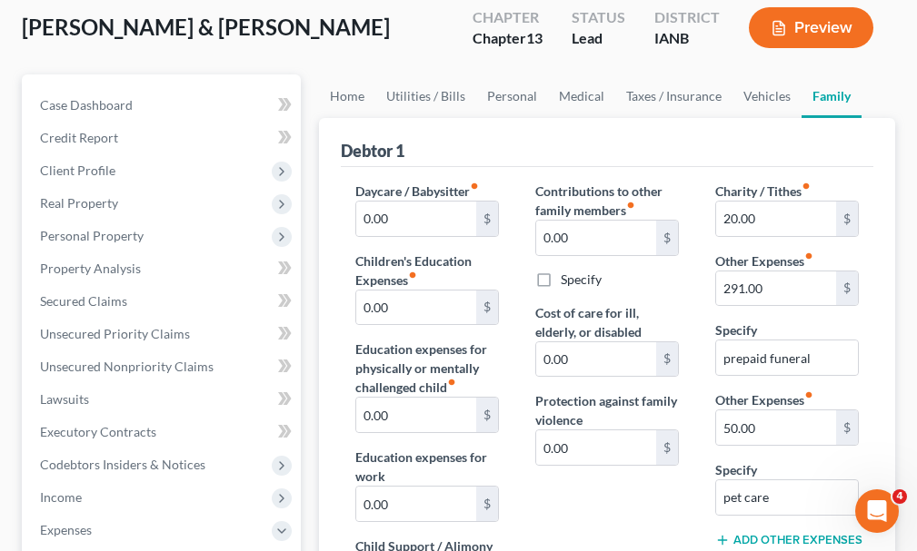
scroll to position [182, 0]
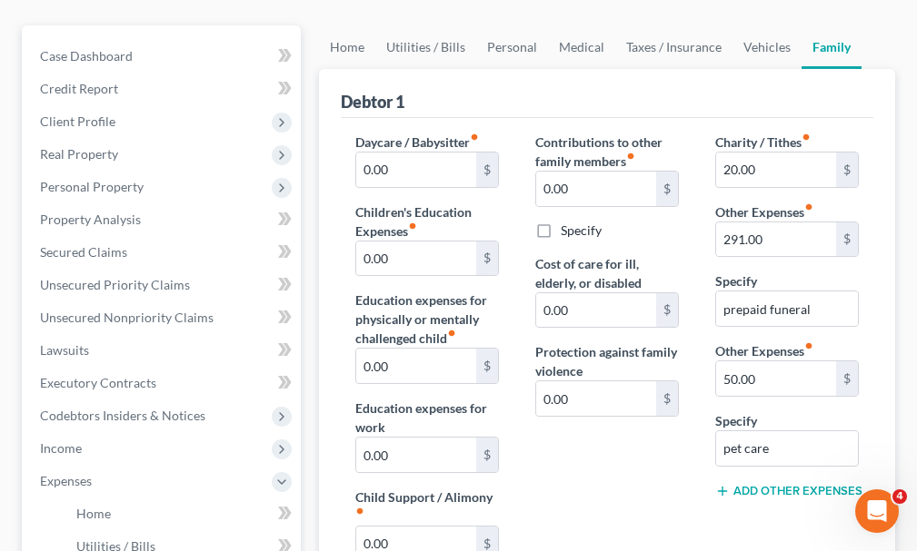
click at [759, 484] on button "Add Other Expenses" at bounding box center [787, 491] width 144 height 15
click at [759, 501] on input "0.00" at bounding box center [776, 518] width 120 height 35
type input "150"
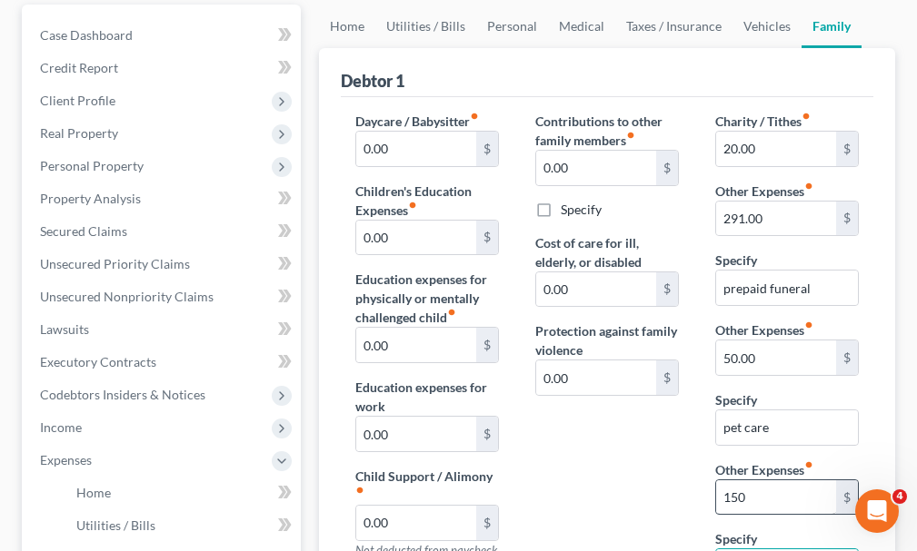
type input "Preferred Credit"
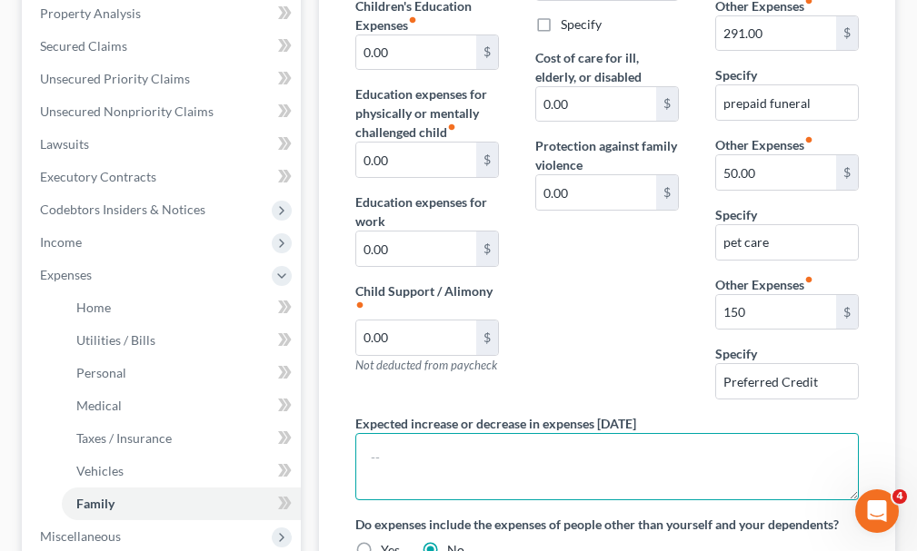
scroll to position [356, 0]
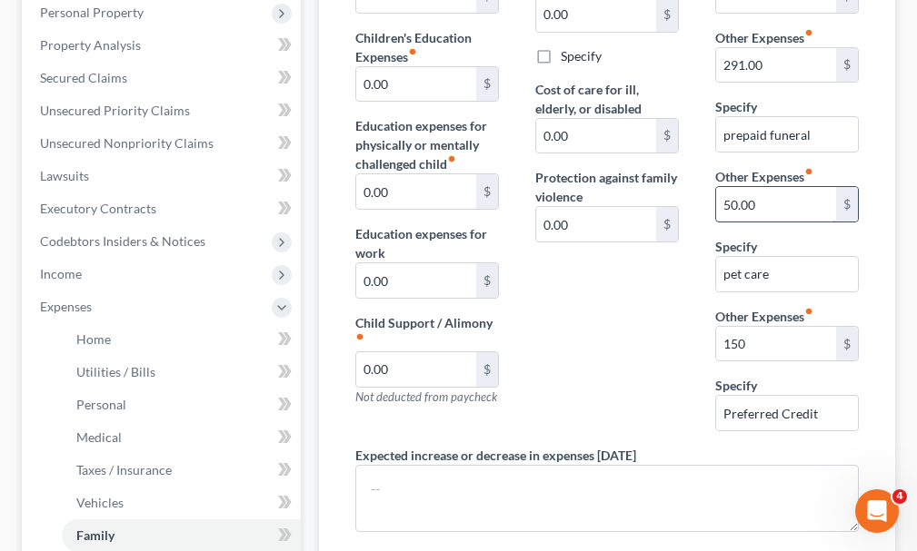
click at [772, 187] on input "50.00" at bounding box center [776, 204] width 120 height 35
type input "200"
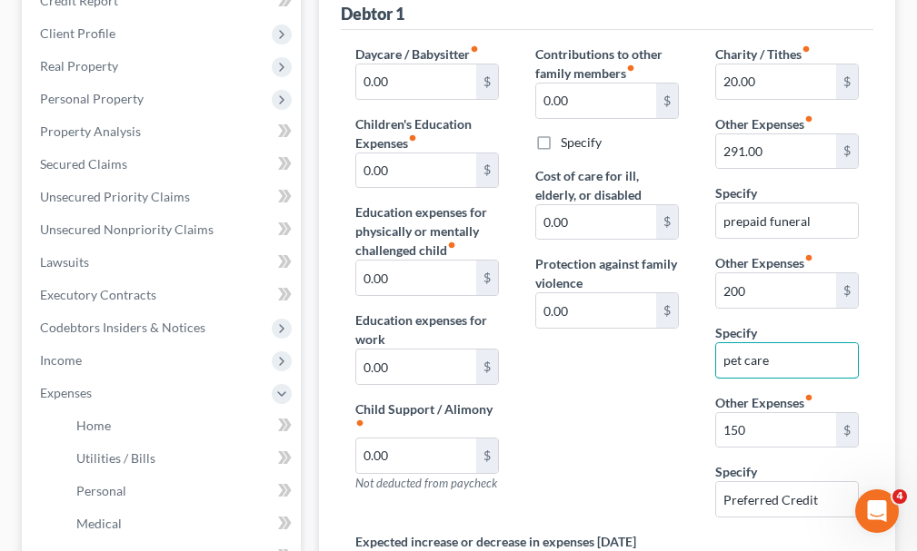
scroll to position [222, 0]
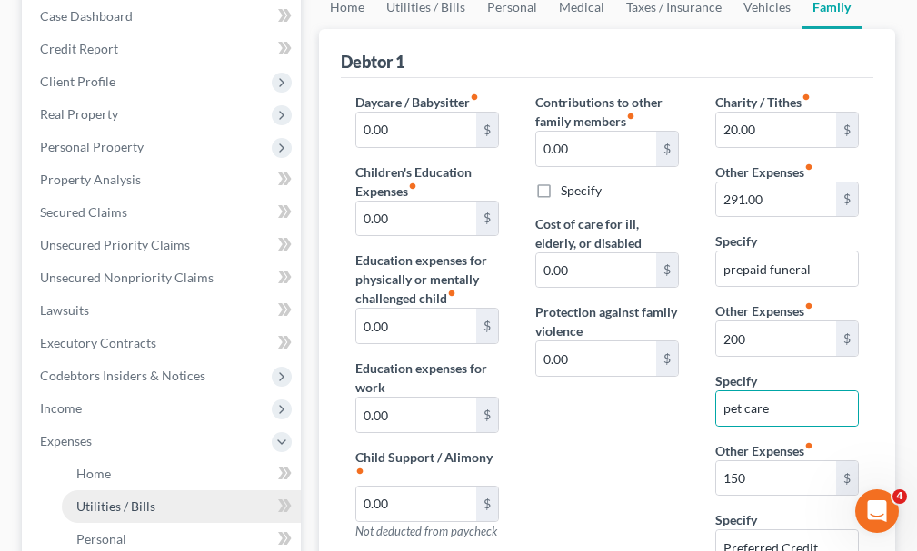
click at [104, 499] on span "Utilities / Bills" at bounding box center [115, 506] width 79 height 15
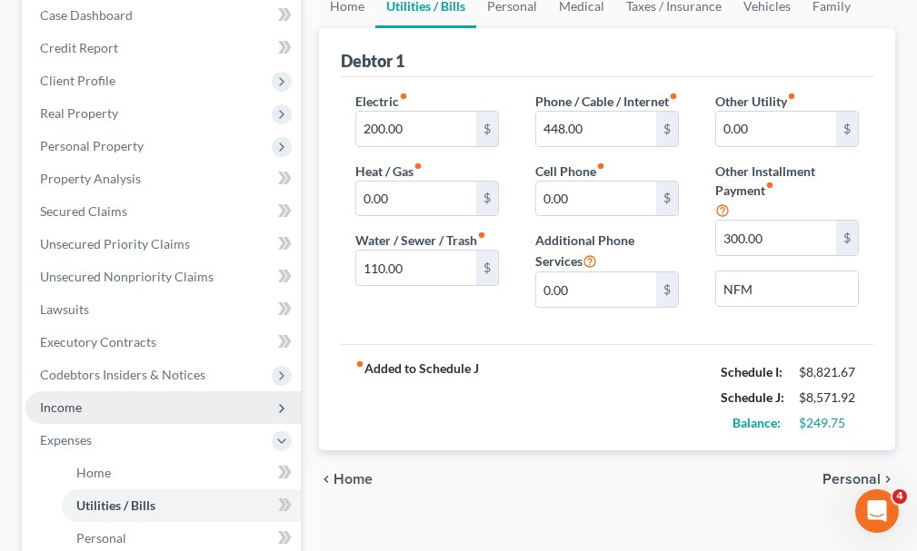
scroll to position [273, 0]
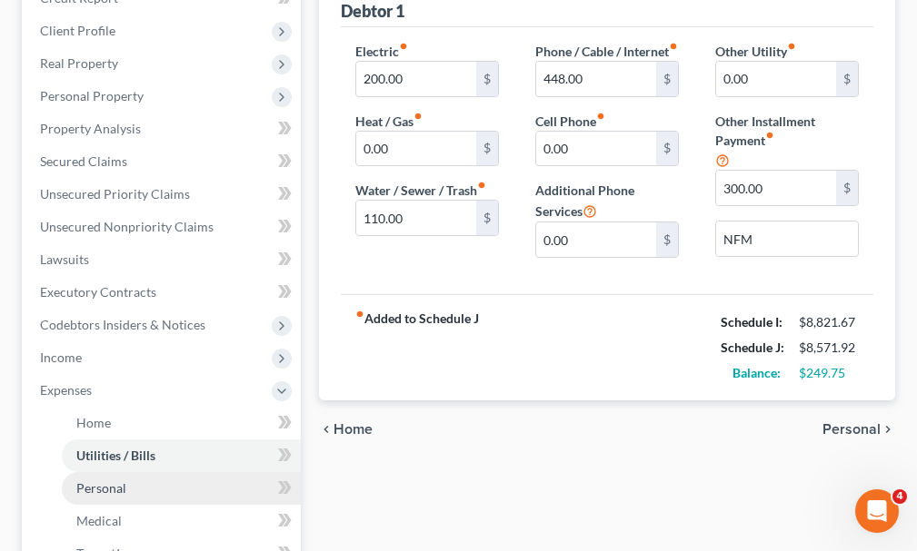
click at [93, 481] on span "Personal" at bounding box center [101, 488] width 50 height 15
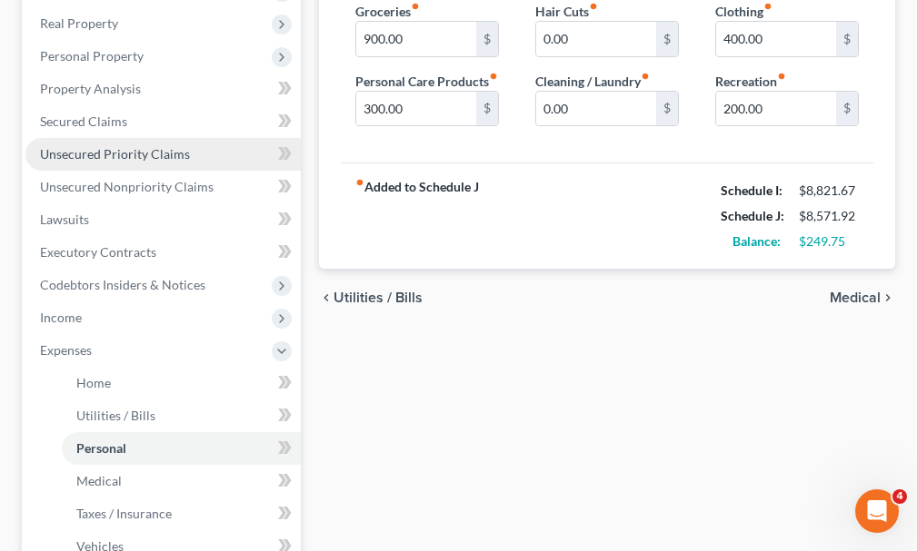
scroll to position [363, 0]
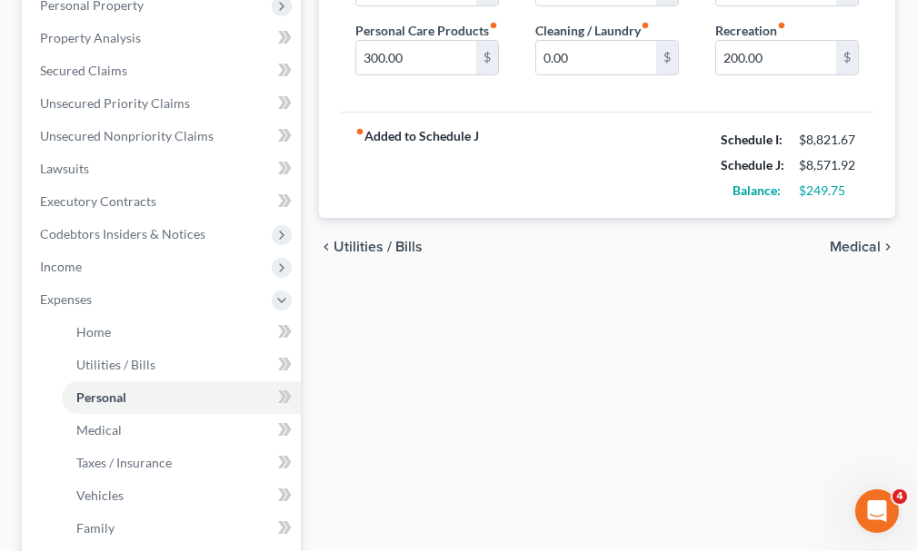
click at [688, 346] on div "Home Utilities / Bills Personal Medical Taxes / Insurance Vehicles Family Debto…" at bounding box center [607, 336] width 594 height 984
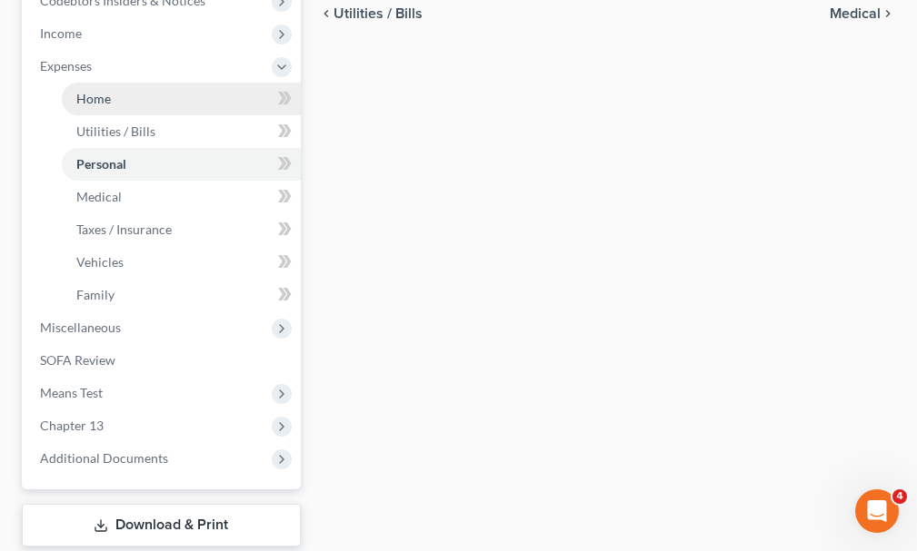
scroll to position [676, 0]
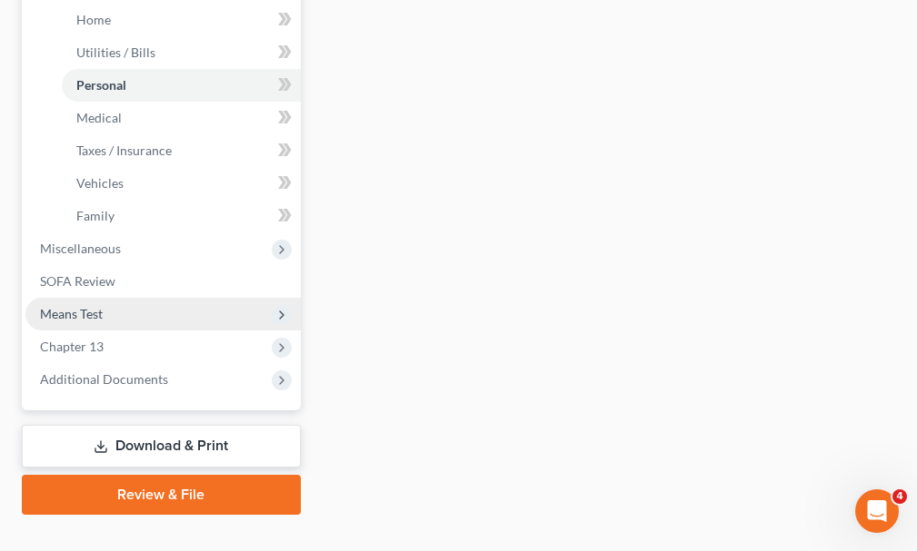
click at [77, 306] on span "Means Test" at bounding box center [71, 313] width 63 height 15
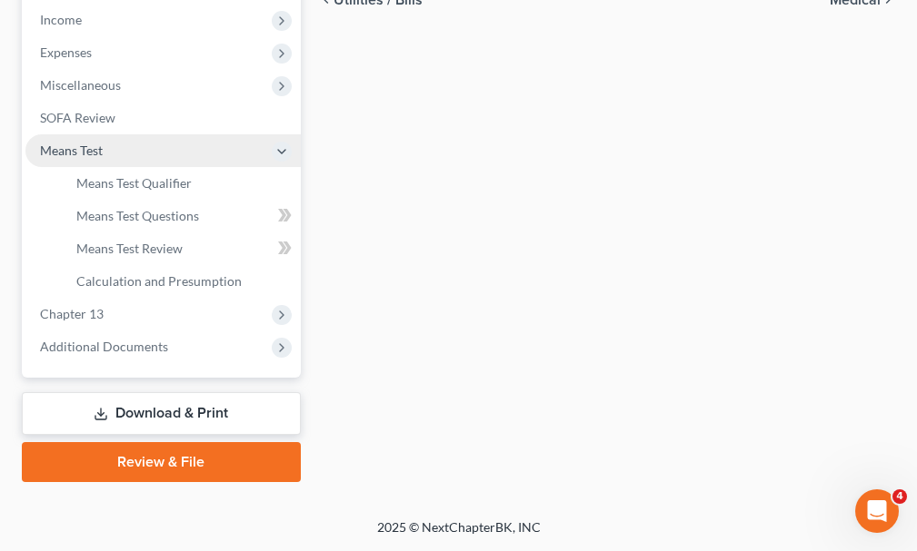
scroll to position [578, 0]
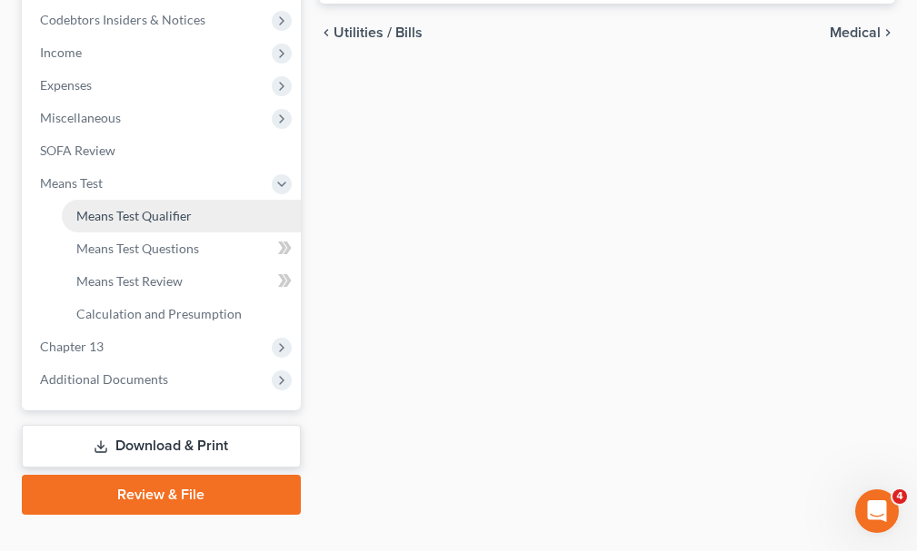
click at [122, 208] on span "Means Test Qualifier" at bounding box center [133, 215] width 115 height 15
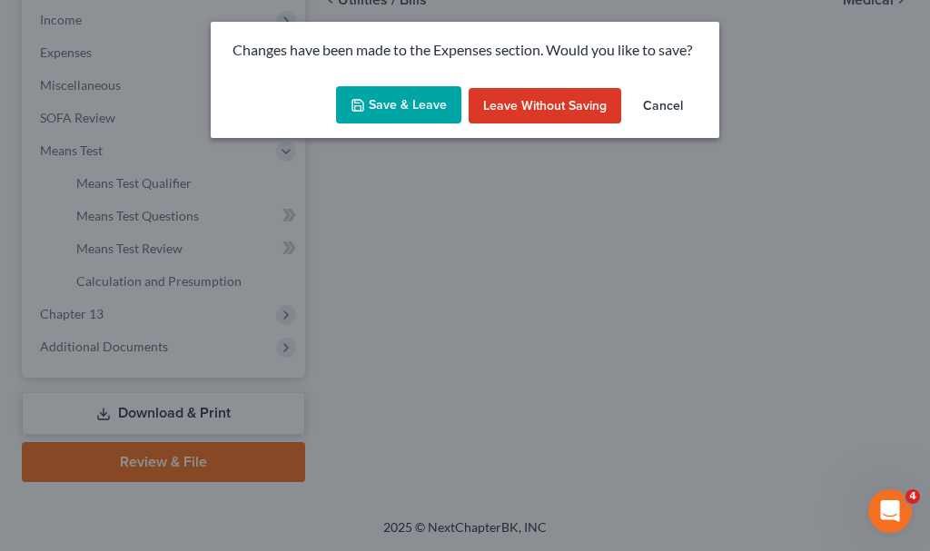
click at [393, 101] on button "Save & Leave" at bounding box center [398, 105] width 125 height 38
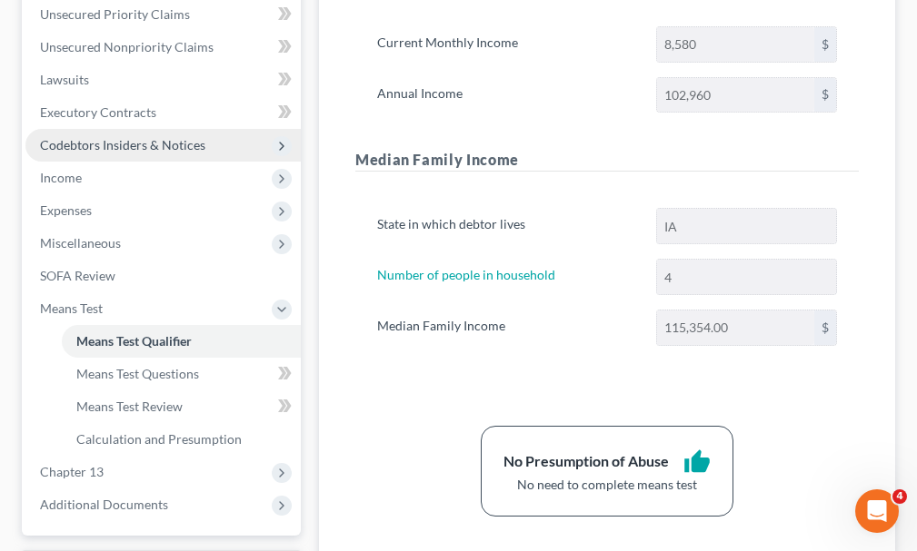
scroll to position [454, 0]
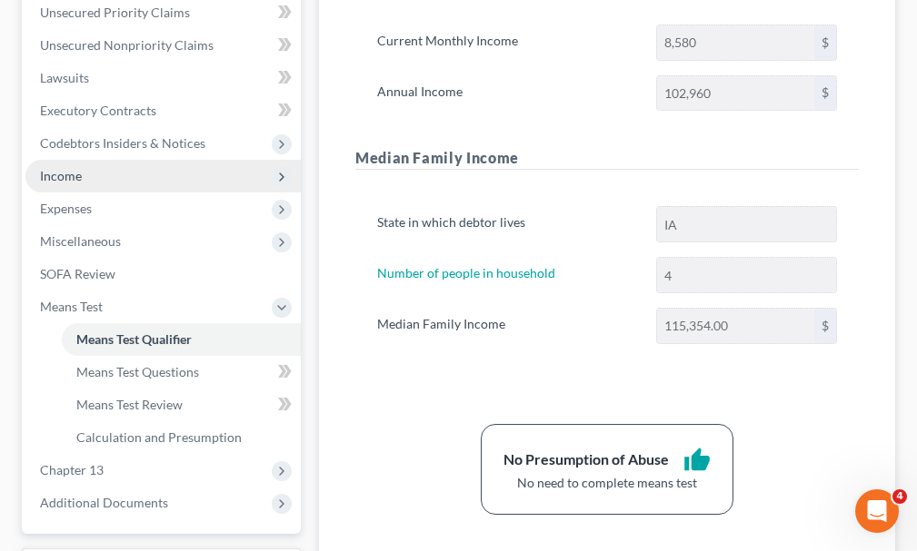
click at [57, 168] on span "Income" at bounding box center [61, 175] width 42 height 15
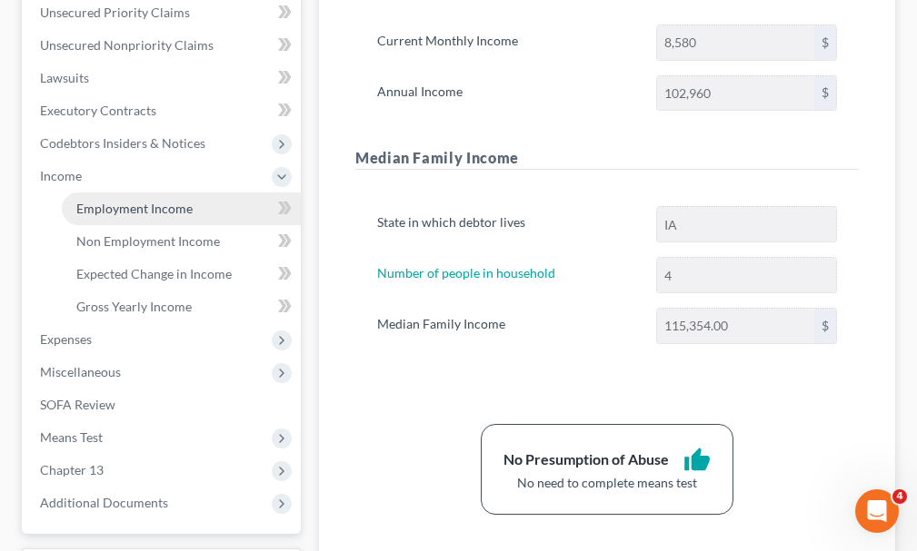
click at [122, 201] on span "Employment Income" at bounding box center [134, 208] width 116 height 15
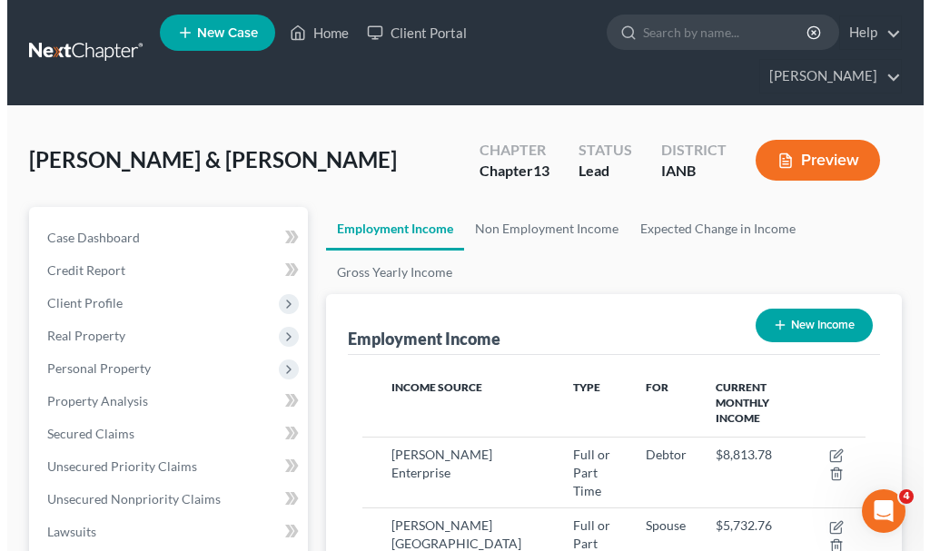
scroll to position [252, 540]
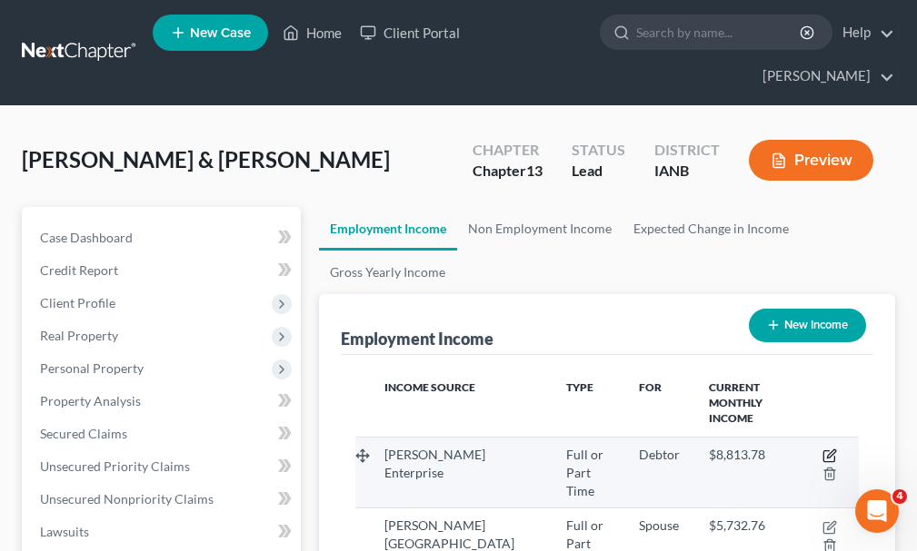
click at [828, 451] on icon "button" at bounding box center [828, 456] width 11 height 11
select select "0"
select select "16"
select select "3"
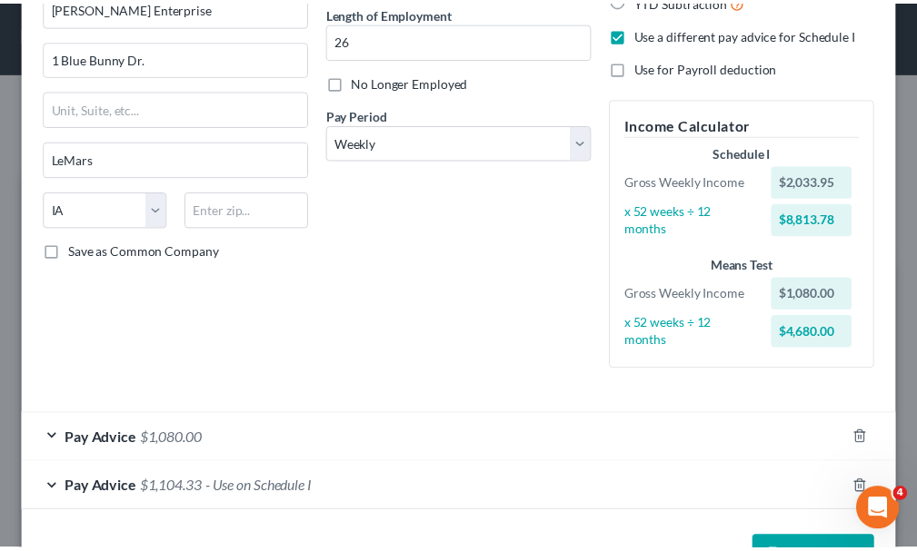
scroll to position [245, 0]
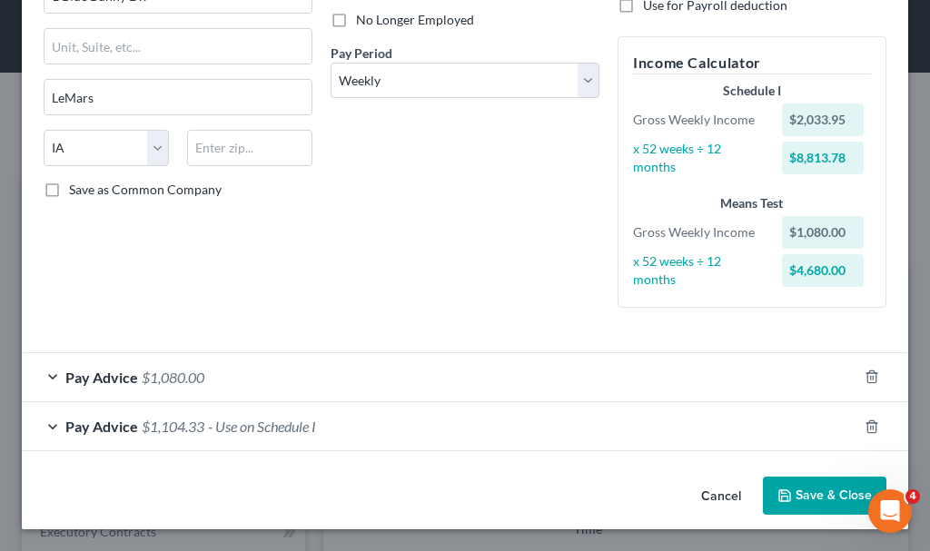
click at [790, 498] on button "Save & Close" at bounding box center [825, 496] width 124 height 38
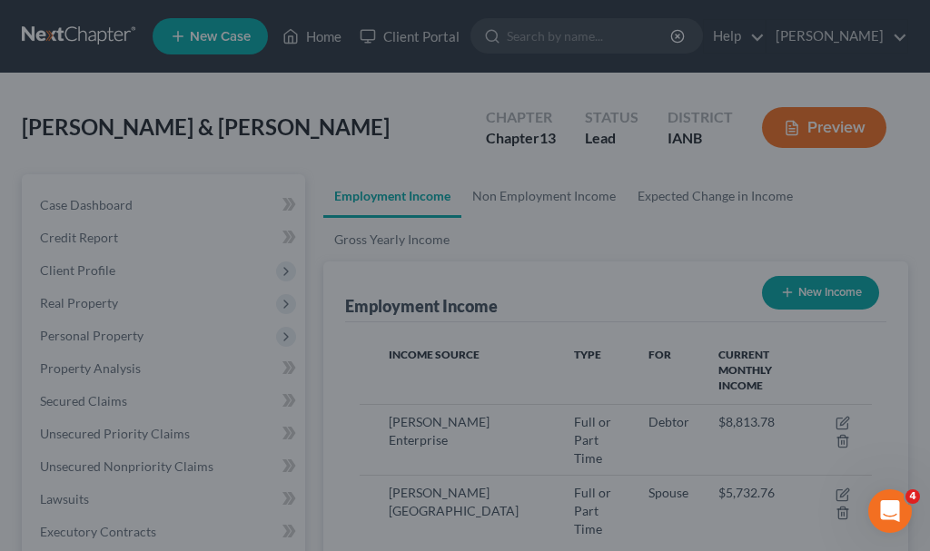
scroll to position [908090, 907802]
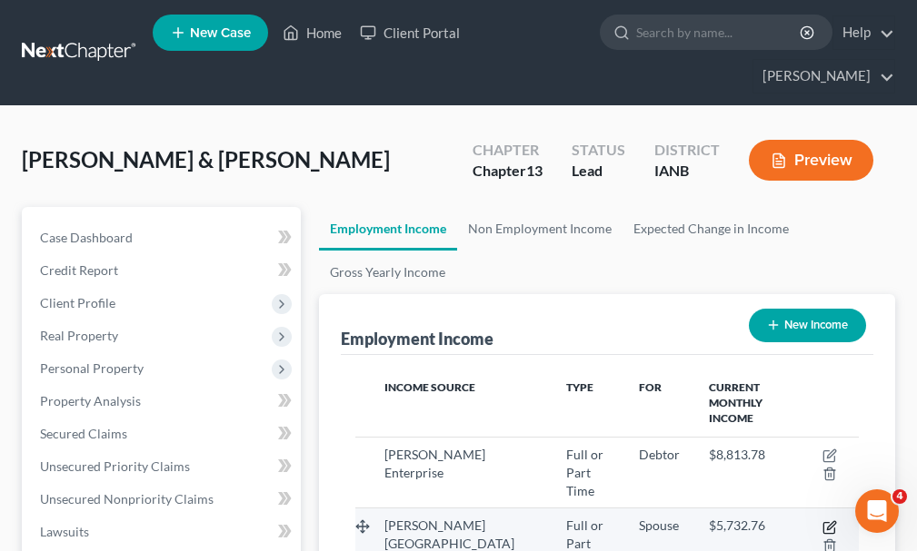
click at [828, 520] on icon "button" at bounding box center [829, 527] width 15 height 15
select select "0"
select select "2"
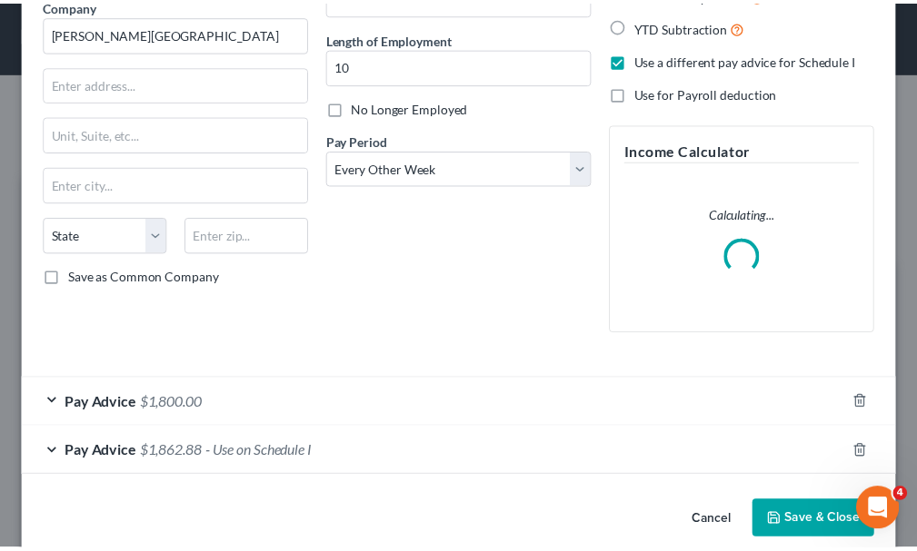
scroll to position [183, 0]
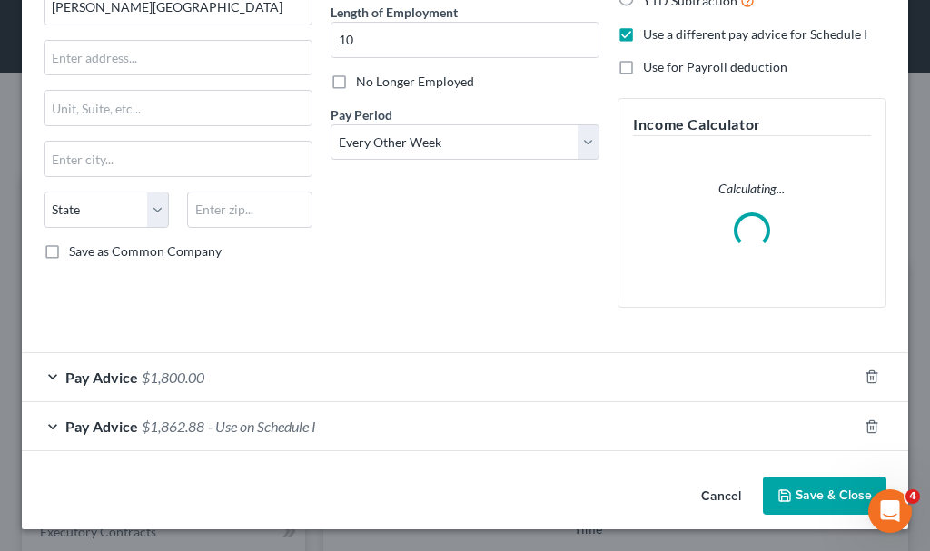
click at [802, 498] on button "Save & Close" at bounding box center [825, 496] width 124 height 38
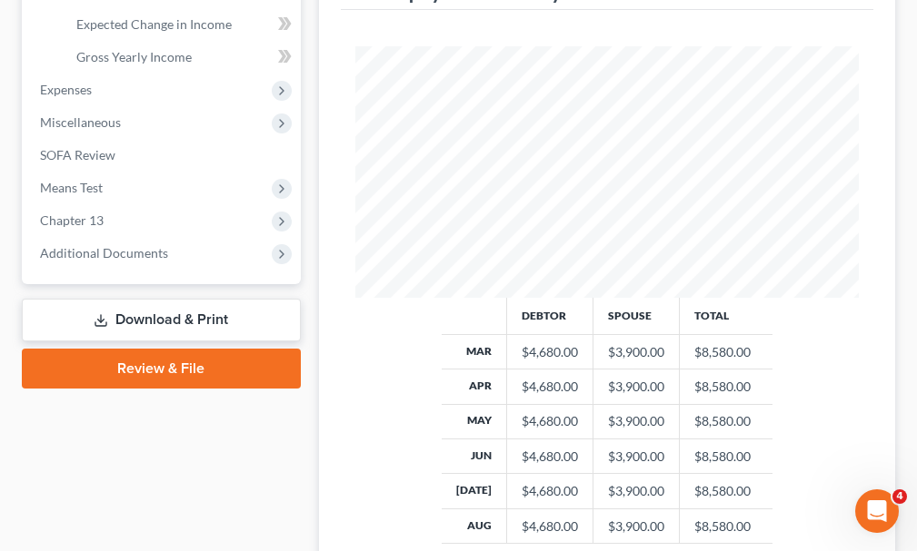
scroll to position [862, 0]
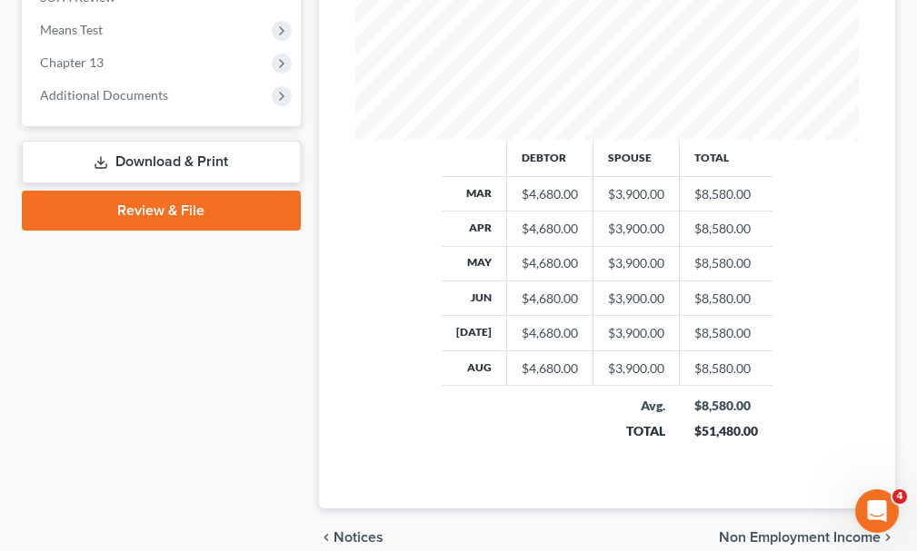
click at [127, 141] on link "Download & Print" at bounding box center [161, 162] width 279 height 43
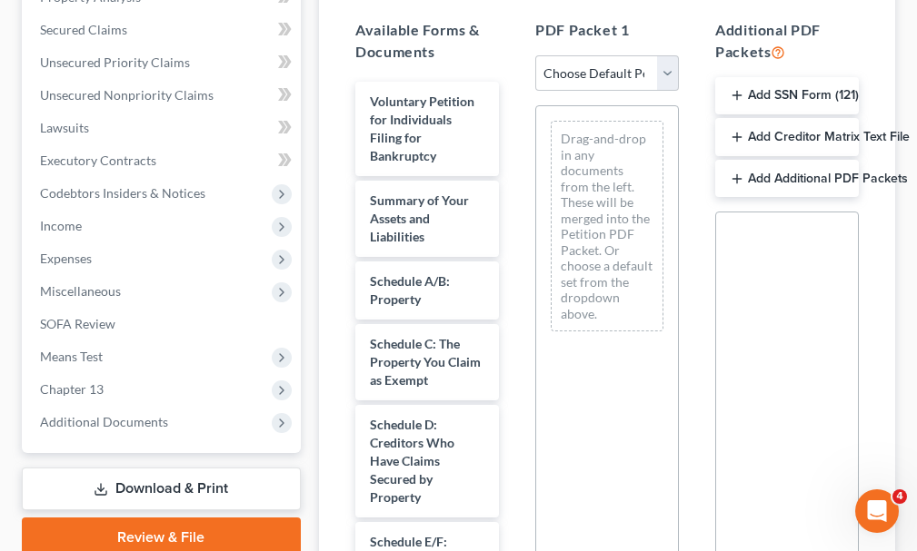
scroll to position [454, 0]
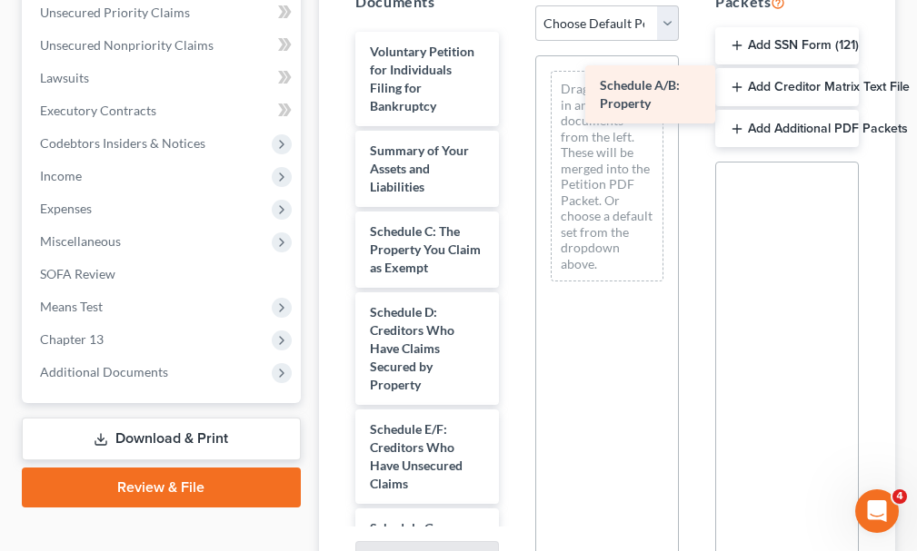
drag, startPoint x: 389, startPoint y: 210, endPoint x: 619, endPoint y: 96, distance: 256.3
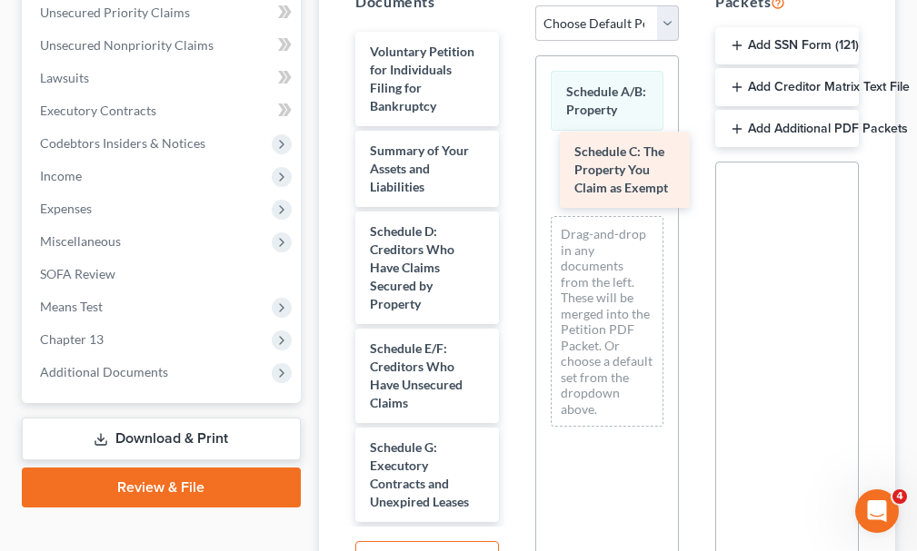
drag, startPoint x: 401, startPoint y: 223, endPoint x: 606, endPoint y: 175, distance: 209.8
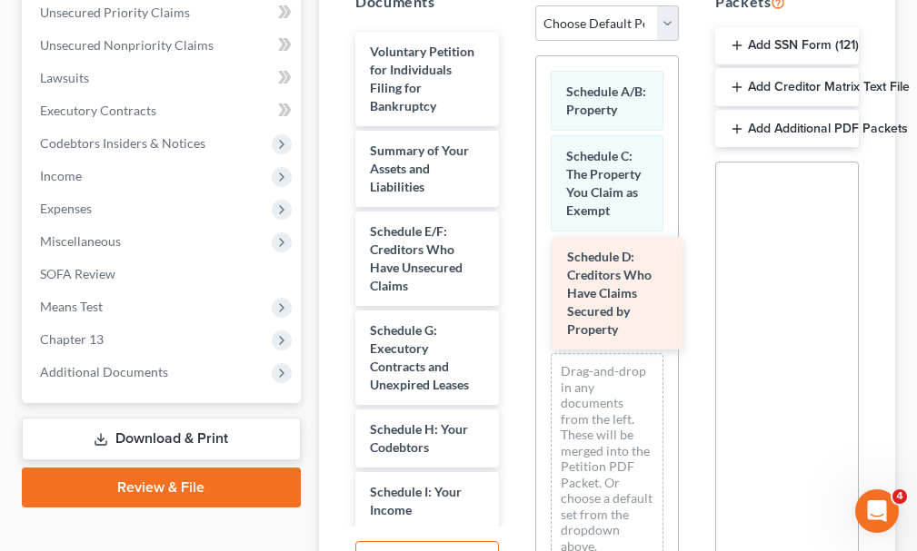
drag, startPoint x: 384, startPoint y: 218, endPoint x: 580, endPoint y: 276, distance: 204.6
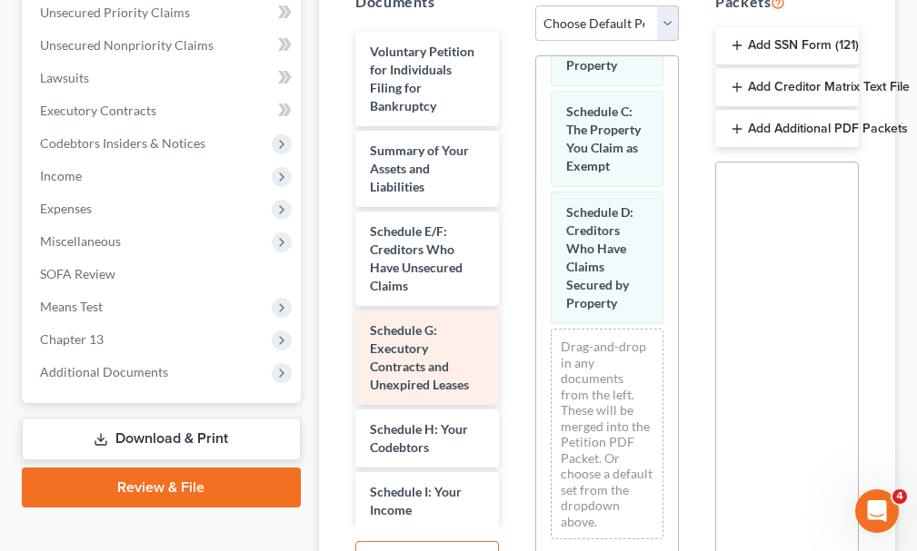
scroll to position [97, 0]
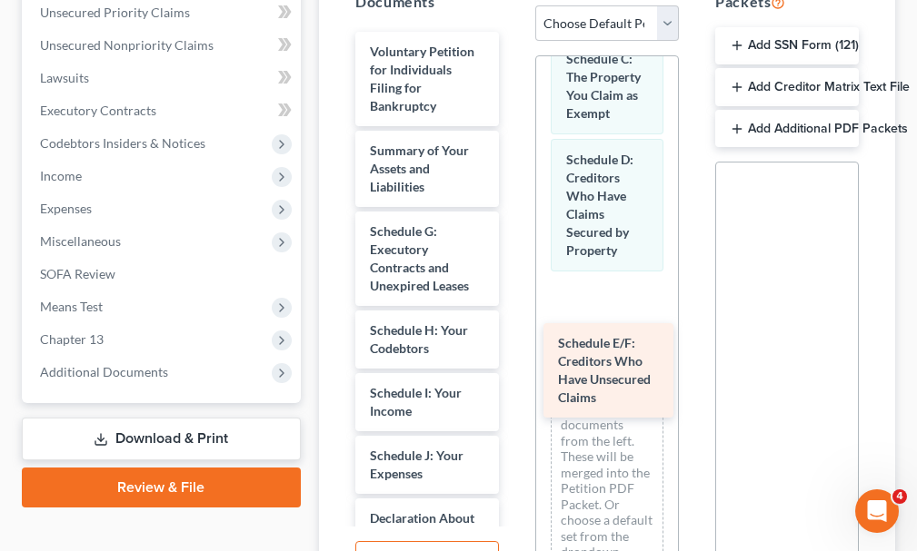
drag, startPoint x: 396, startPoint y: 199, endPoint x: 598, endPoint y: 345, distance: 249.1
click at [513, 345] on div "Schedule E/F: Creditors Who Have Unsecured Claims Voluntary Petition for Indivi…" at bounding box center [427, 555] width 173 height 1046
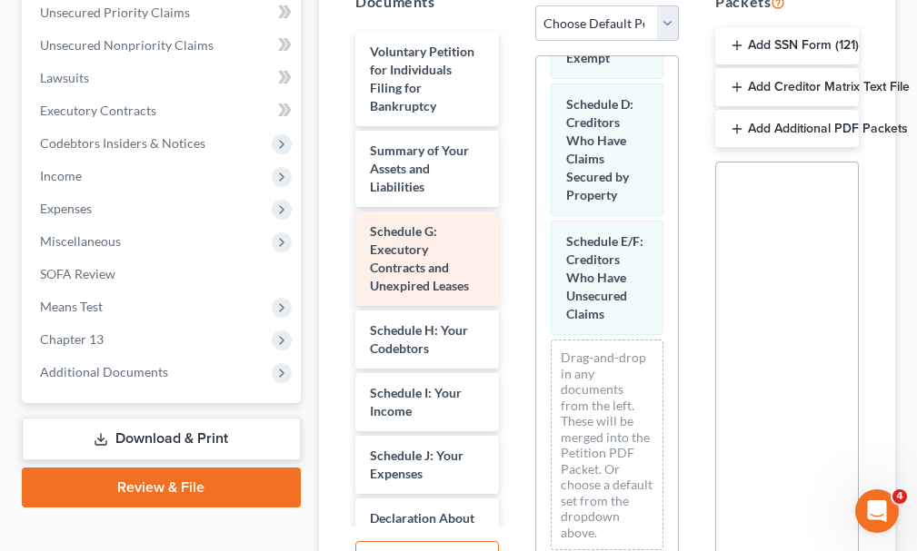
scroll to position [144, 0]
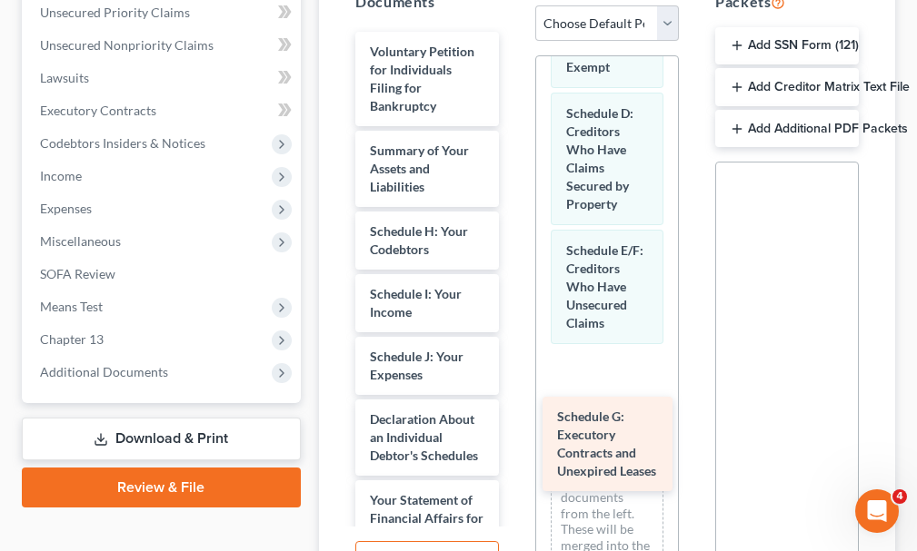
drag, startPoint x: 381, startPoint y: 212, endPoint x: 568, endPoint y: 430, distance: 287.3
click at [513, 430] on div "Schedule G: Executory Contracts and Unexpired Leases Voluntary Petition for Ind…" at bounding box center [427, 505] width 173 height 947
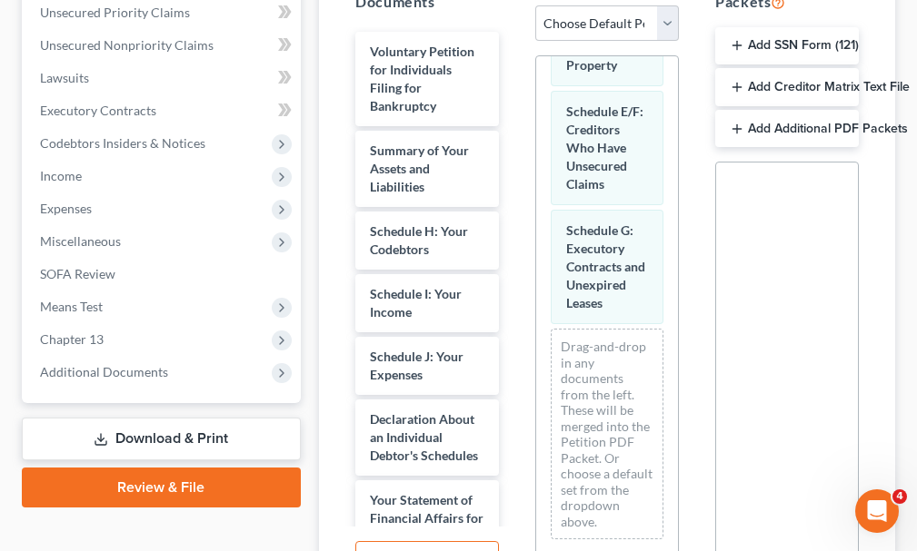
scroll to position [372, 0]
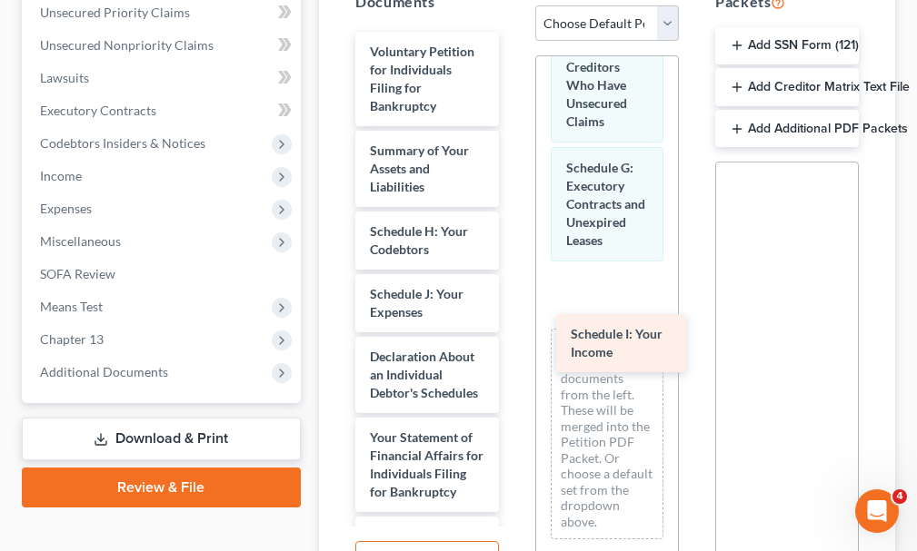
drag, startPoint x: 398, startPoint y: 264, endPoint x: 611, endPoint y: 337, distance: 225.5
click at [513, 337] on div "Schedule I: Your Income Voluntary Petition for Individuals Filing for Bankruptc…" at bounding box center [427, 474] width 173 height 885
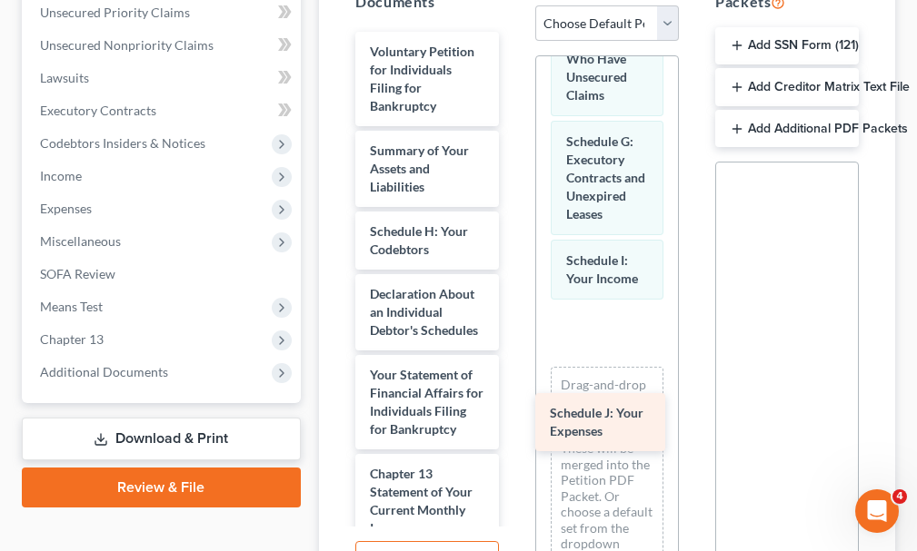
drag, startPoint x: 419, startPoint y: 254, endPoint x: 616, endPoint y: 403, distance: 247.1
click at [513, 409] on div "Schedule J: Your Expenses Voluntary Petition for Individuals Filing for Bankrup…" at bounding box center [427, 443] width 173 height 822
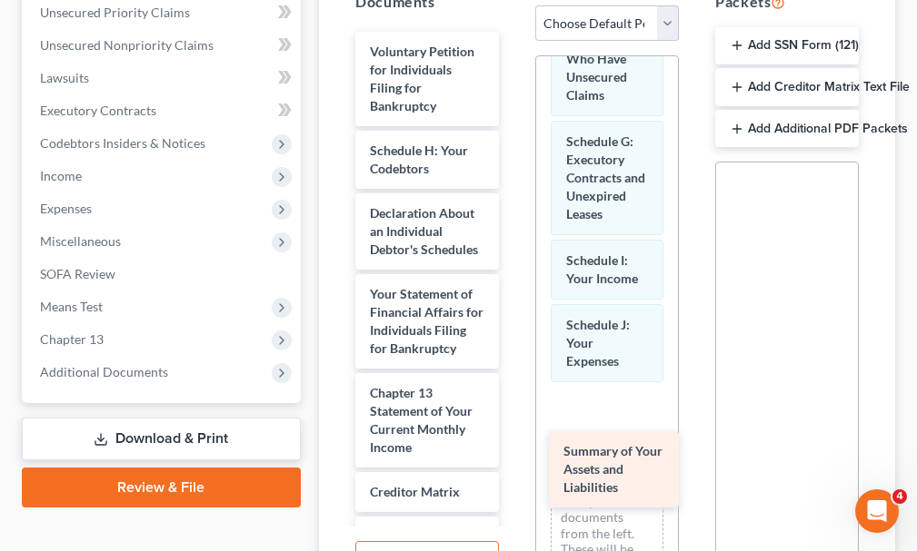
drag, startPoint x: 394, startPoint y: 122, endPoint x: 588, endPoint y: 455, distance: 385.4
click at [513, 455] on div "Summary of Your Assets and Liabilities Voluntary Petition for Individuals Filin…" at bounding box center [427, 402] width 173 height 741
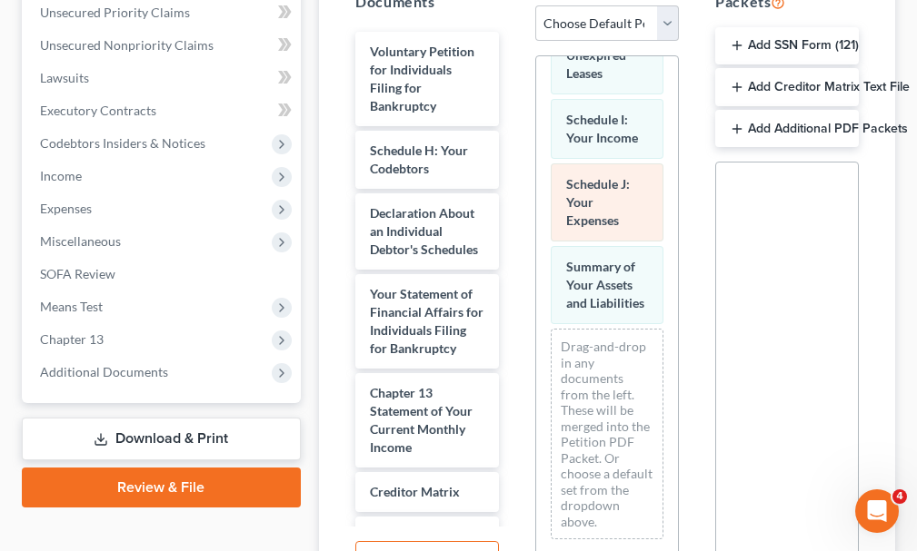
scroll to position [638, 0]
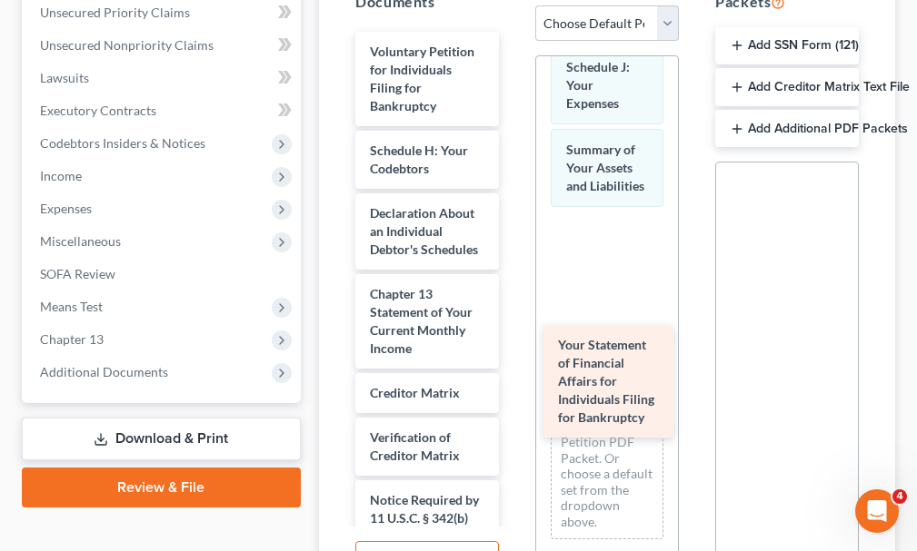
drag, startPoint x: 391, startPoint y: 308, endPoint x: 581, endPoint y: 342, distance: 192.8
click at [513, 342] on div "Your Statement of Financial Affairs for Individuals Filing for Bankruptcy Volun…" at bounding box center [427, 353] width 173 height 642
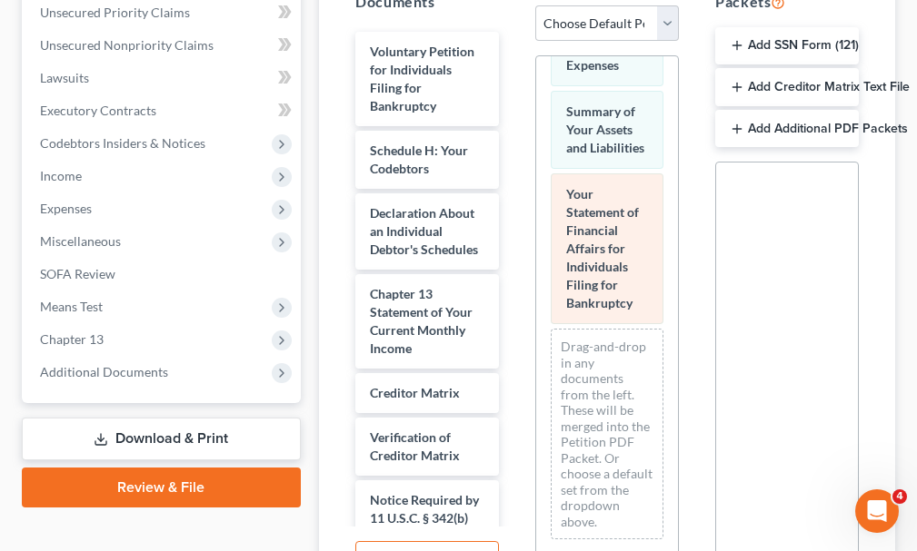
scroll to position [793, 0]
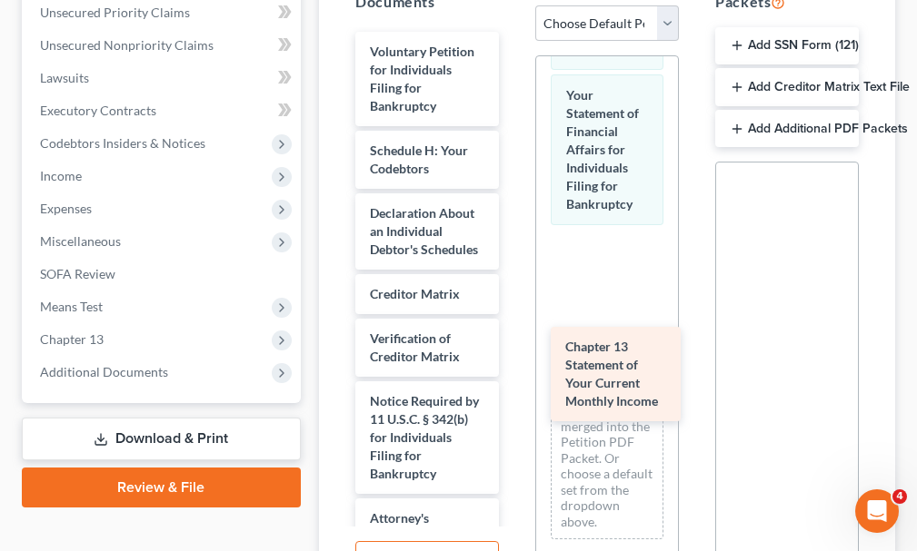
drag, startPoint x: 408, startPoint y: 313, endPoint x: 603, endPoint y: 362, distance: 201.4
click at [513, 362] on div "Chapter 13 Statement of Your Current Monthly Income Voluntary Petition for Indi…" at bounding box center [427, 303] width 173 height 543
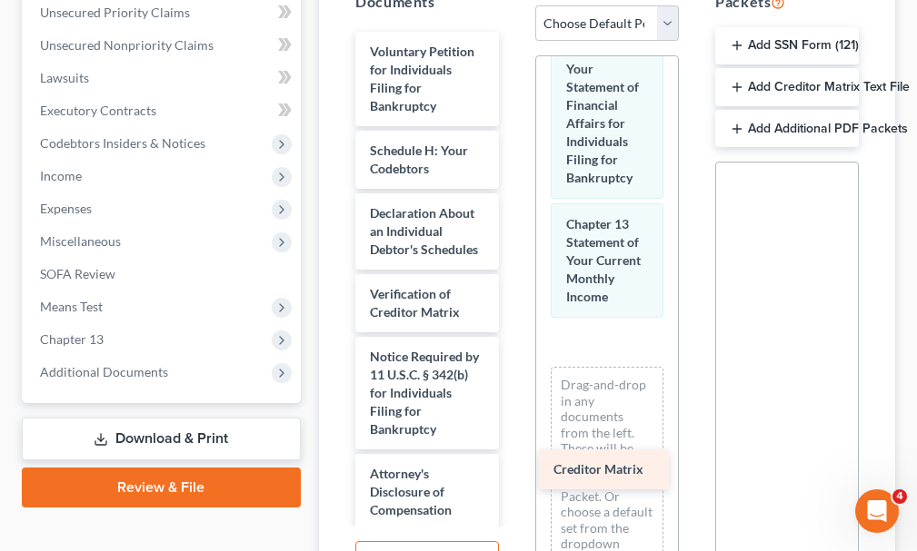
drag, startPoint x: 413, startPoint y: 291, endPoint x: 599, endPoint y: 464, distance: 253.8
click at [513, 464] on div "Creditor Matrix Voluntary Petition for Individuals Filing for Bankruptcy Schedu…" at bounding box center [427, 281] width 173 height 499
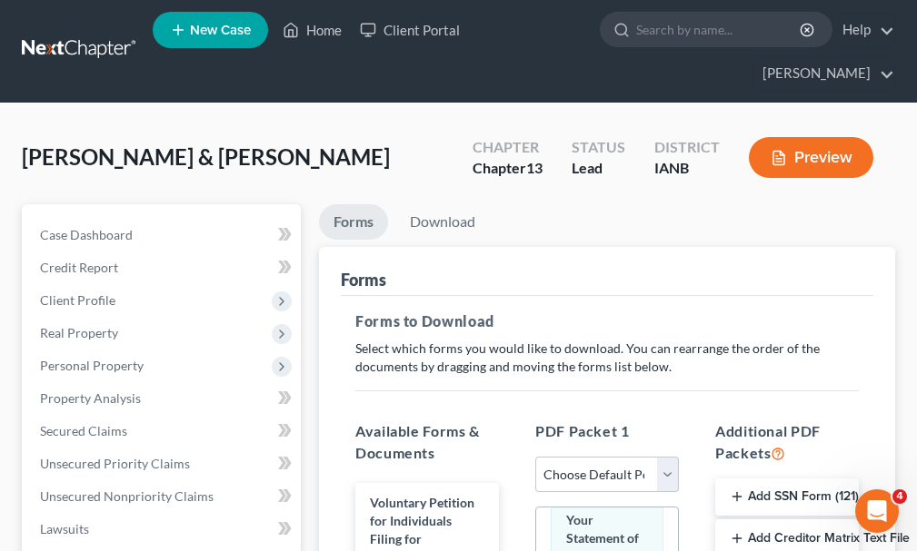
scroll to position [0, 0]
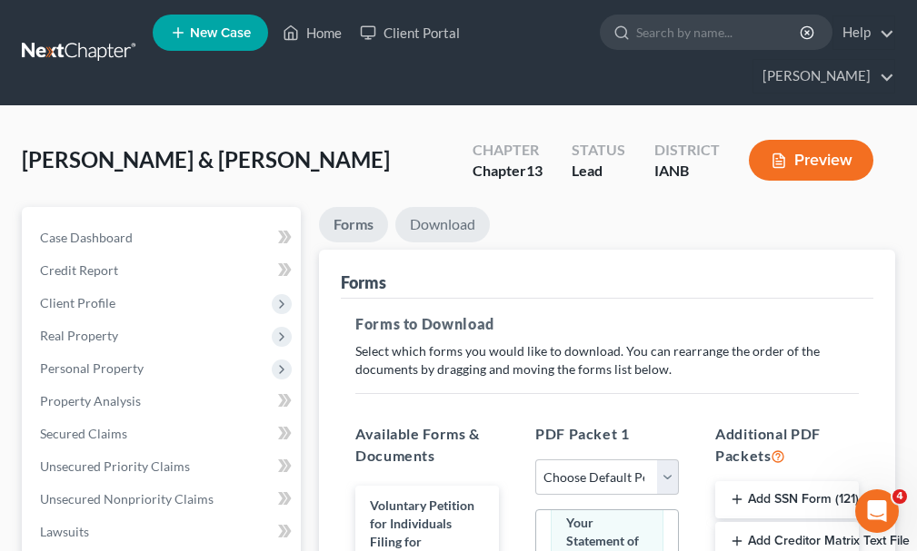
click at [437, 207] on link "Download" at bounding box center [442, 224] width 94 height 35
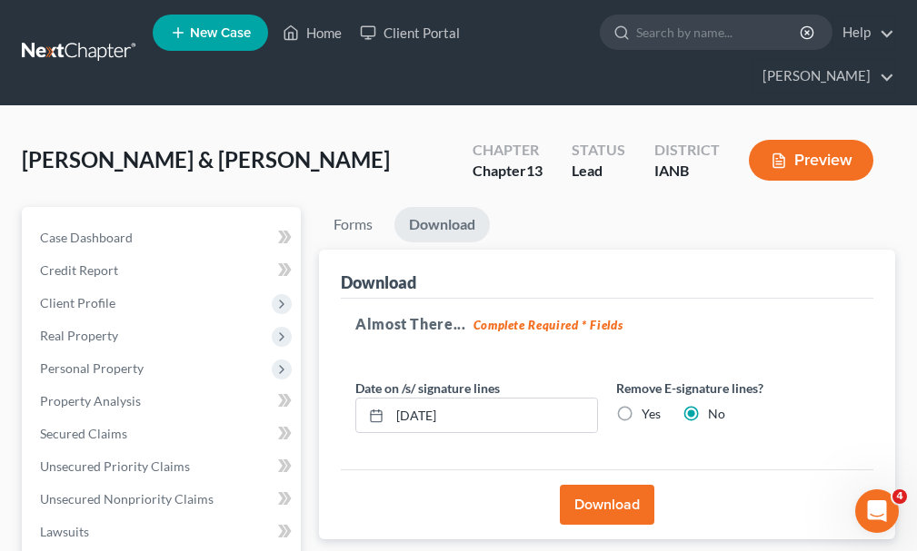
click at [590, 485] on button "Download" at bounding box center [607, 505] width 94 height 40
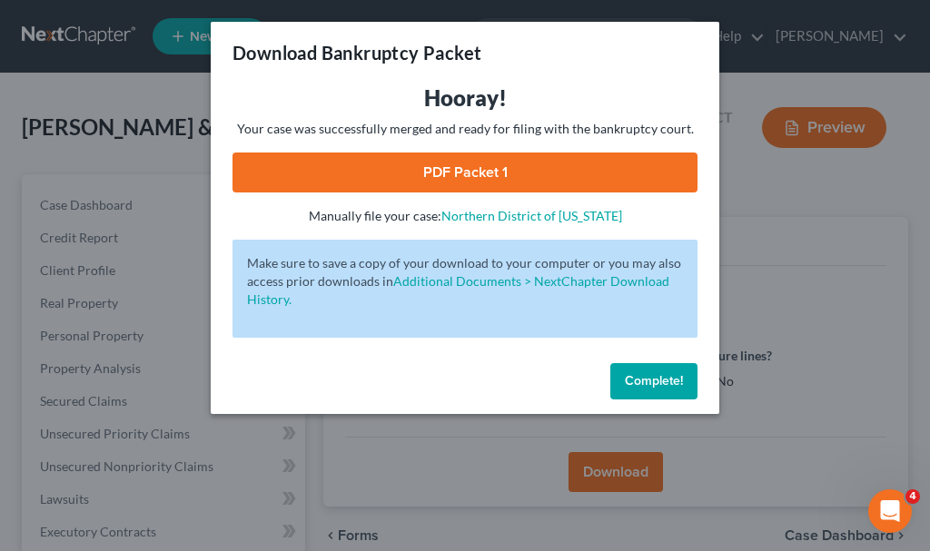
click at [354, 173] on link "PDF Packet 1" at bounding box center [465, 173] width 465 height 40
click at [654, 381] on span "Complete!" at bounding box center [654, 380] width 58 height 15
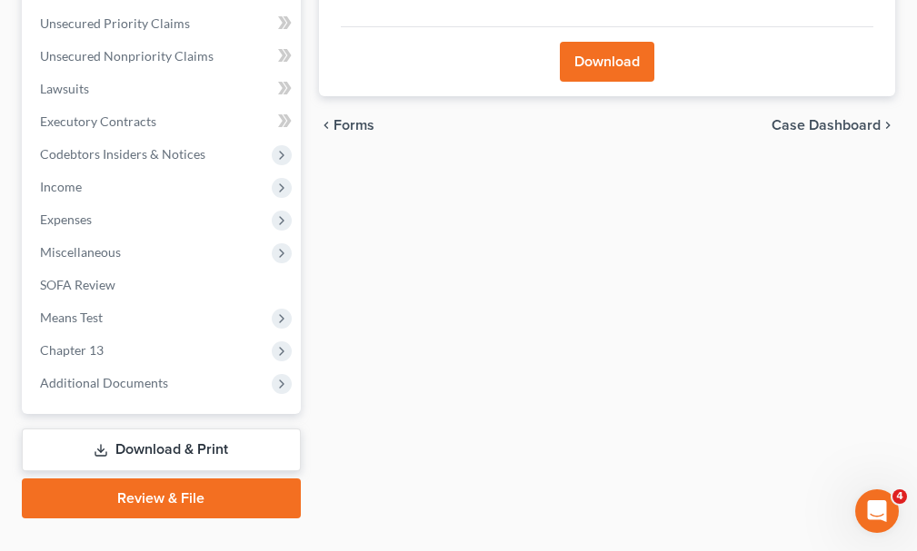
scroll to position [447, 0]
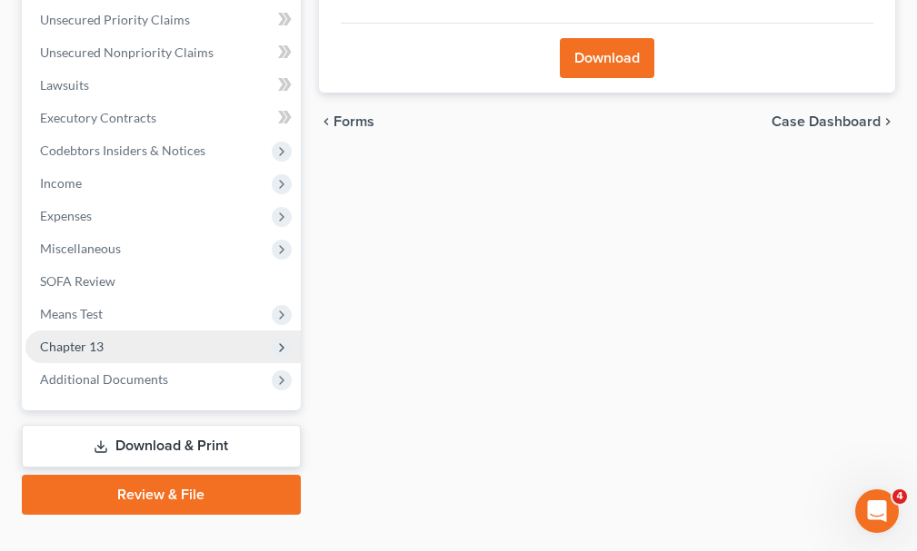
click at [79, 331] on span "Chapter 13" at bounding box center [162, 347] width 275 height 33
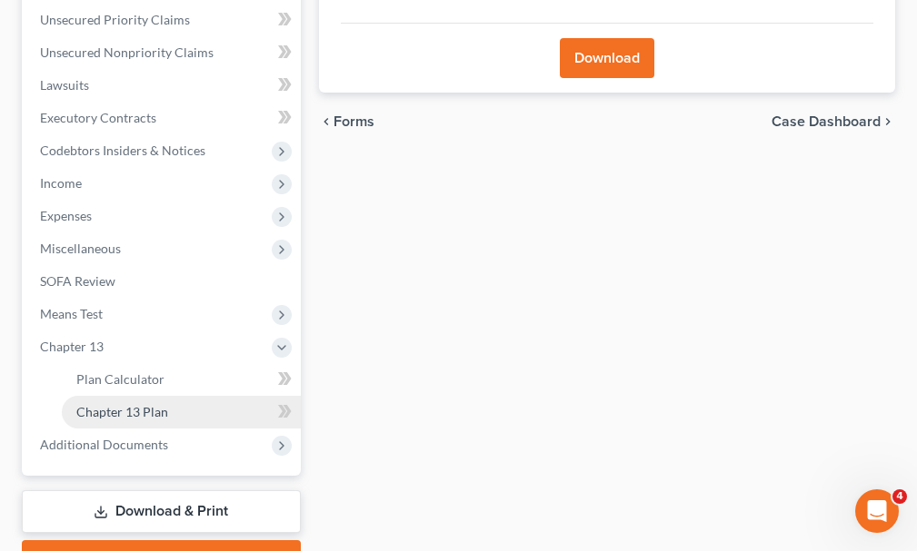
click at [128, 404] on span "Chapter 13 Plan" at bounding box center [122, 411] width 92 height 15
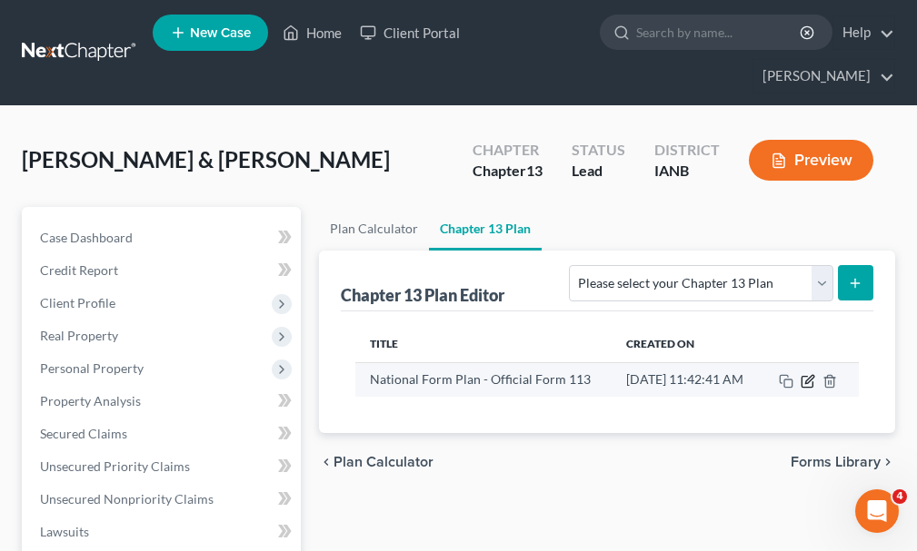
click at [815, 374] on icon "button" at bounding box center [807, 381] width 15 height 15
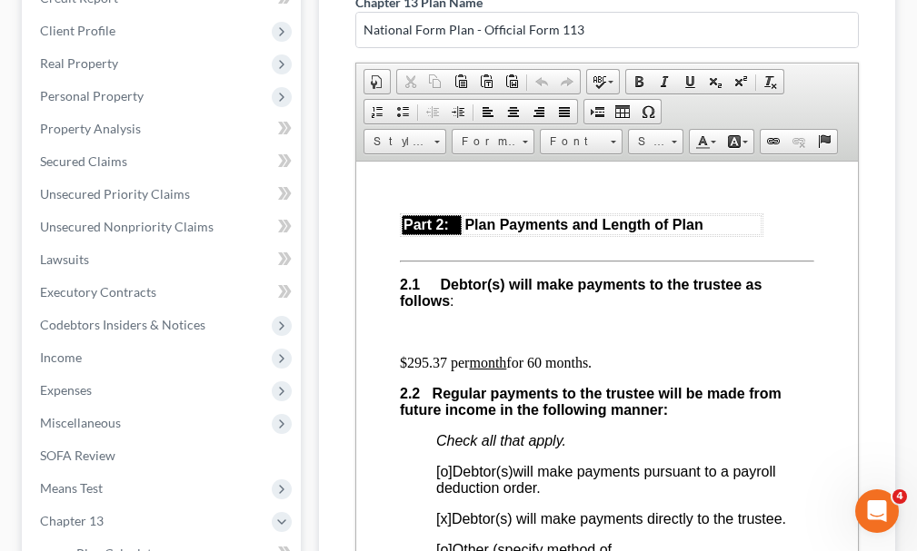
scroll to position [1453, 0]
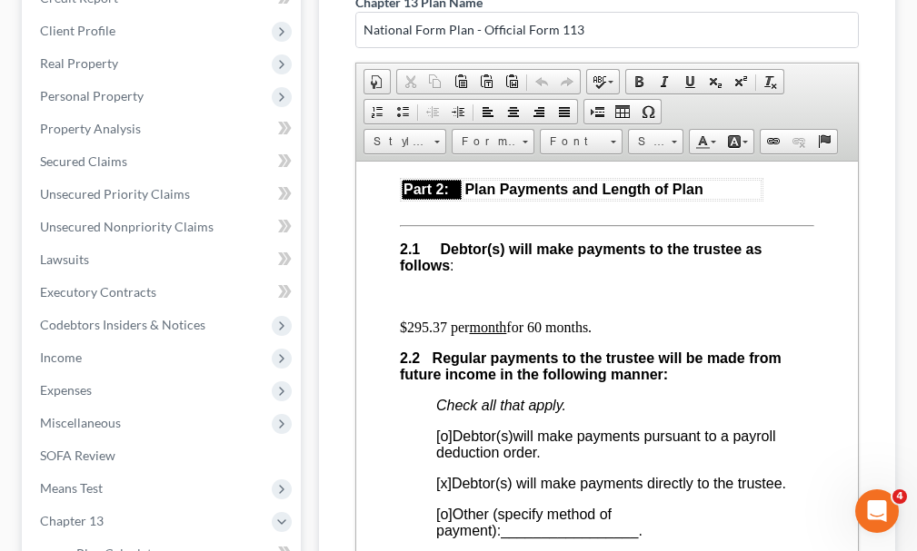
click at [420, 335] on p "$295.37 per month for 60 months." at bounding box center [606, 327] width 414 height 16
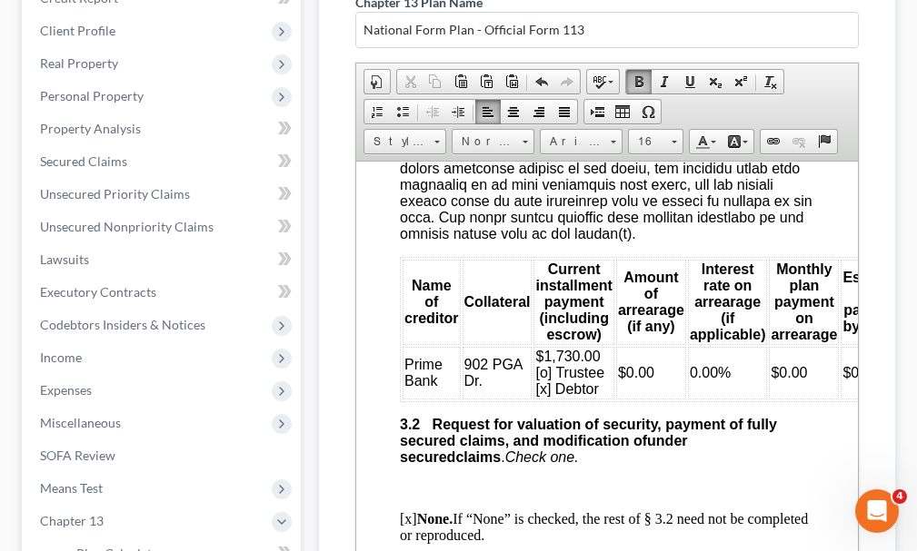
scroll to position [2984, 0]
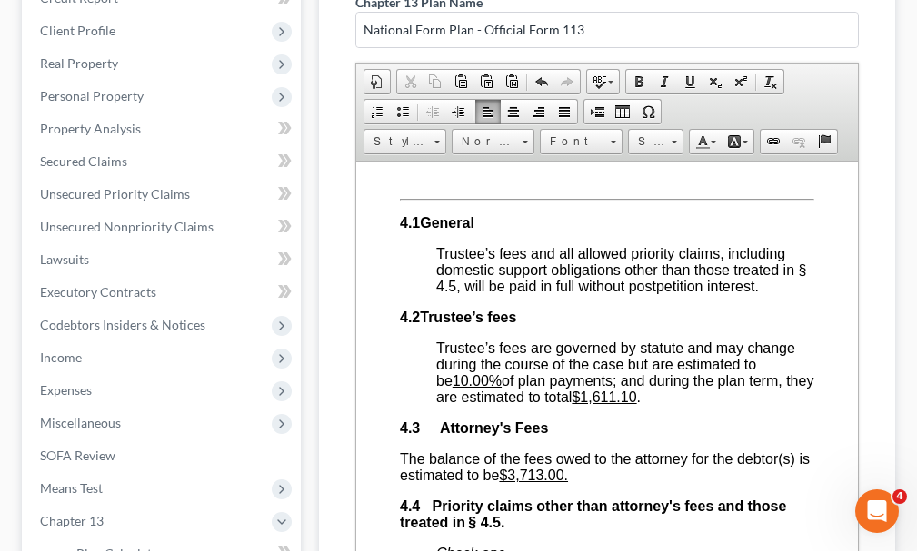
scroll to position [4302, 0]
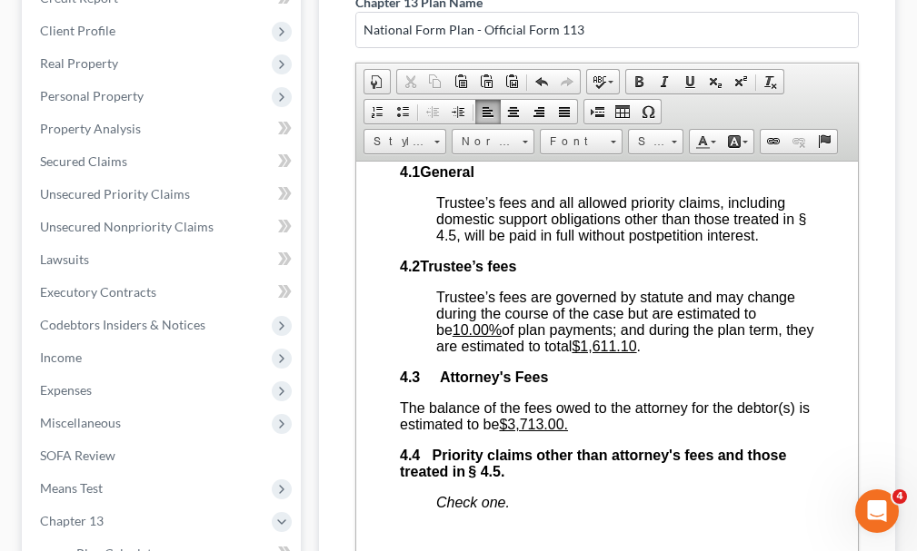
click at [613, 353] on u "$1,611.10" at bounding box center [602, 345] width 64 height 15
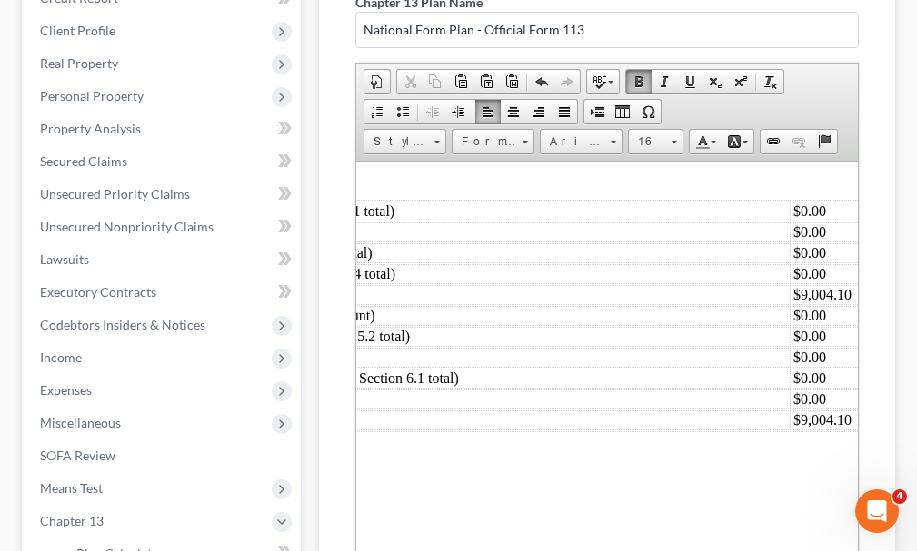
scroll to position [7814, 518]
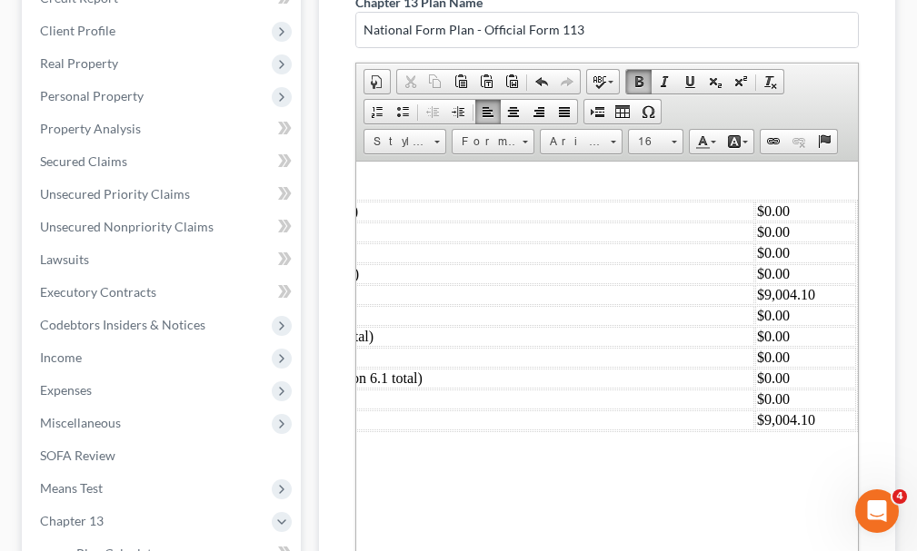
drag, startPoint x: 753, startPoint y: 317, endPoint x: 629, endPoint y: 490, distance: 212.2
click at [754, 304] on td "$9,004.10" at bounding box center [804, 294] width 101 height 20
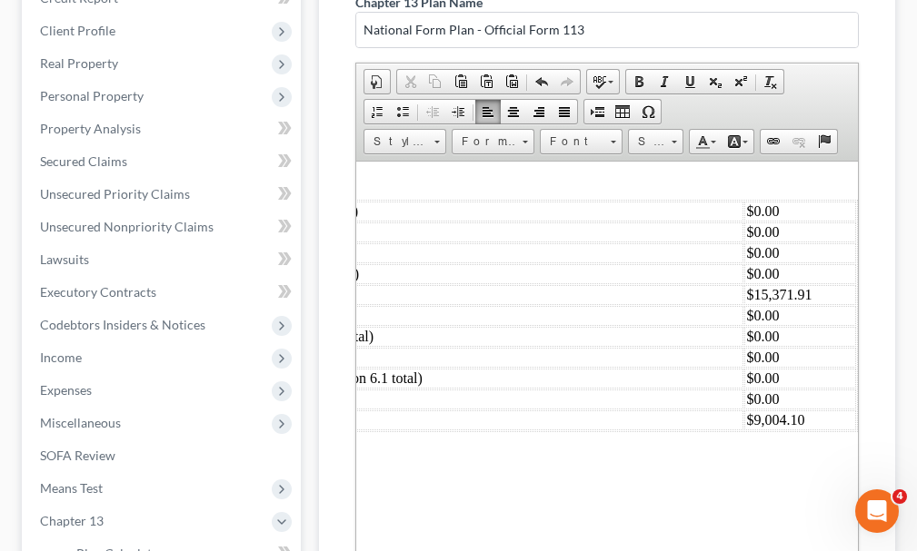
scroll to position [7814, 486]
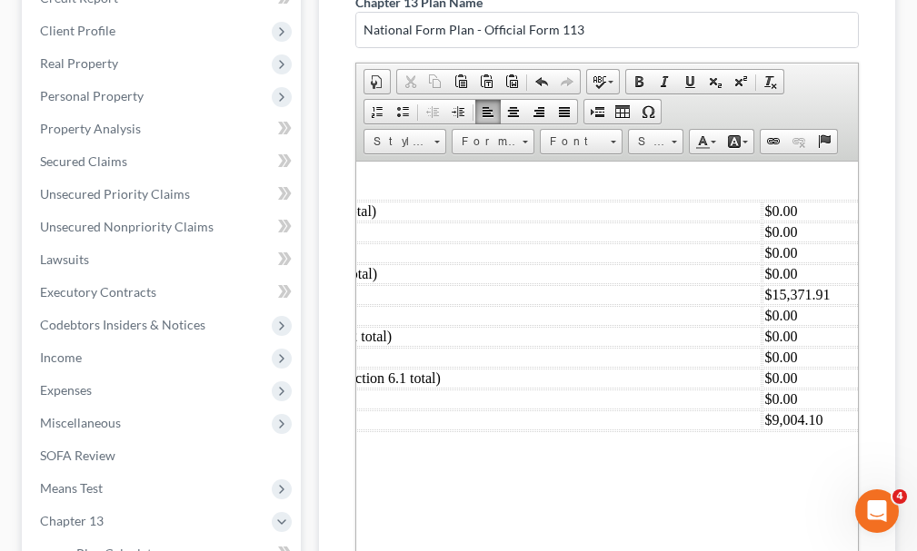
click at [772, 430] on td "$9,004.10" at bounding box center [816, 420] width 111 height 20
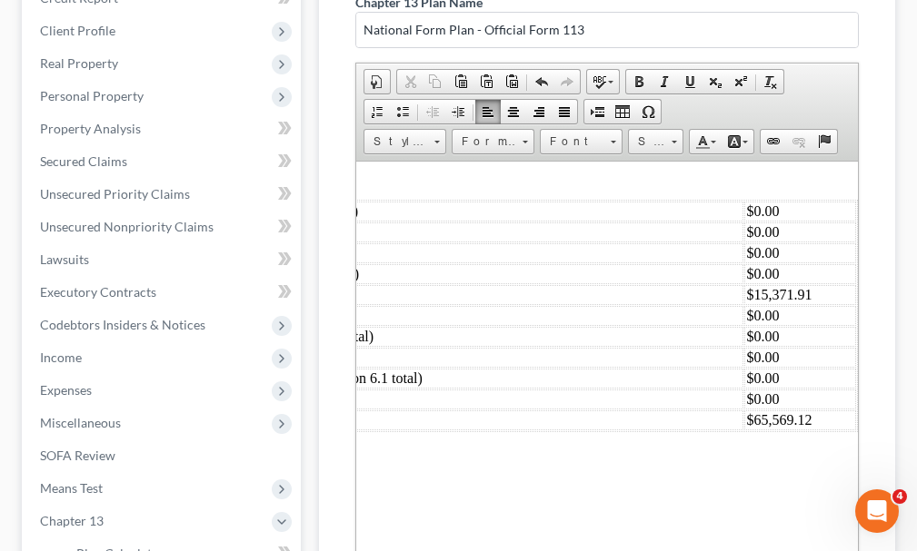
scroll to position [7814, 518]
click at [747, 325] on td "$0.00" at bounding box center [798, 315] width 111 height 20
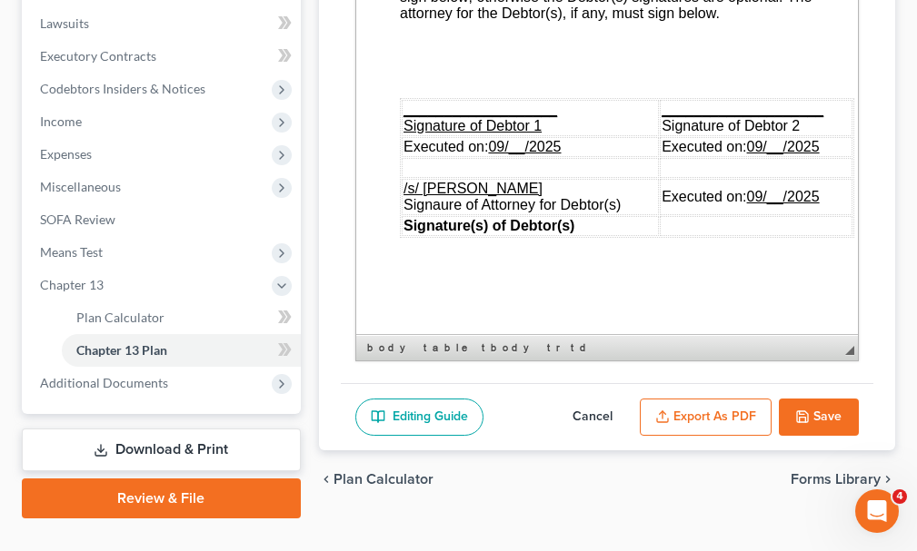
scroll to position [512, 0]
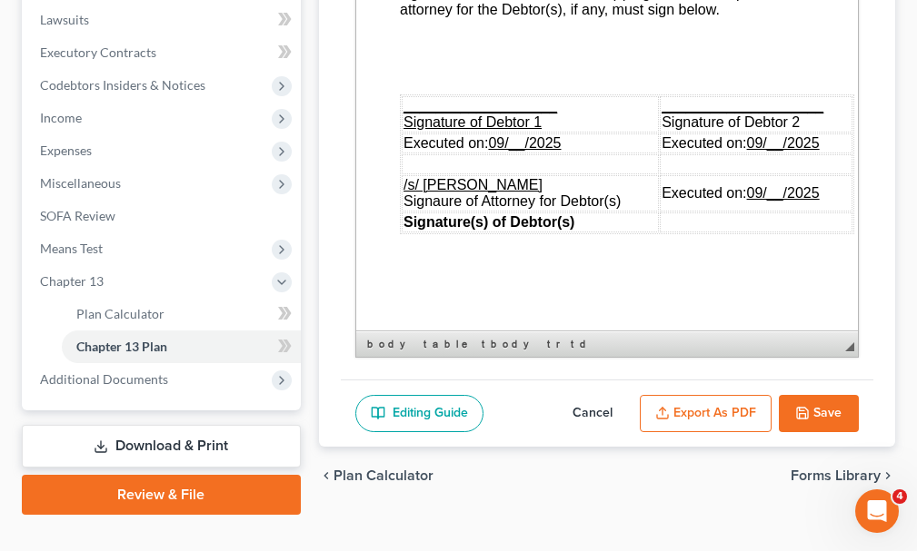
click at [815, 395] on button "Save" at bounding box center [818, 414] width 80 height 38
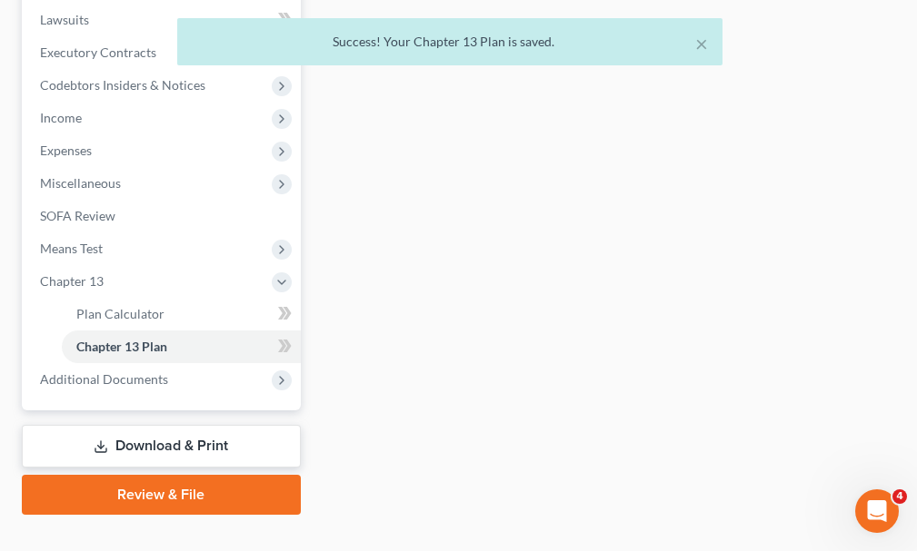
scroll to position [0, 0]
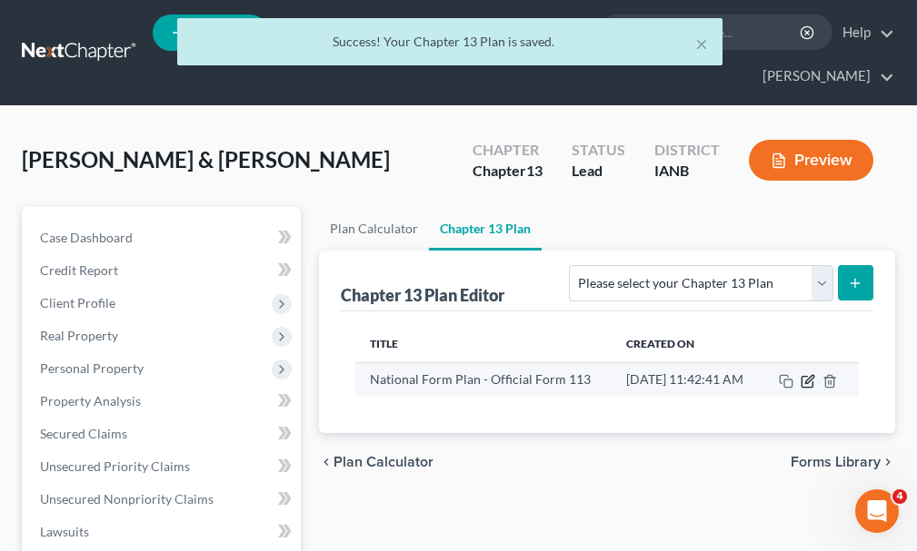
click at [815, 374] on icon "button" at bounding box center [807, 381] width 15 height 15
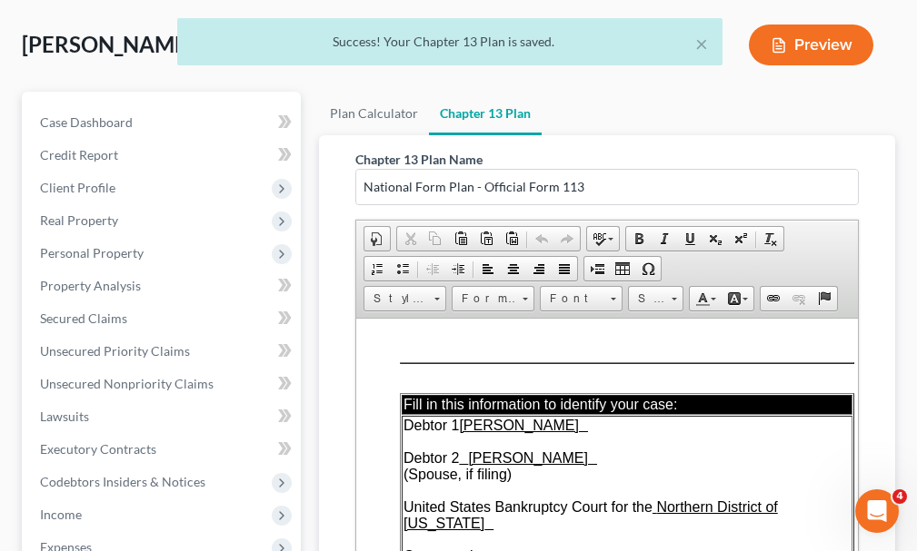
scroll to position [512, 0]
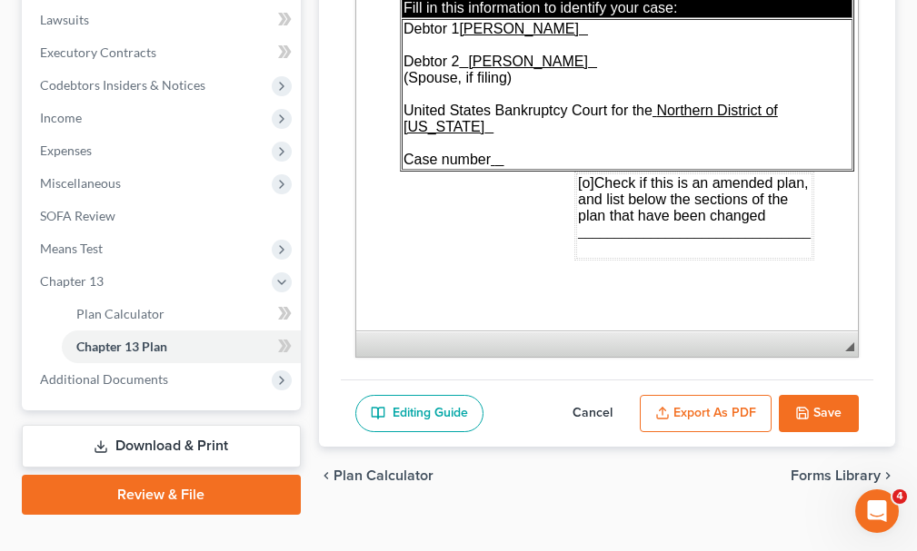
click at [721, 395] on button "Export as PDF" at bounding box center [705, 414] width 132 height 38
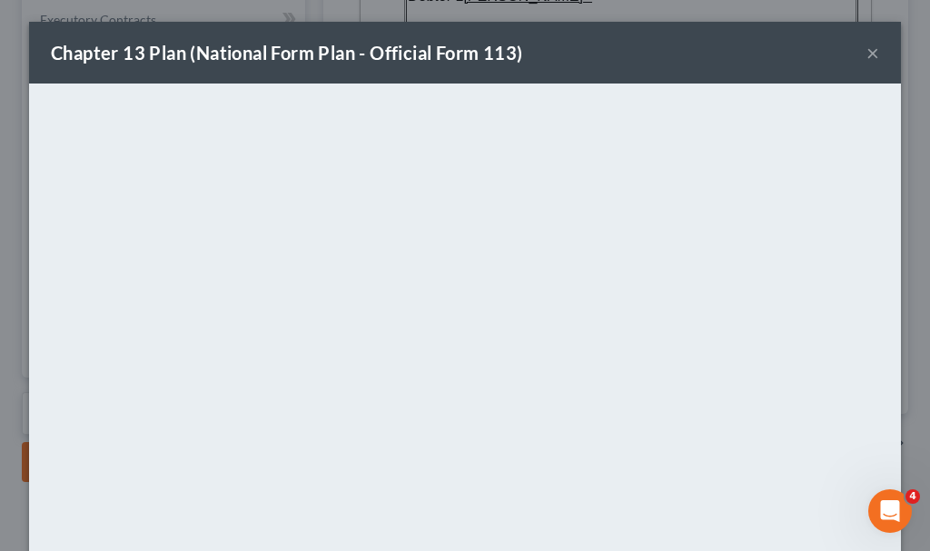
click at [867, 53] on button "×" at bounding box center [873, 53] width 13 height 22
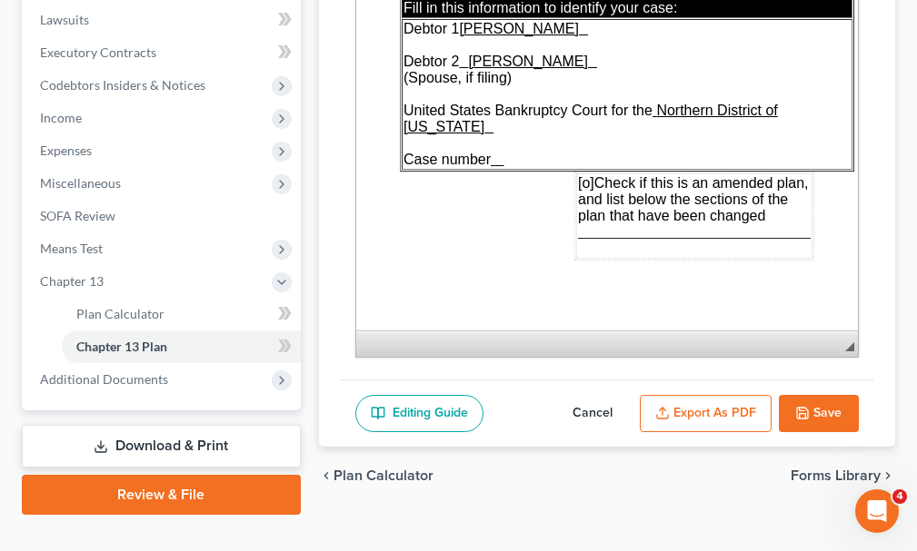
click at [691, 395] on button "Export as PDF" at bounding box center [705, 414] width 132 height 38
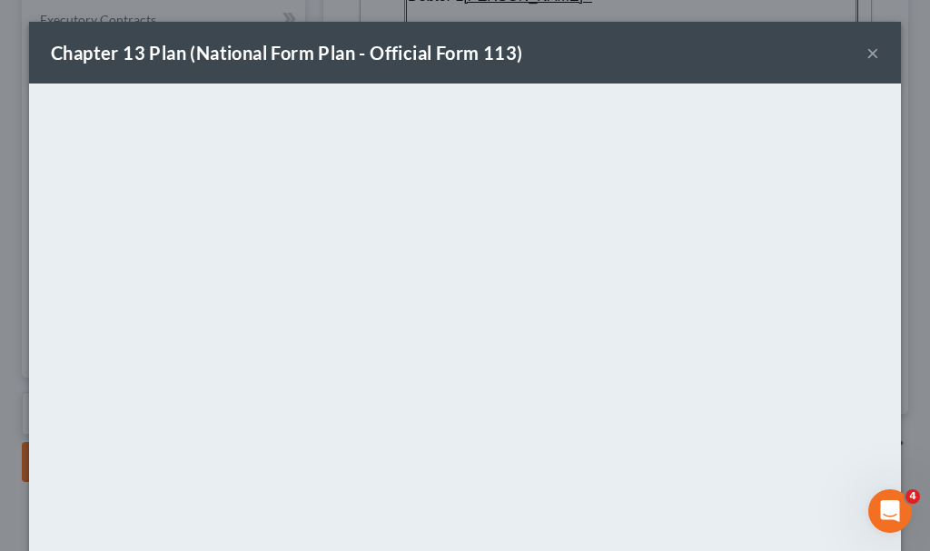
click at [868, 45] on button "×" at bounding box center [873, 53] width 13 height 22
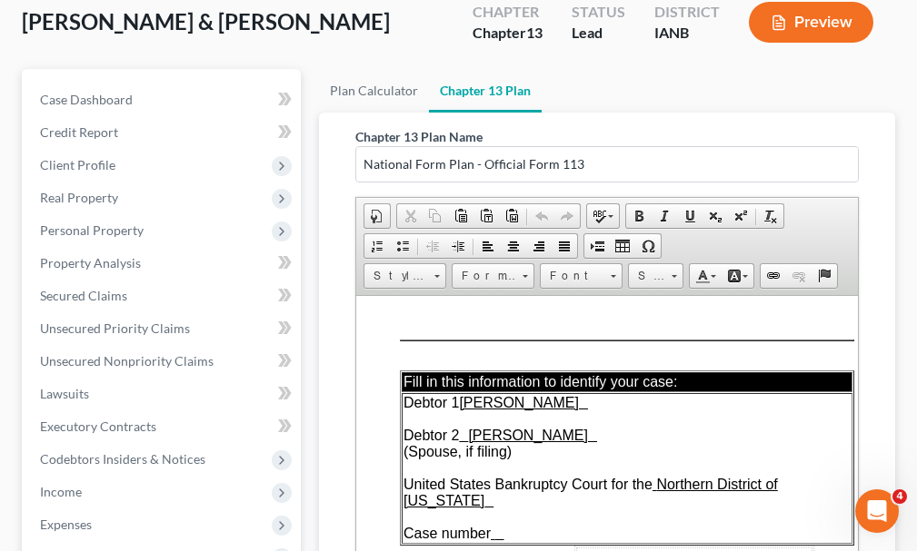
scroll to position [0, 0]
